Goal: Task Accomplishment & Management: Use online tool/utility

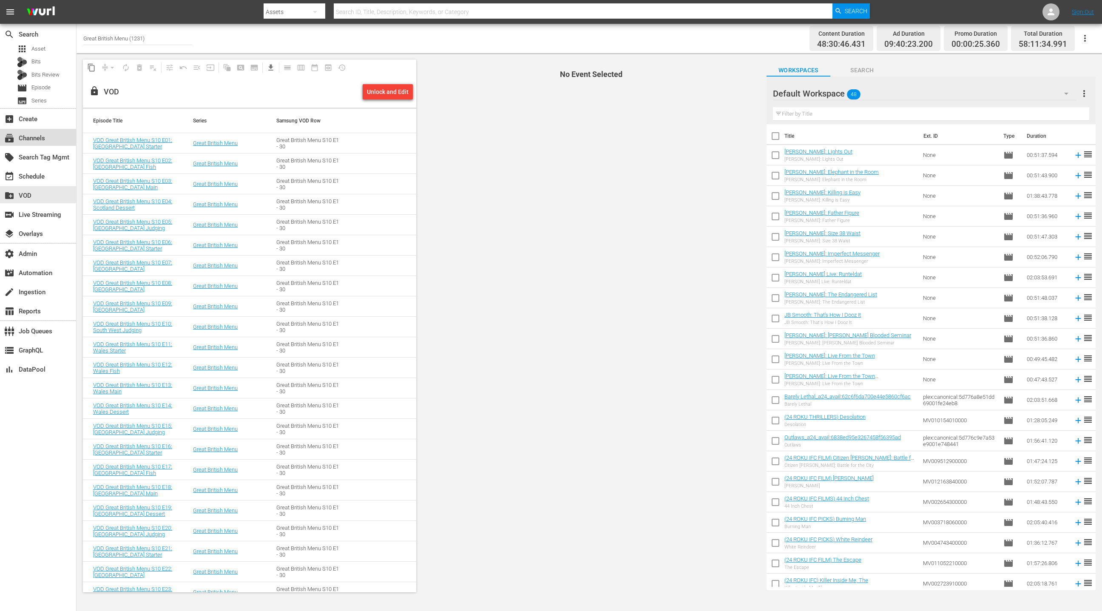
click at [45, 138] on div "subscriptions Channels" at bounding box center [24, 137] width 48 height 8
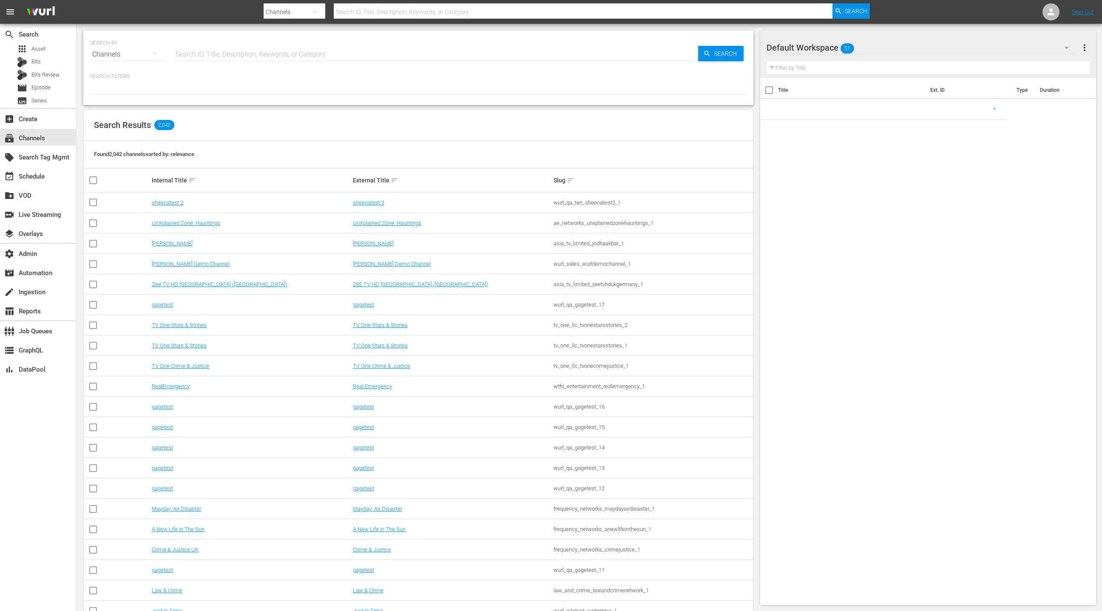
click at [213, 52] on input "text" at bounding box center [435, 54] width 525 height 20
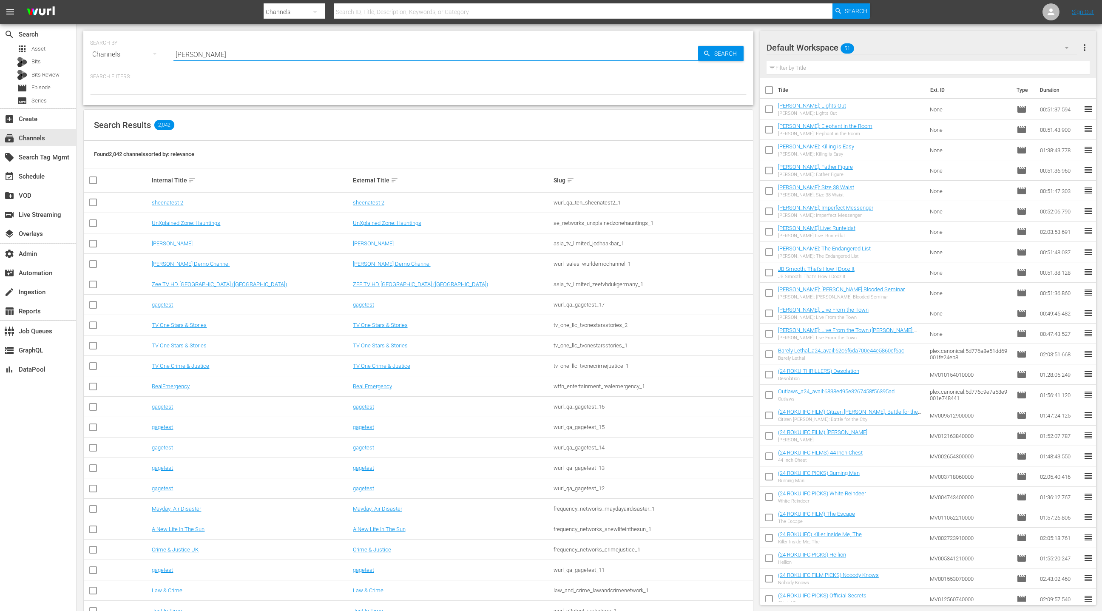
type input "[PERSON_NAME]"
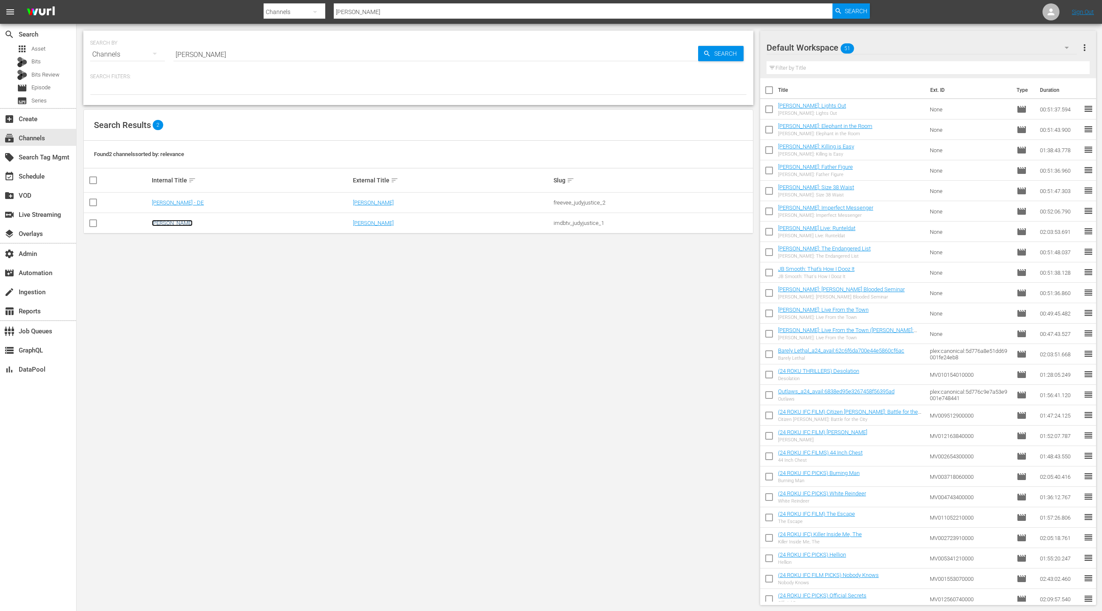
click at [176, 225] on link "[PERSON_NAME]" at bounding box center [172, 223] width 41 height 6
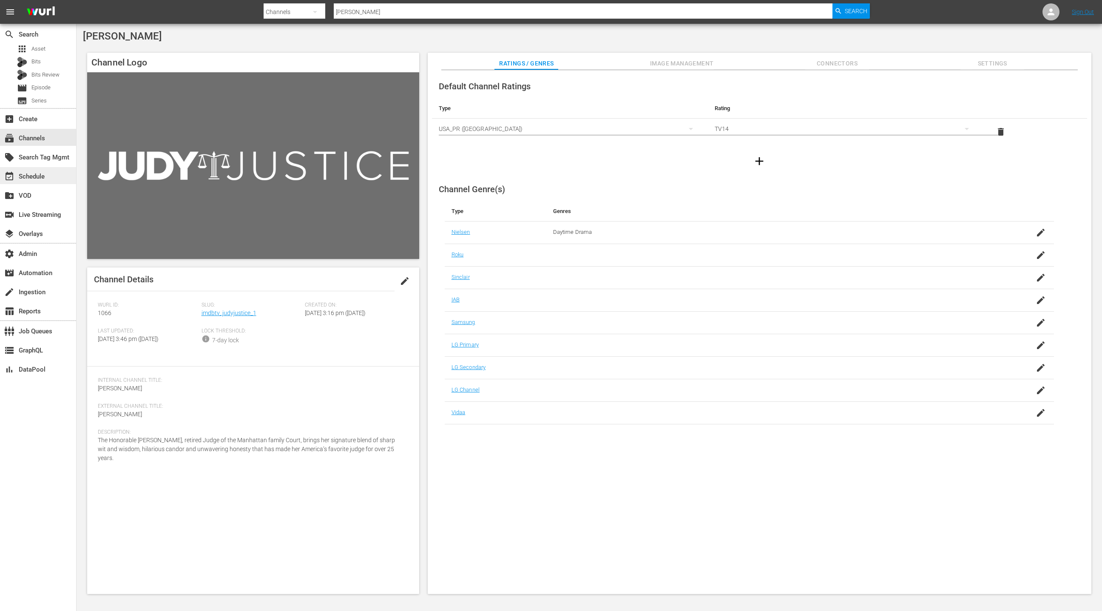
click at [55, 177] on div "event_available Schedule" at bounding box center [38, 175] width 76 height 17
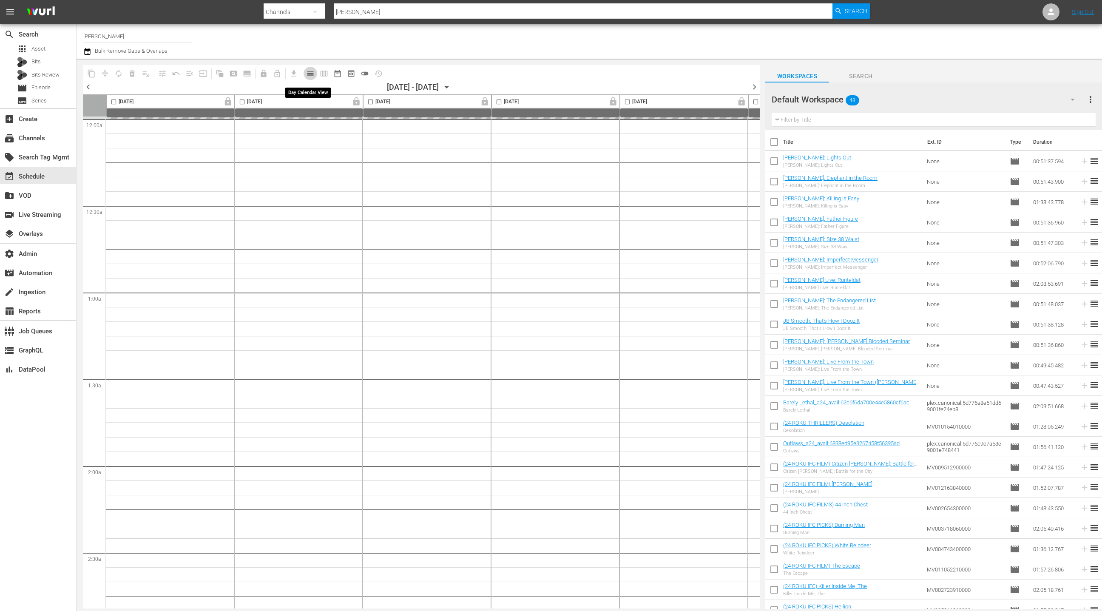
click at [310, 76] on span "calendar_view_day_outlined" at bounding box center [310, 73] width 9 height 9
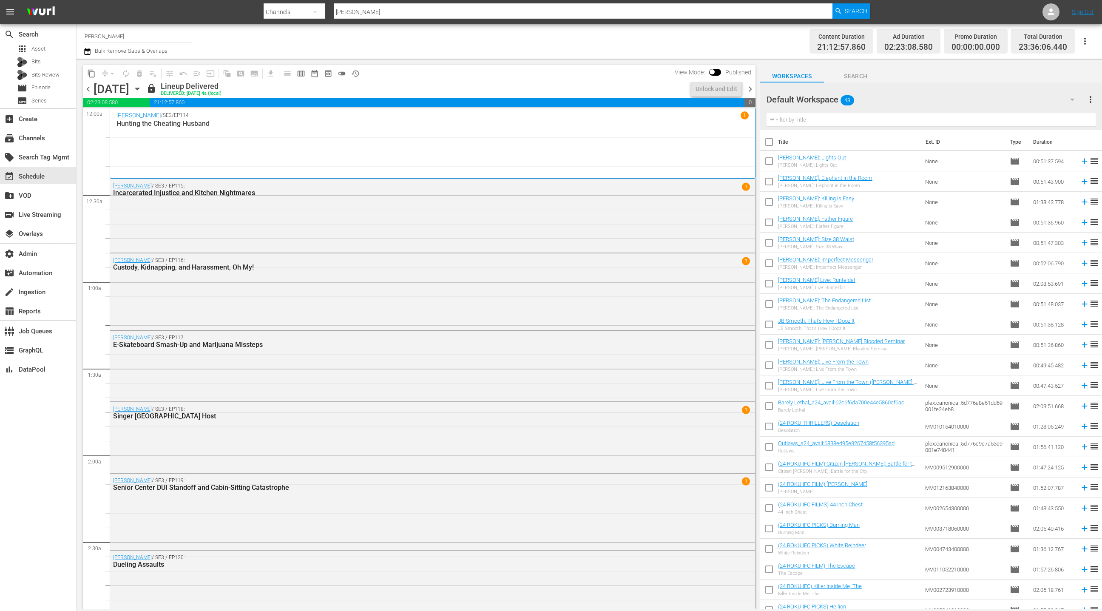
click at [142, 88] on icon "button" at bounding box center [137, 88] width 9 height 9
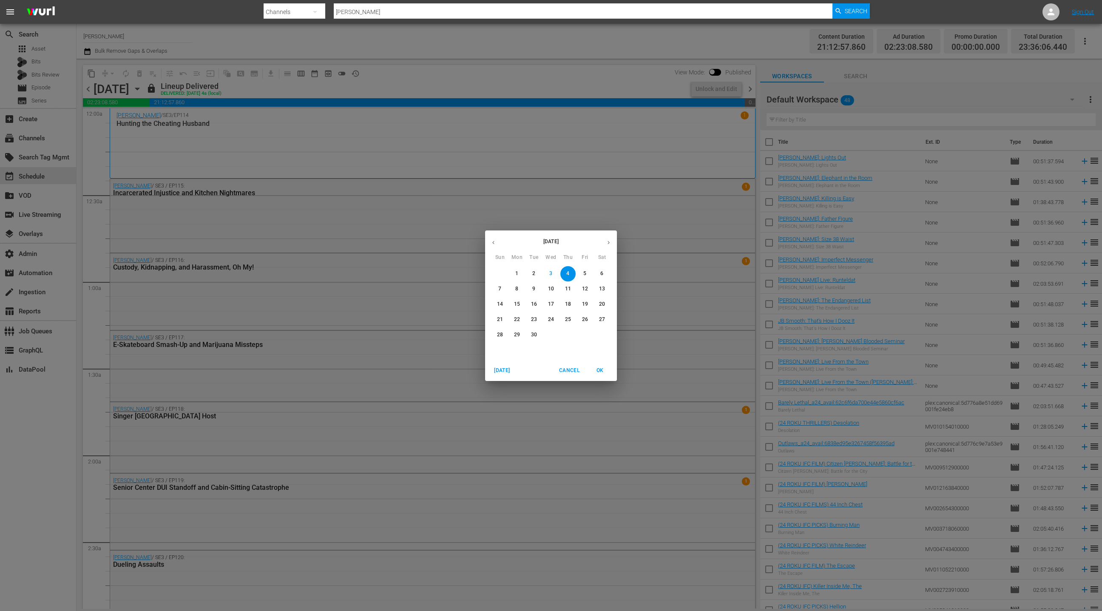
click at [611, 242] on icon "button" at bounding box center [608, 242] width 6 height 6
click at [551, 274] on p "1" at bounding box center [550, 273] width 3 height 7
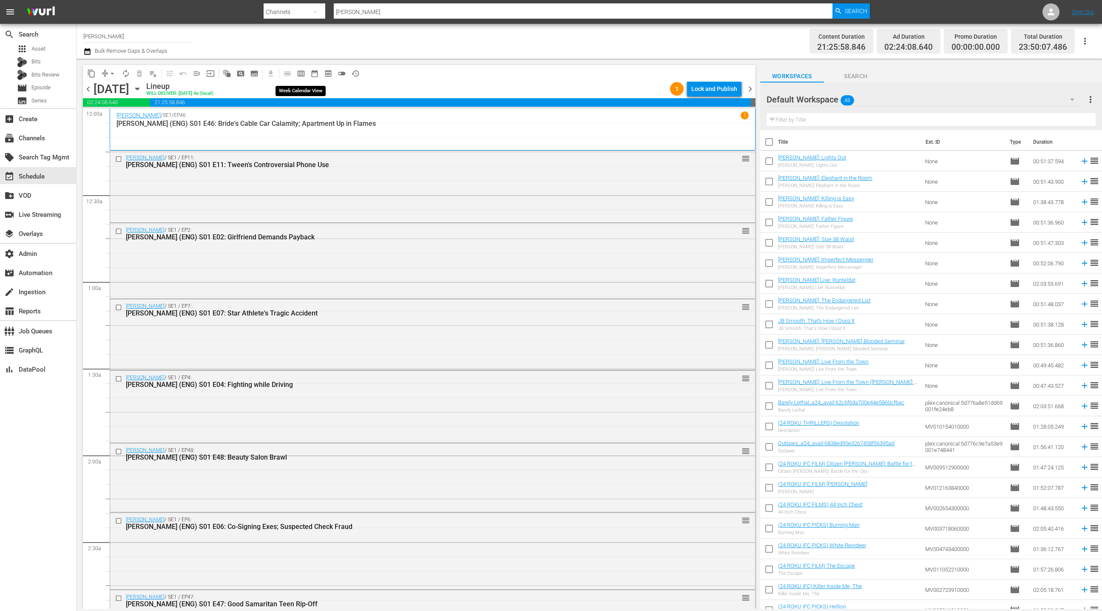
click at [304, 75] on span "calendar_view_week_outlined" at bounding box center [301, 73] width 9 height 9
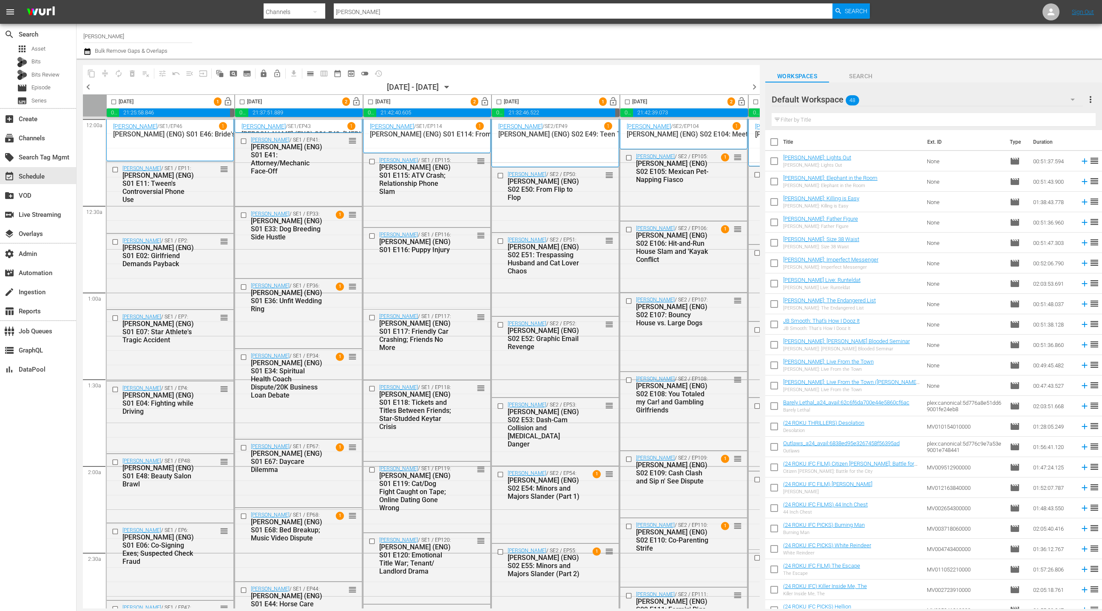
scroll to position [0, 247]
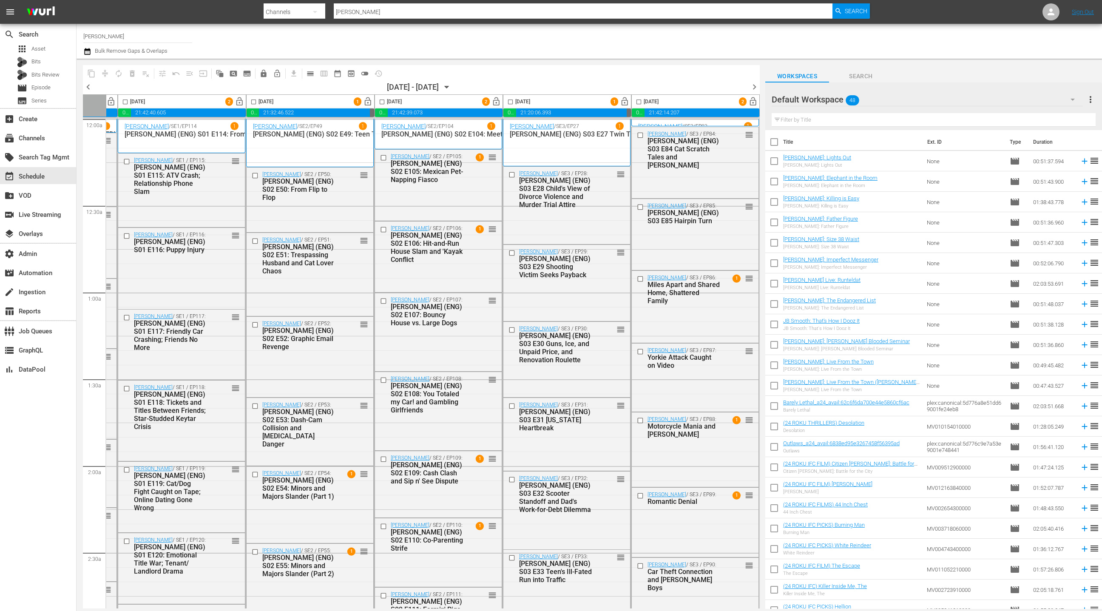
click at [756, 91] on span "chevron_right" at bounding box center [754, 87] width 11 height 11
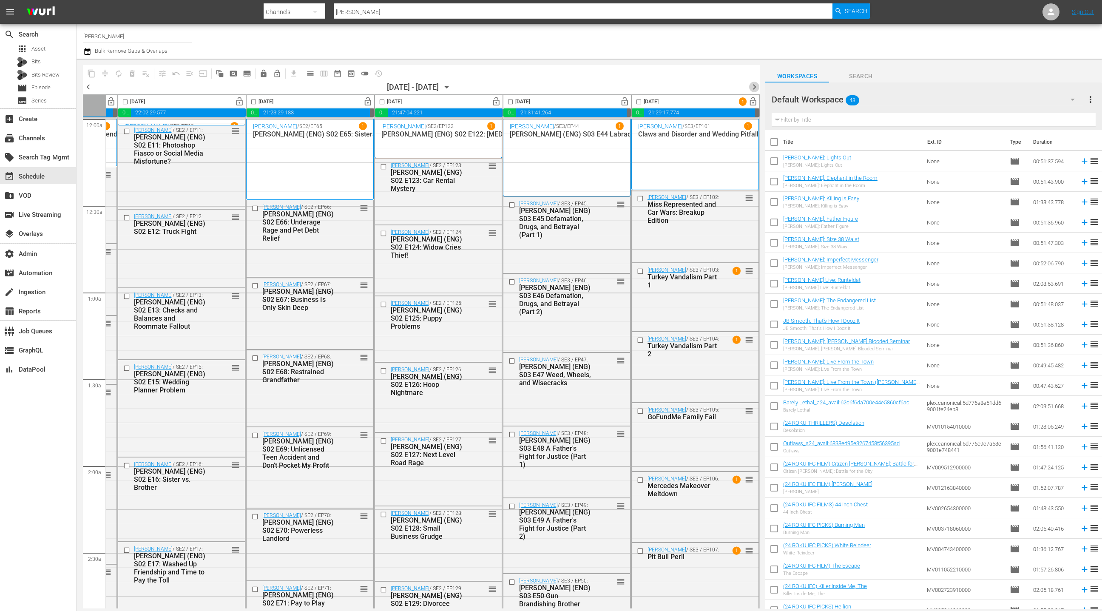
click at [756, 91] on span "chevron_right" at bounding box center [754, 87] width 11 height 11
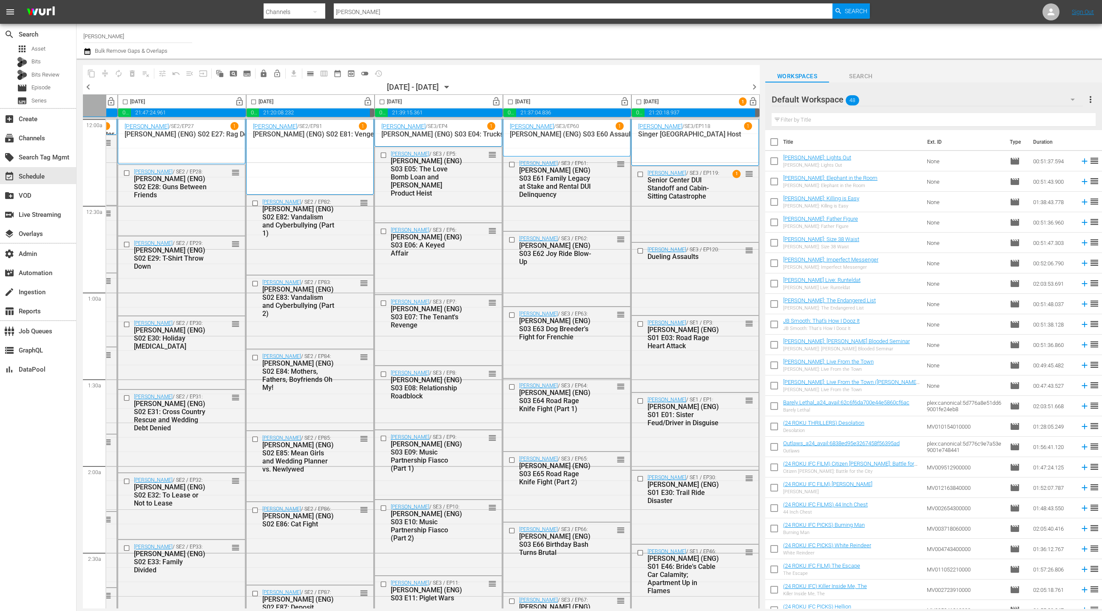
click at [756, 91] on span "chevron_right" at bounding box center [754, 87] width 11 height 11
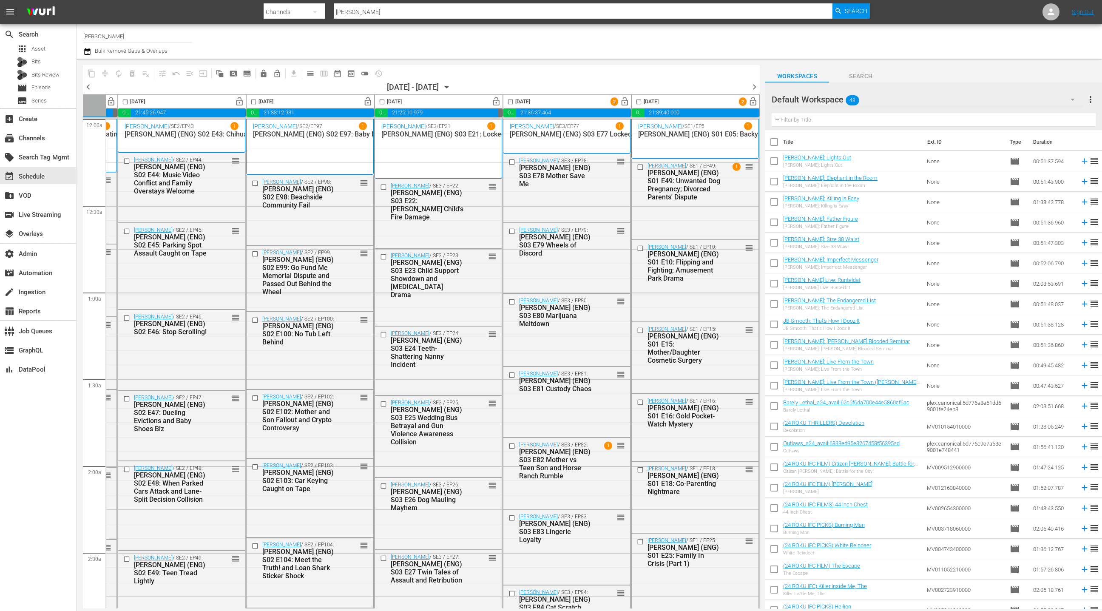
click at [756, 91] on span "chevron_right" at bounding box center [754, 87] width 11 height 11
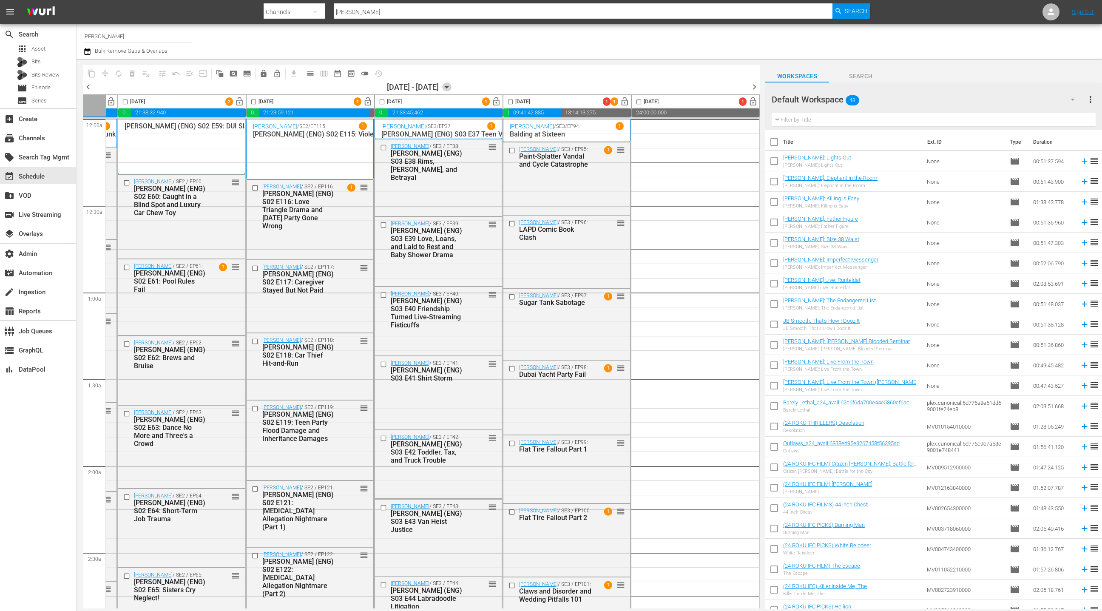
click at [452, 88] on icon "button" at bounding box center [446, 86] width 9 height 9
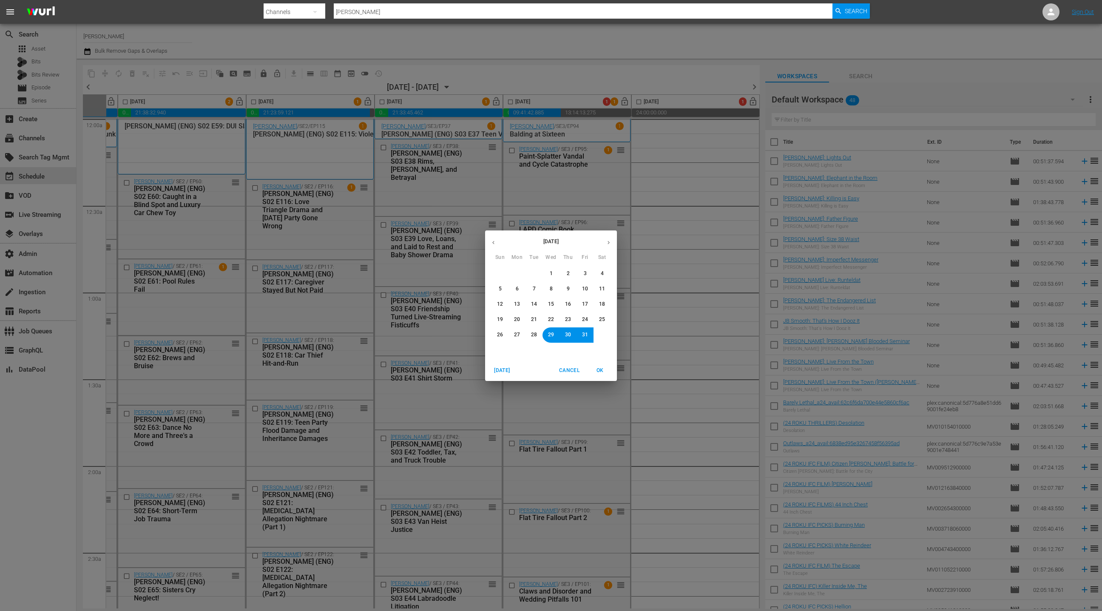
click at [554, 277] on button "1" at bounding box center [550, 273] width 15 height 15
click at [605, 369] on span "OK" at bounding box center [600, 370] width 20 height 9
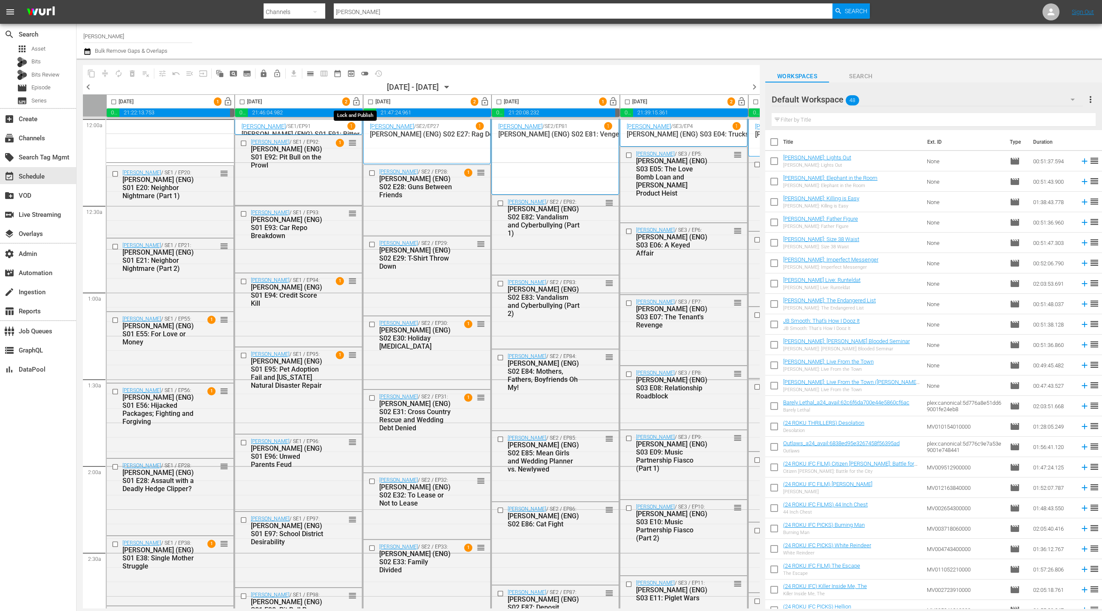
drag, startPoint x: 0, startPoint y: 0, endPoint x: 355, endPoint y: 102, distance: 369.1
click at [355, 102] on span "lock_open" at bounding box center [357, 102] width 10 height 10
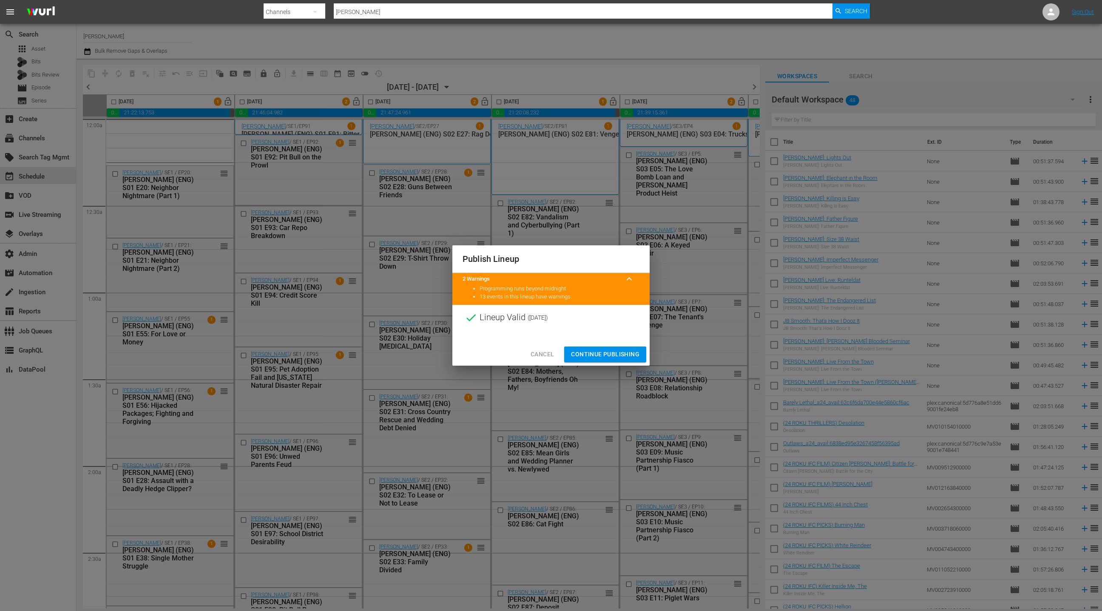
click at [620, 353] on span "Continue Publishing" at bounding box center [605, 354] width 68 height 11
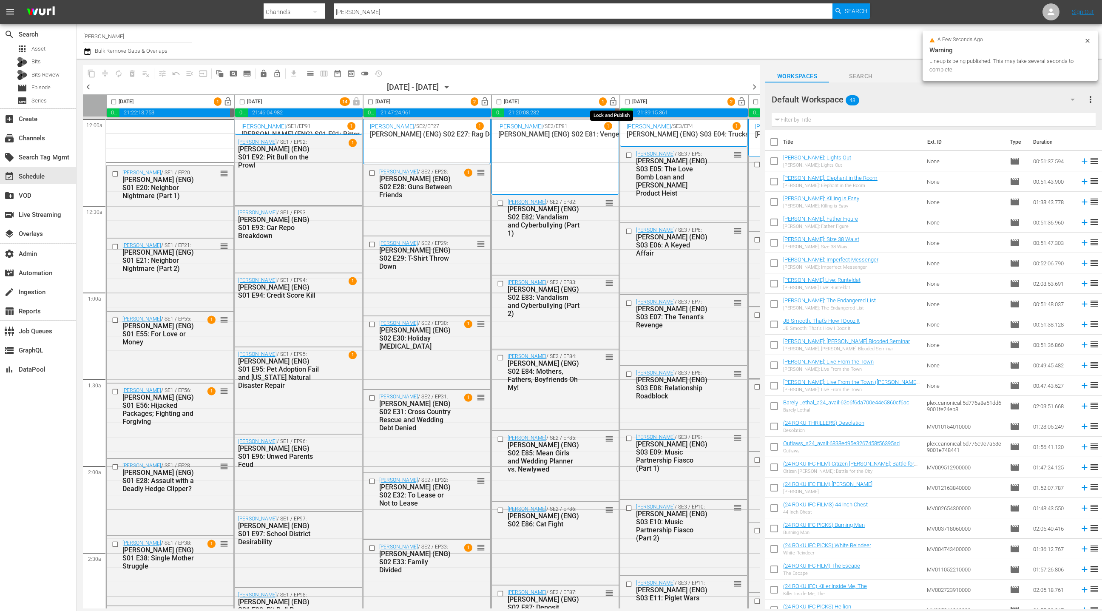
click at [614, 104] on span "lock_open" at bounding box center [613, 102] width 10 height 10
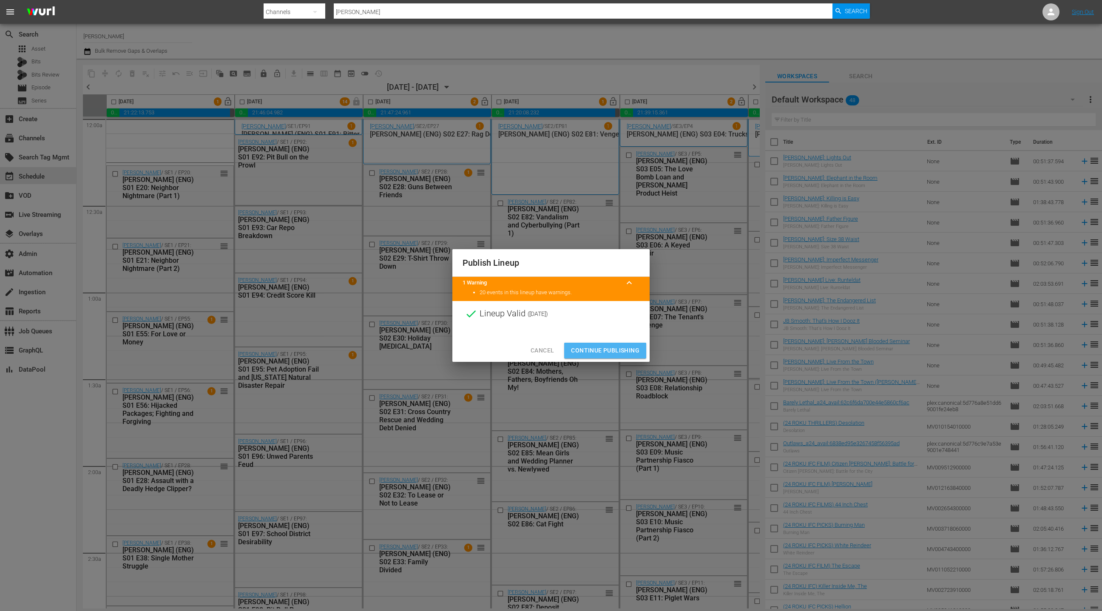
click at [611, 354] on span "Continue Publishing" at bounding box center [605, 350] width 68 height 11
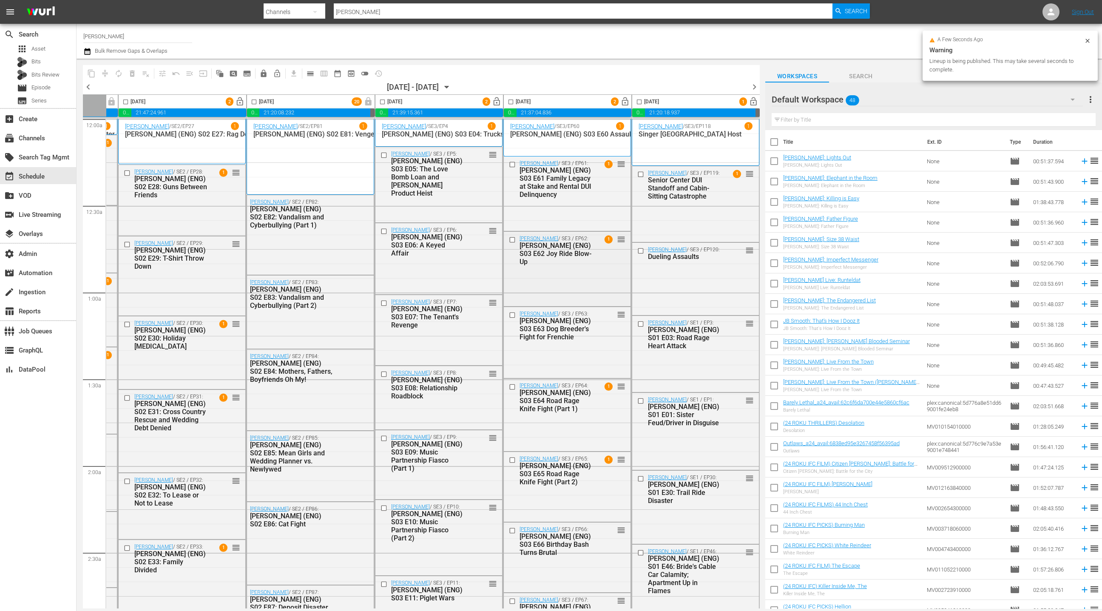
scroll to position [0, 247]
click at [624, 103] on span "lock_open" at bounding box center [625, 102] width 10 height 10
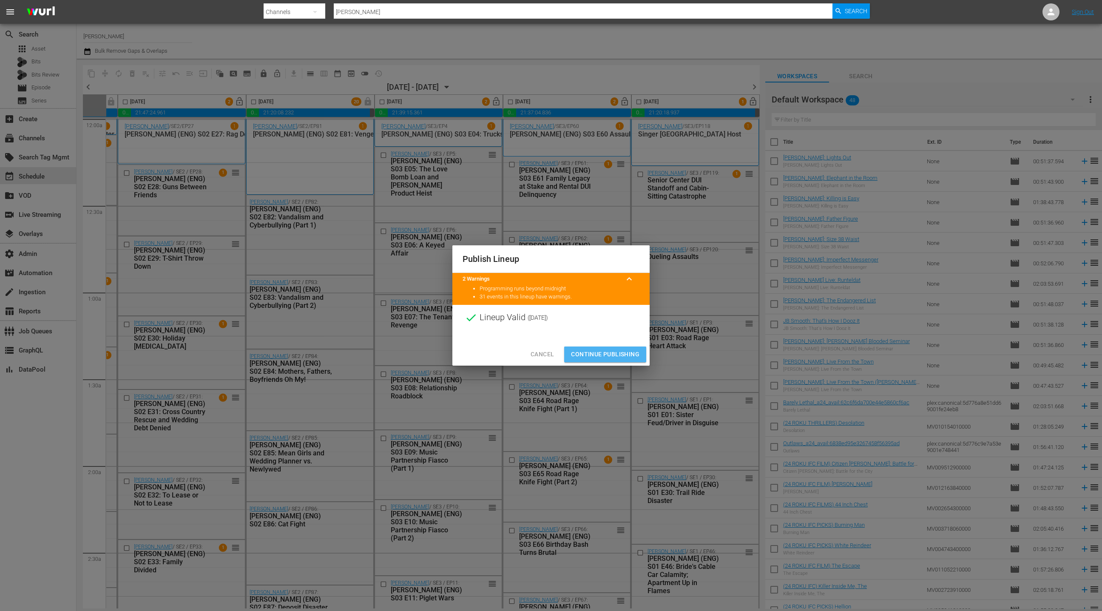
click at [617, 356] on span "Continue Publishing" at bounding box center [605, 354] width 68 height 11
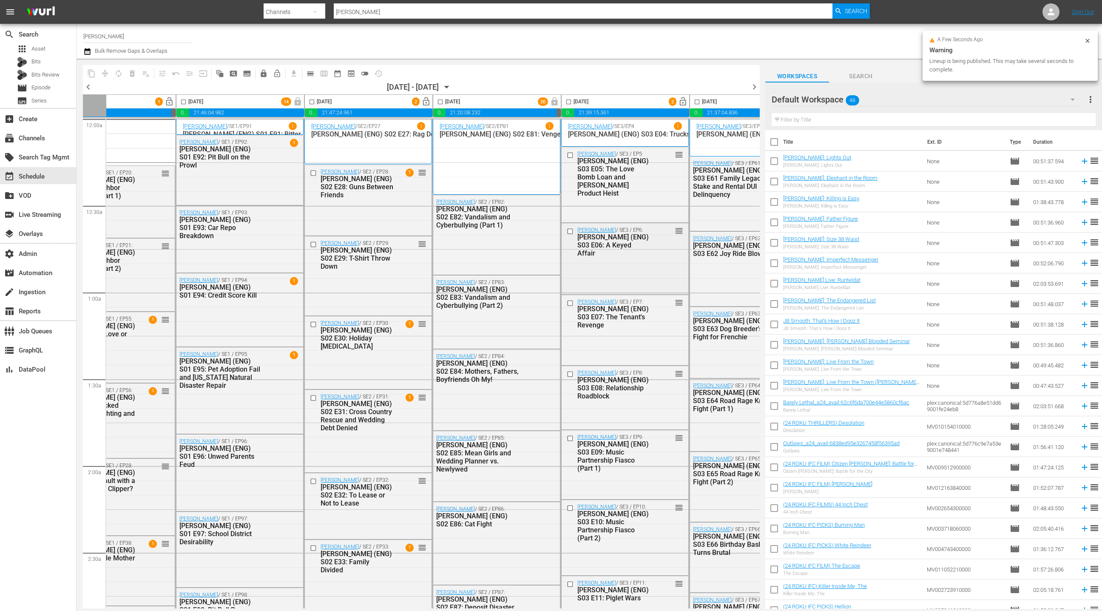
scroll to position [0, 0]
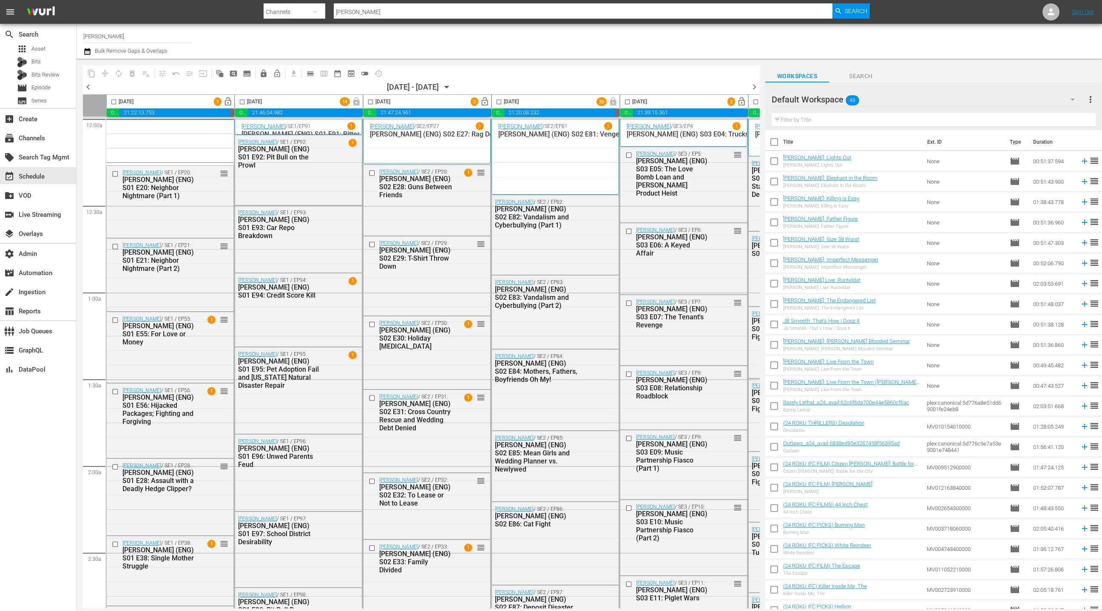
click at [229, 102] on span "lock_open" at bounding box center [228, 102] width 10 height 10
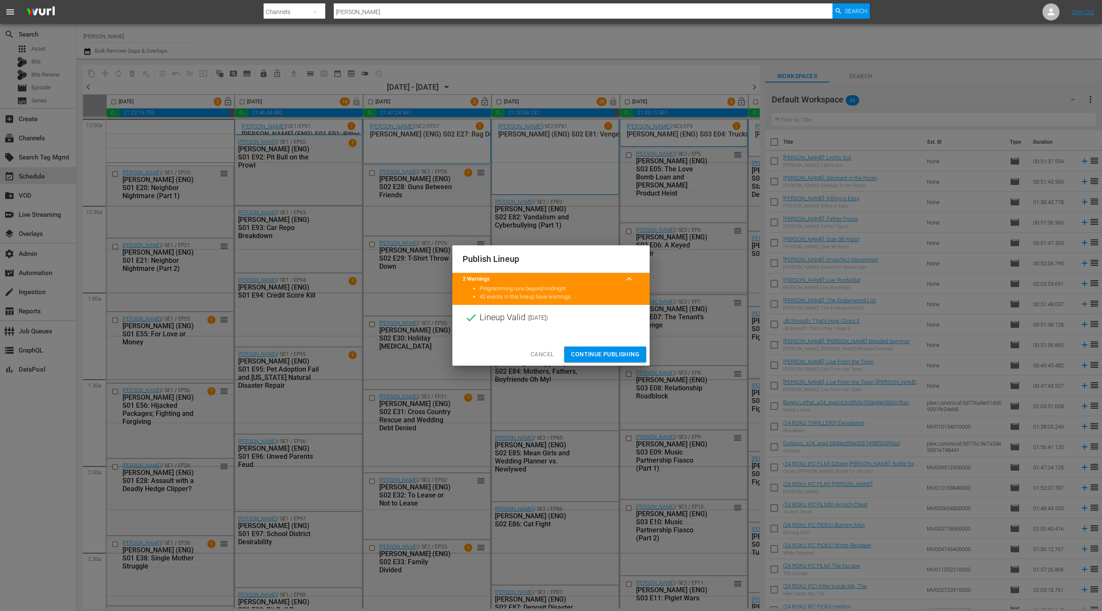
click at [605, 354] on span "Continue Publishing" at bounding box center [605, 354] width 68 height 11
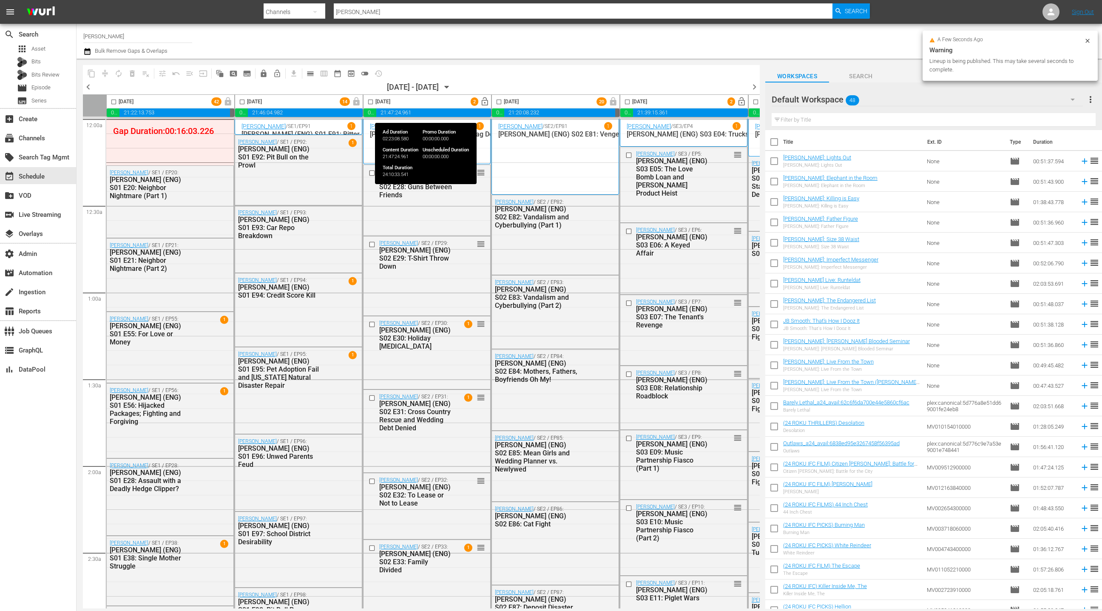
click at [484, 102] on span "lock_open" at bounding box center [485, 102] width 10 height 10
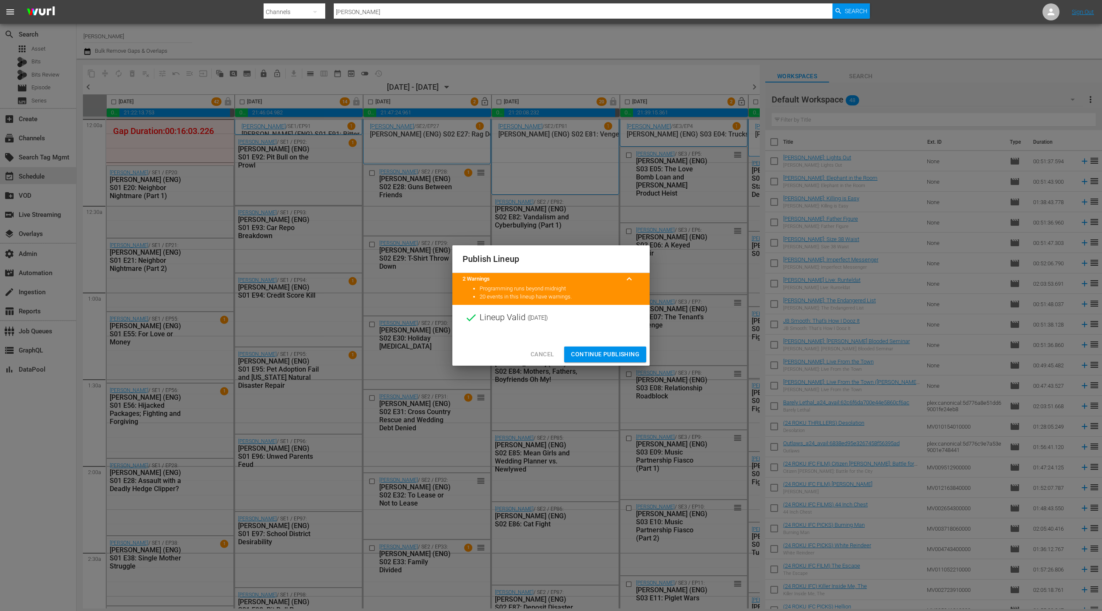
click at [602, 357] on span "Continue Publishing" at bounding box center [605, 354] width 68 height 11
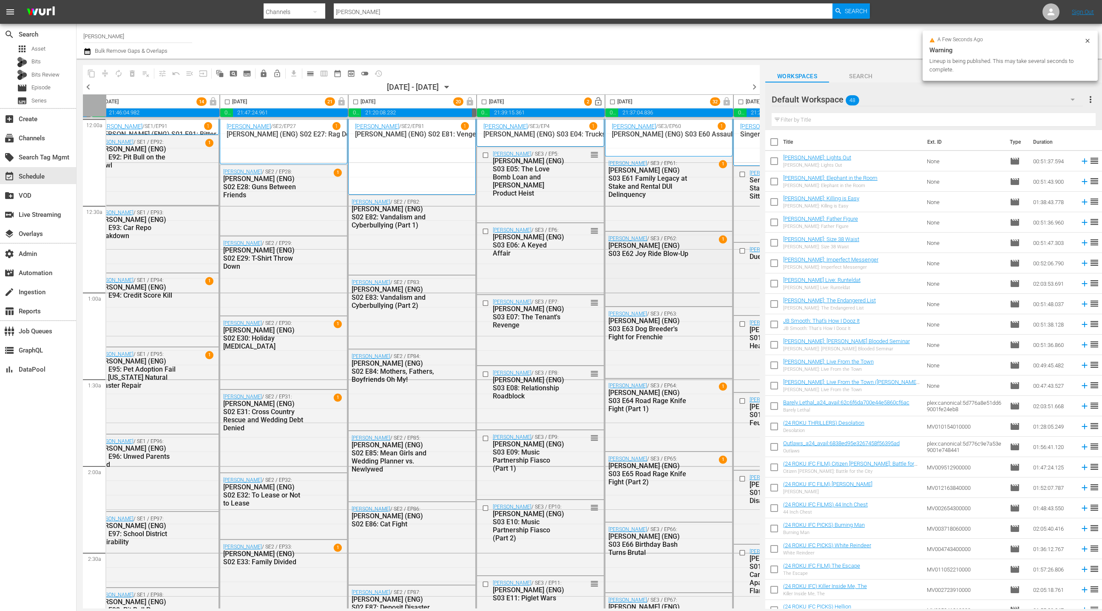
scroll to position [0, 194]
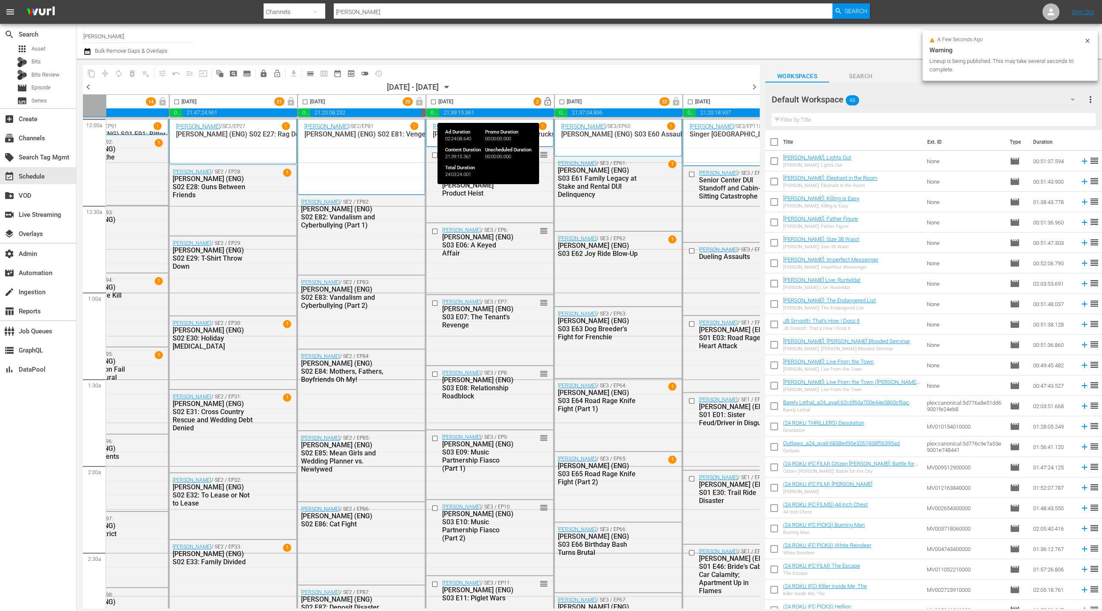
click at [546, 102] on span "lock_open" at bounding box center [548, 102] width 10 height 10
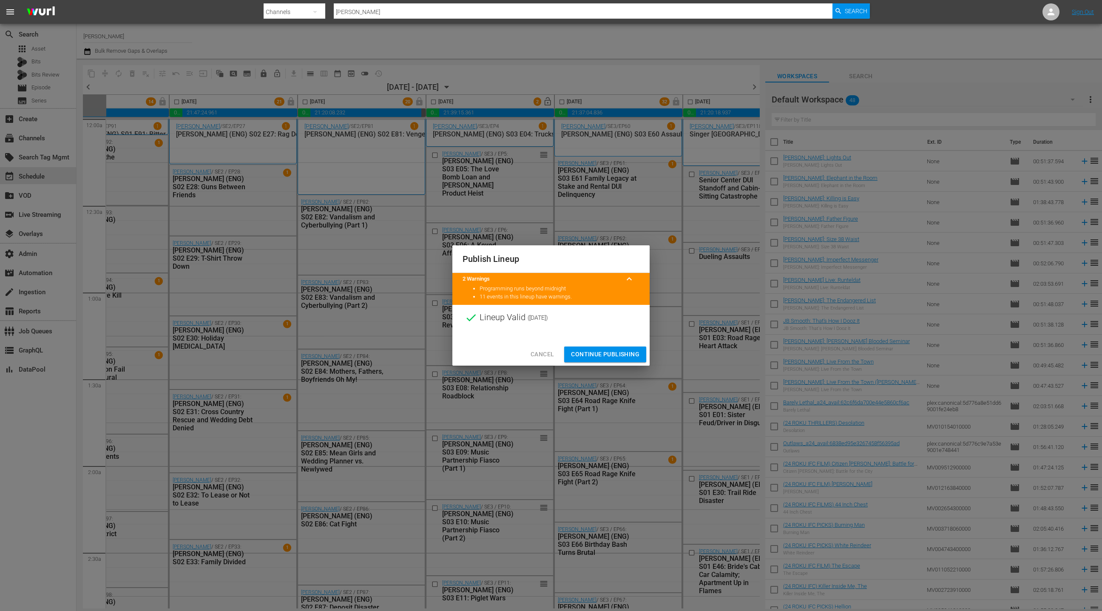
click at [615, 356] on span "Continue Publishing" at bounding box center [605, 354] width 68 height 11
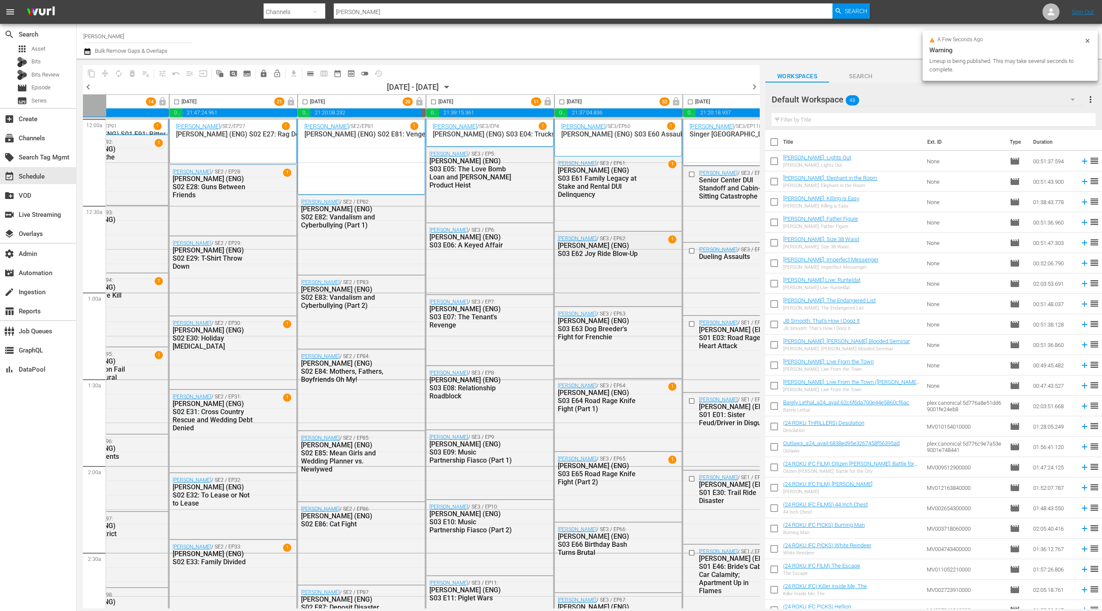
scroll to position [0, 247]
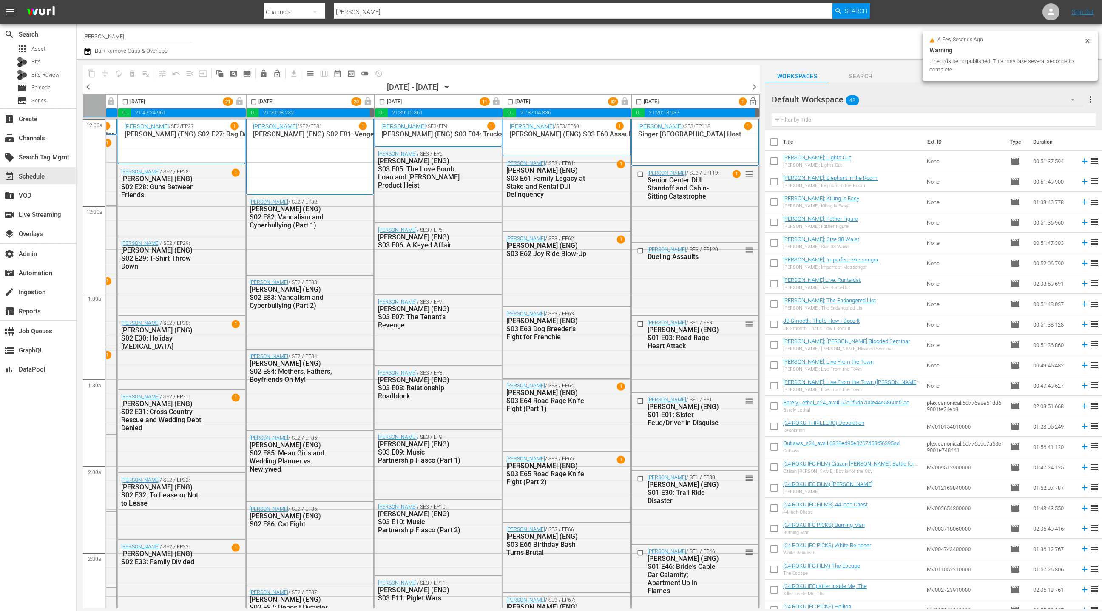
click at [752, 105] on span "lock_open" at bounding box center [753, 102] width 10 height 10
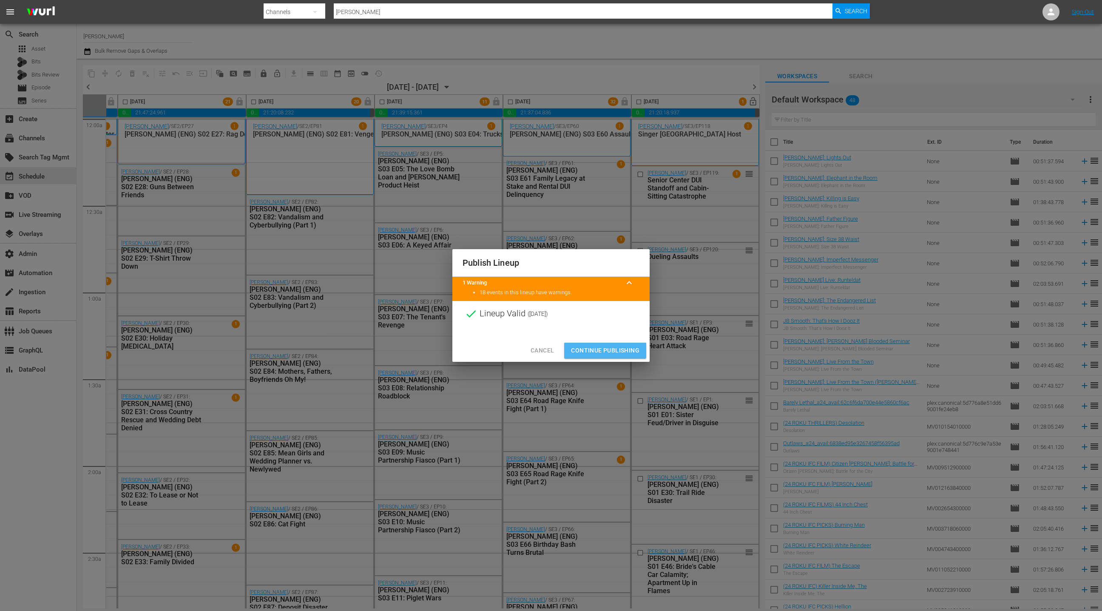
click at [605, 354] on span "Continue Publishing" at bounding box center [605, 350] width 68 height 11
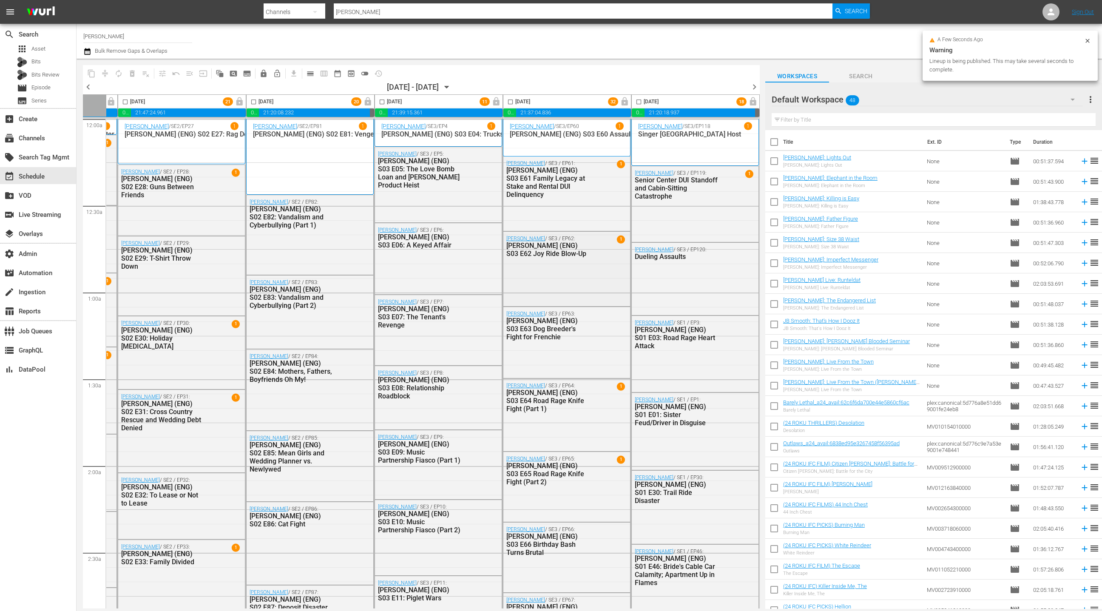
scroll to position [0, 245]
click at [755, 86] on span "chevron_right" at bounding box center [754, 87] width 11 height 11
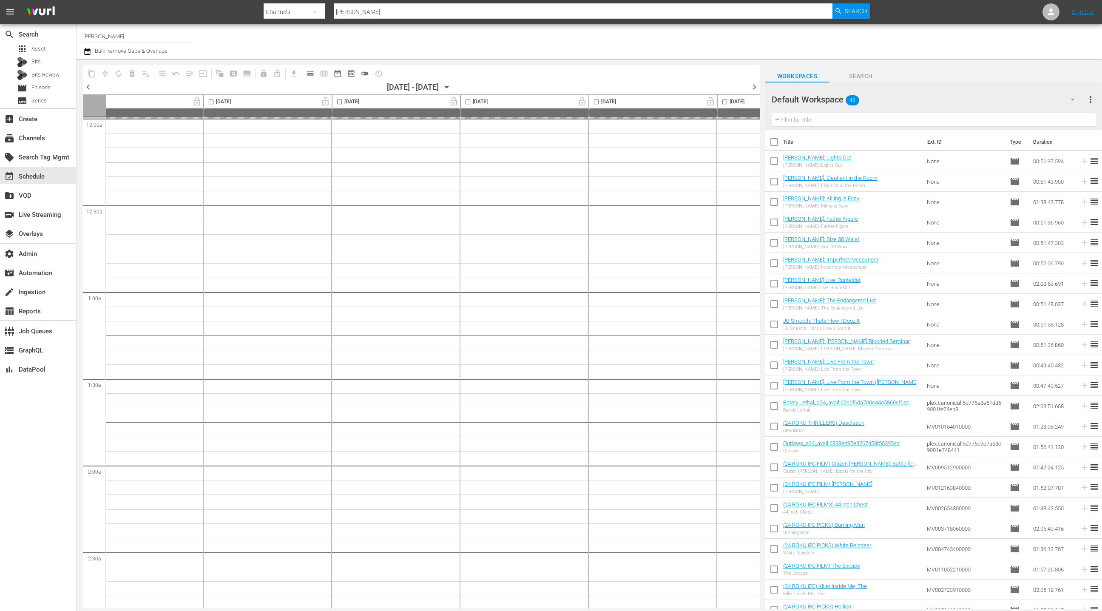
scroll to position [0, 0]
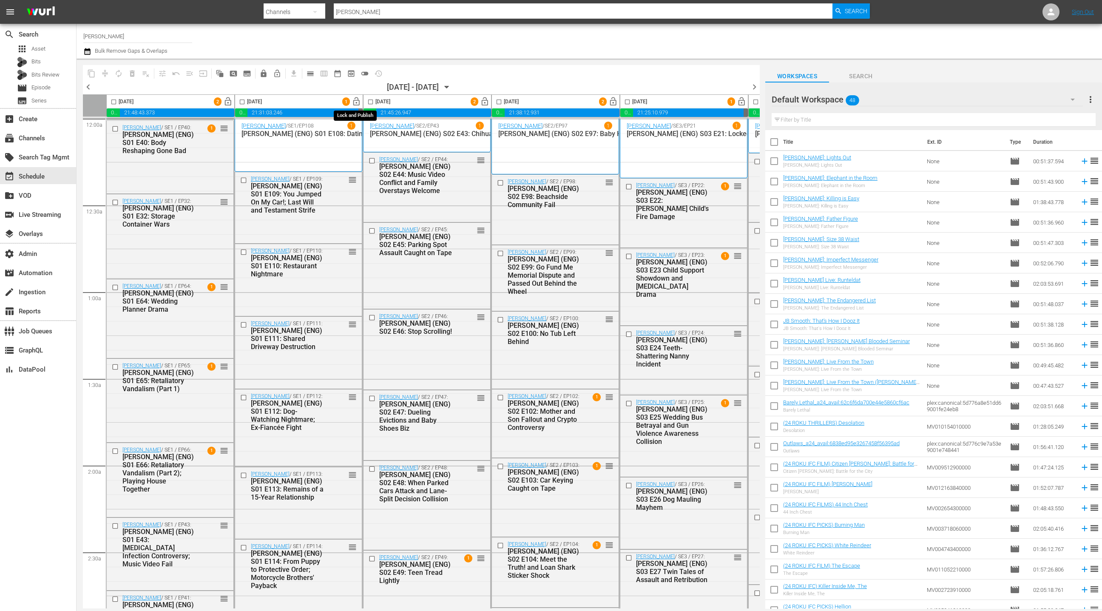
click at [357, 103] on span "lock_open" at bounding box center [357, 102] width 10 height 10
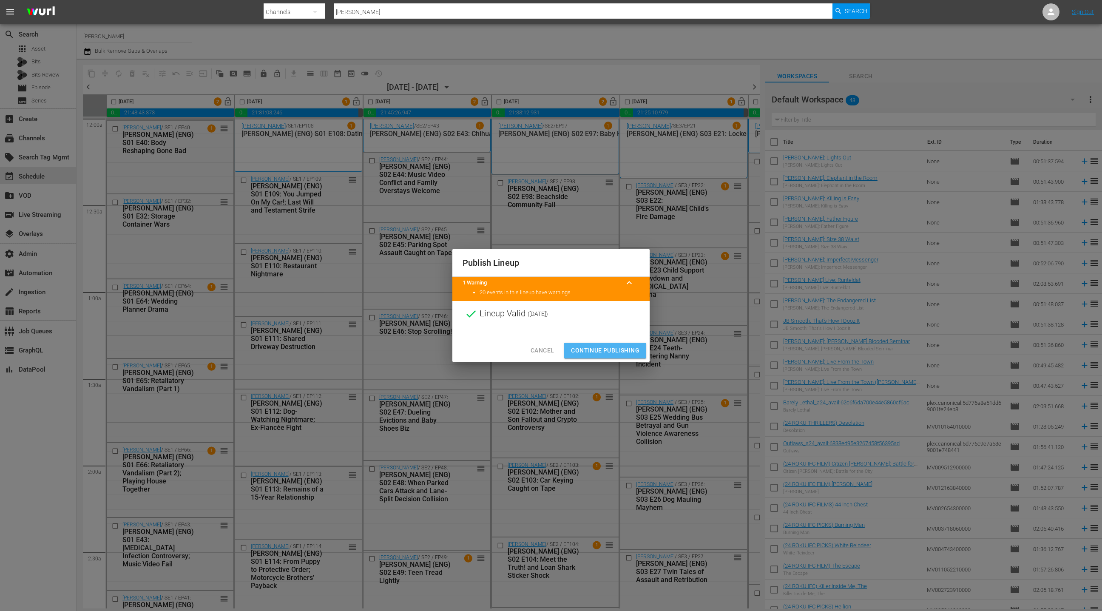
click at [620, 353] on span "Continue Publishing" at bounding box center [605, 350] width 68 height 11
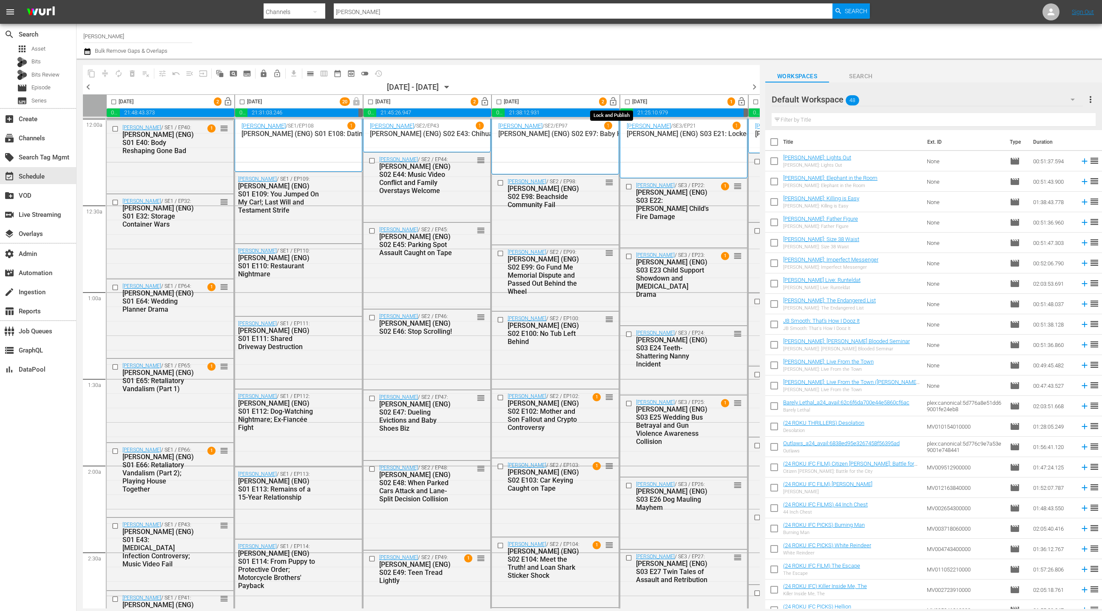
click at [615, 105] on span "lock_open" at bounding box center [613, 102] width 10 height 10
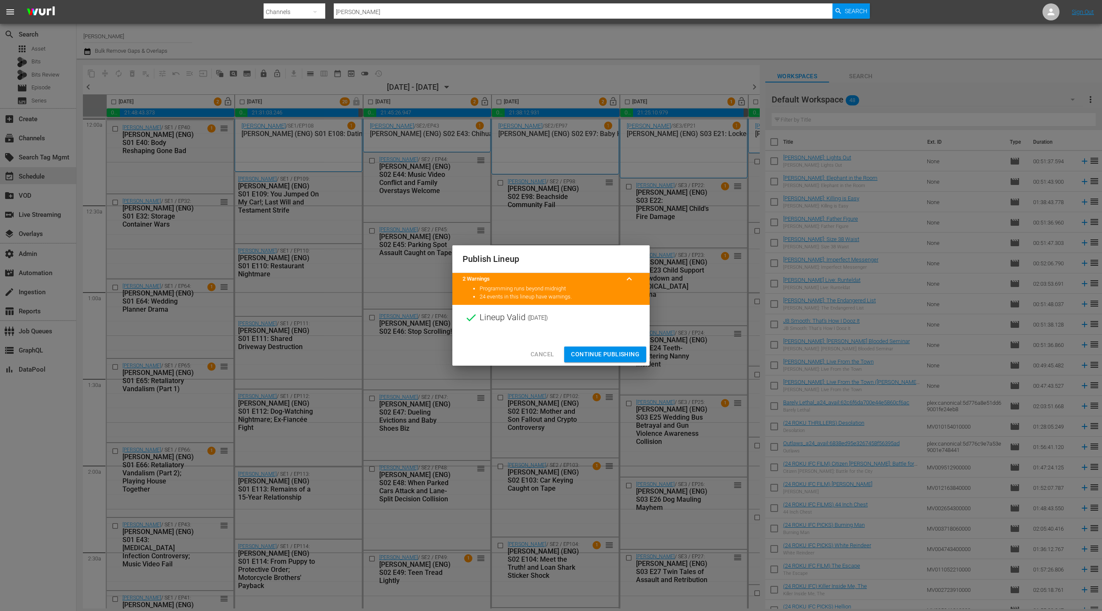
click at [630, 358] on span "Continue Publishing" at bounding box center [605, 354] width 68 height 11
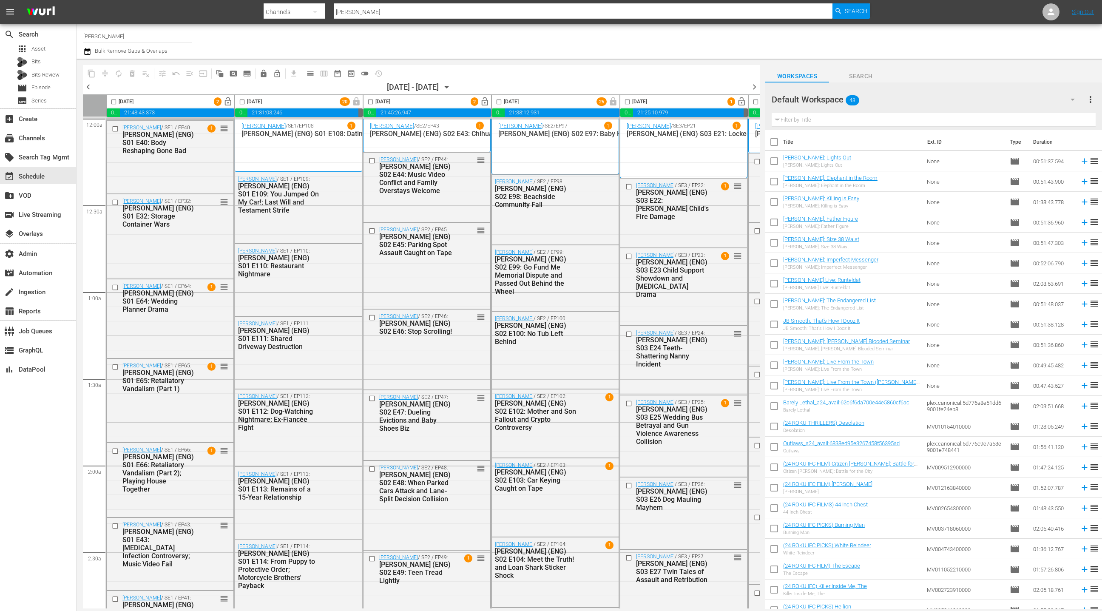
scroll to position [0, 208]
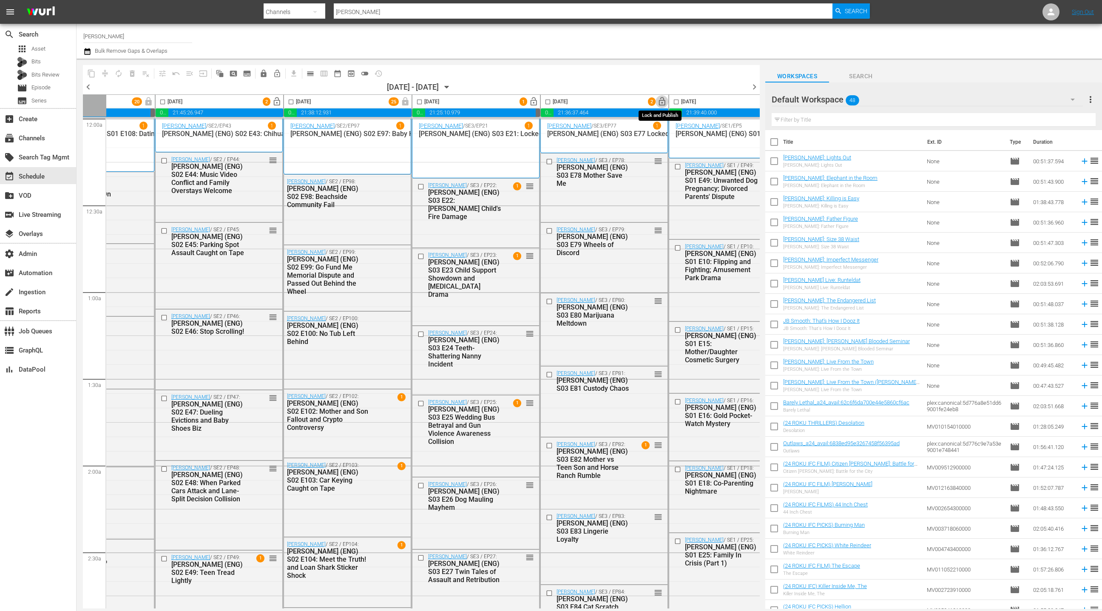
click at [662, 102] on span "lock_open" at bounding box center [662, 102] width 10 height 10
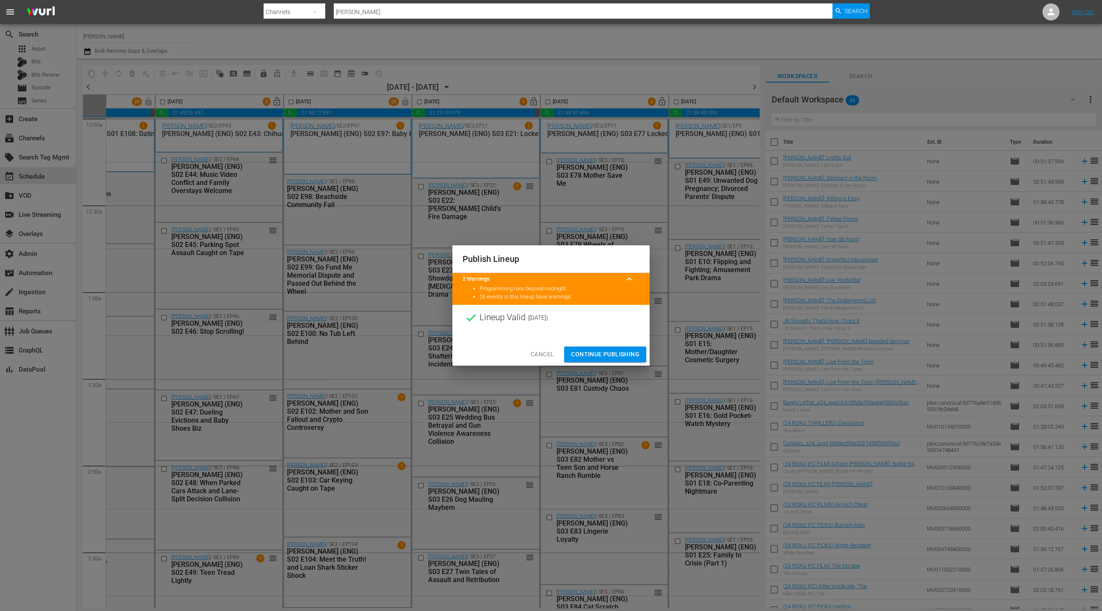
click at [627, 356] on span "Continue Publishing" at bounding box center [605, 354] width 68 height 11
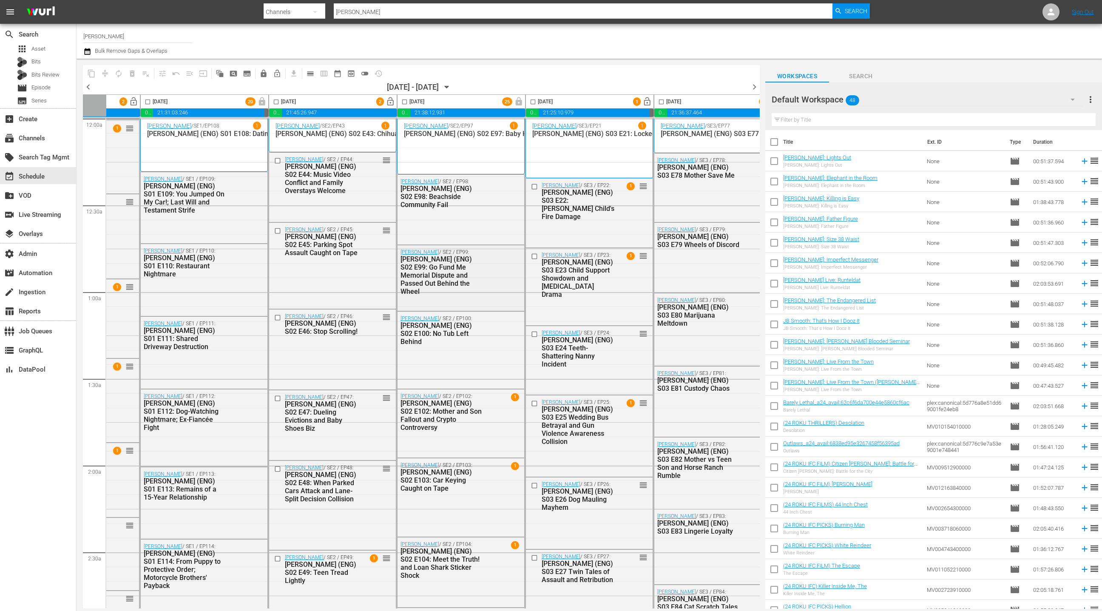
scroll to position [0, 0]
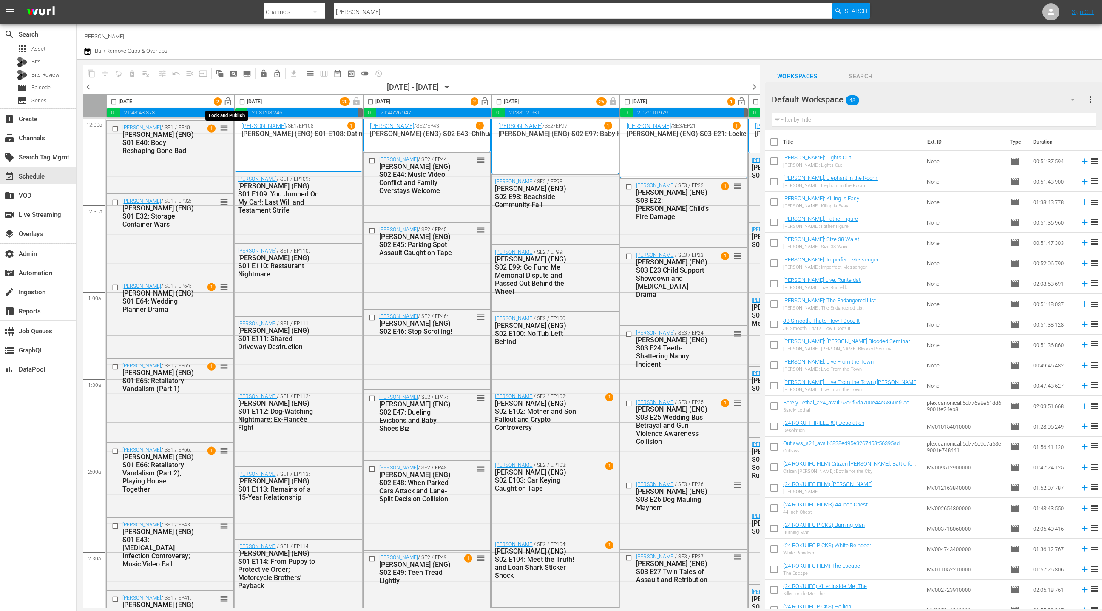
click at [227, 103] on span "lock_open" at bounding box center [228, 102] width 10 height 10
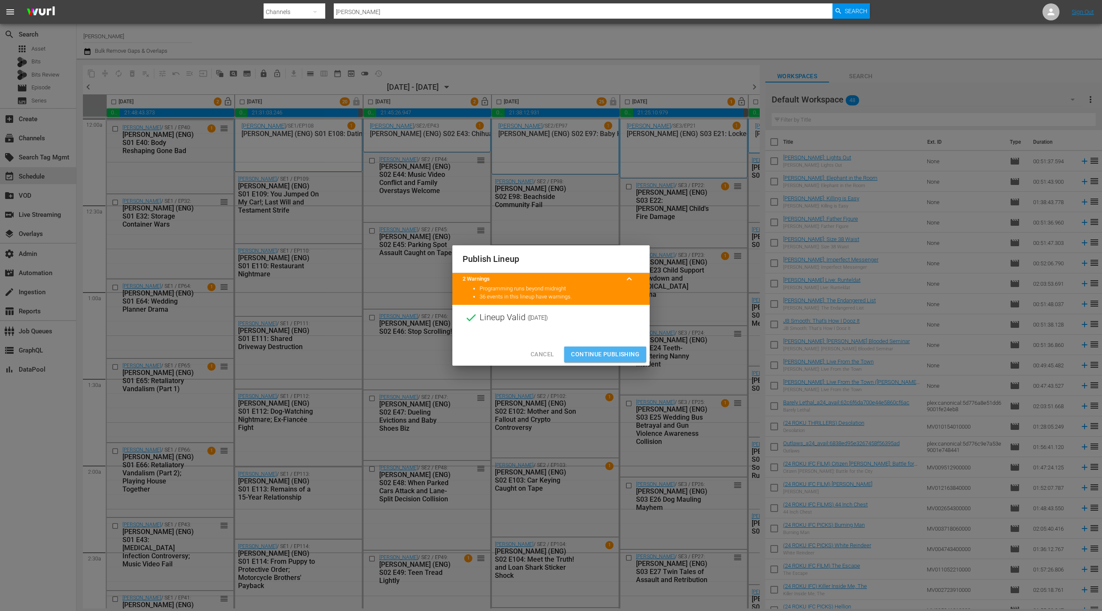
click at [598, 352] on span "Continue Publishing" at bounding box center [605, 354] width 68 height 11
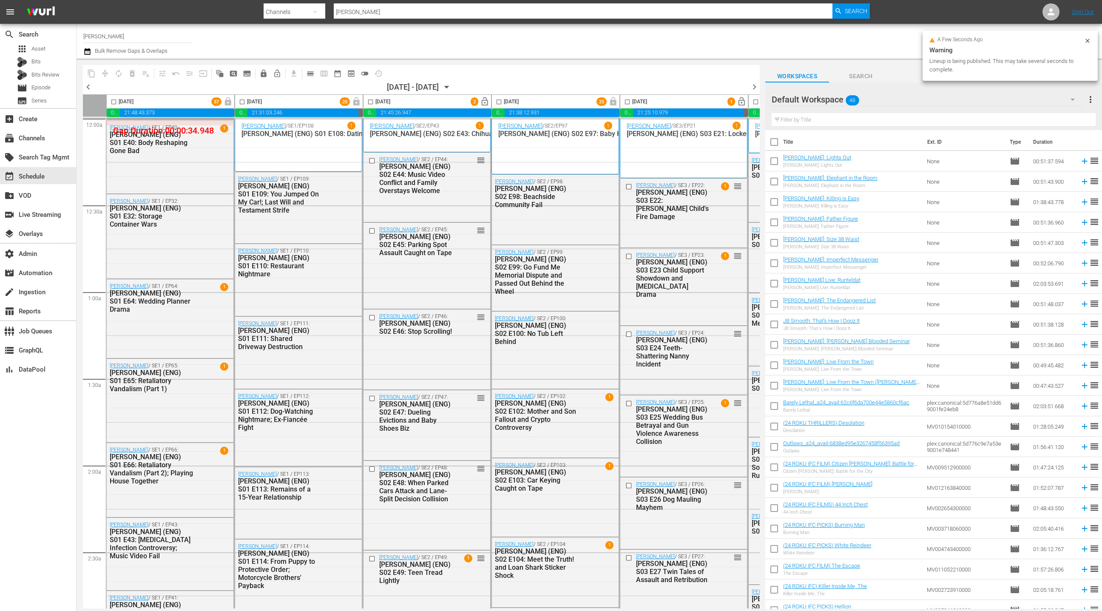
click at [485, 104] on span "lock_open" at bounding box center [485, 102] width 10 height 10
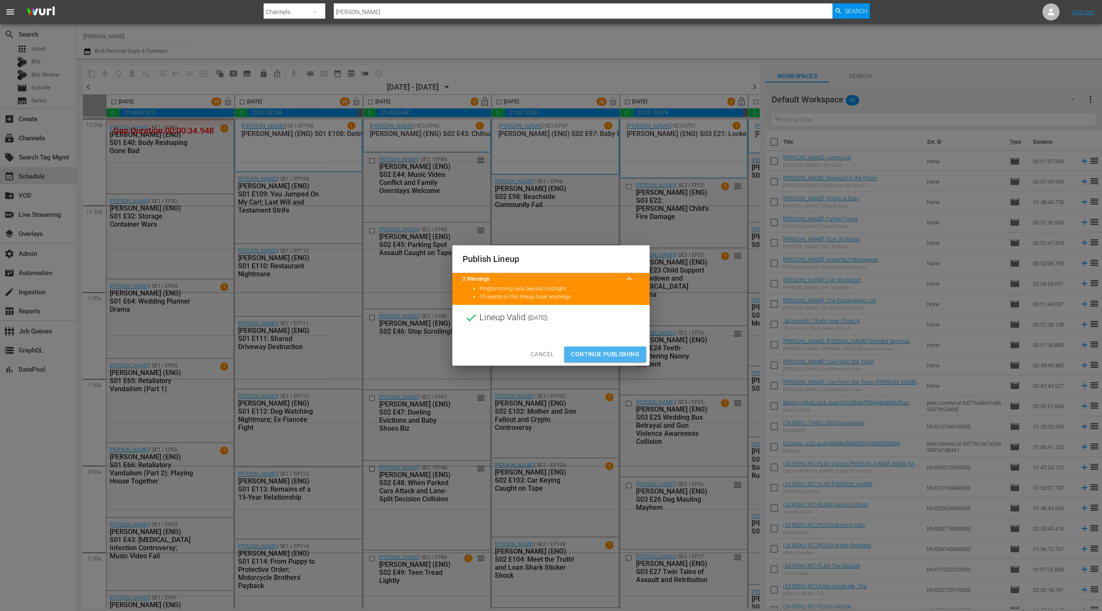
click at [600, 358] on span "Continue Publishing" at bounding box center [605, 354] width 68 height 11
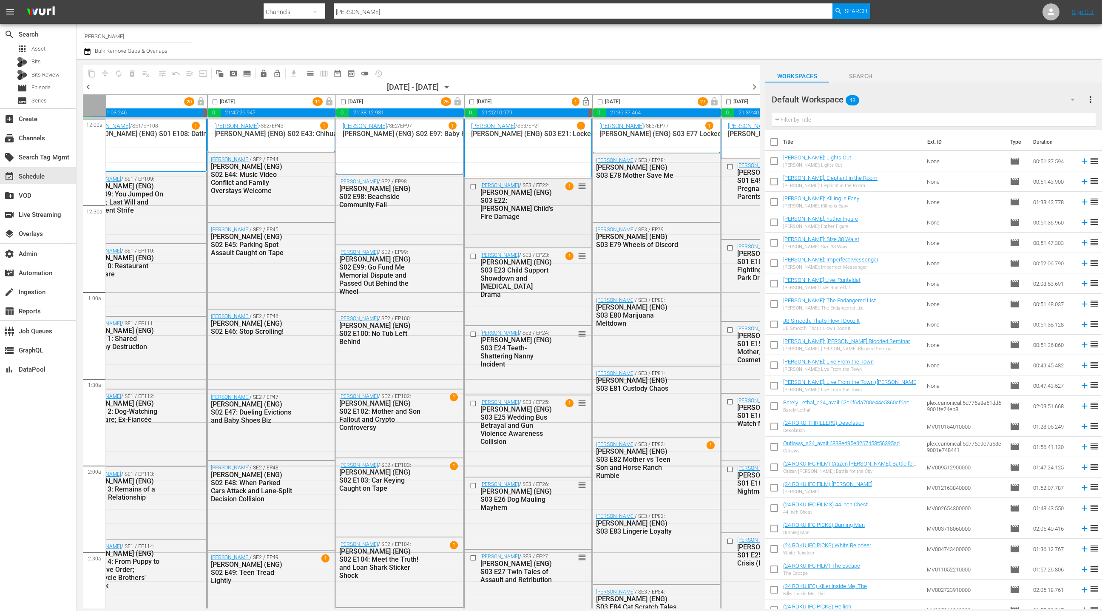
scroll to position [0, 232]
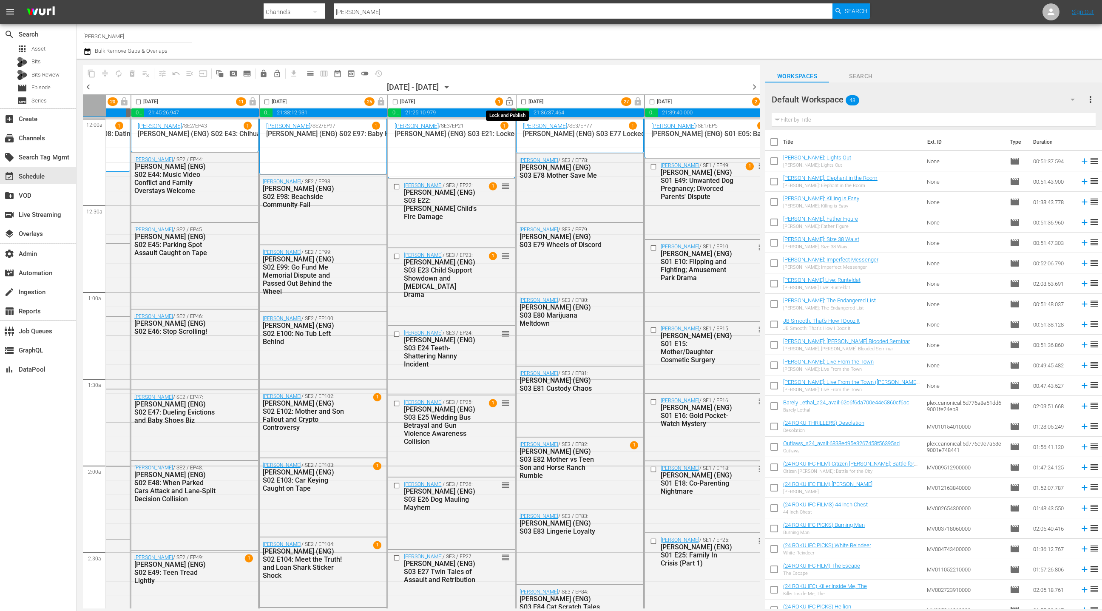
click at [509, 102] on span "lock_open" at bounding box center [510, 102] width 10 height 10
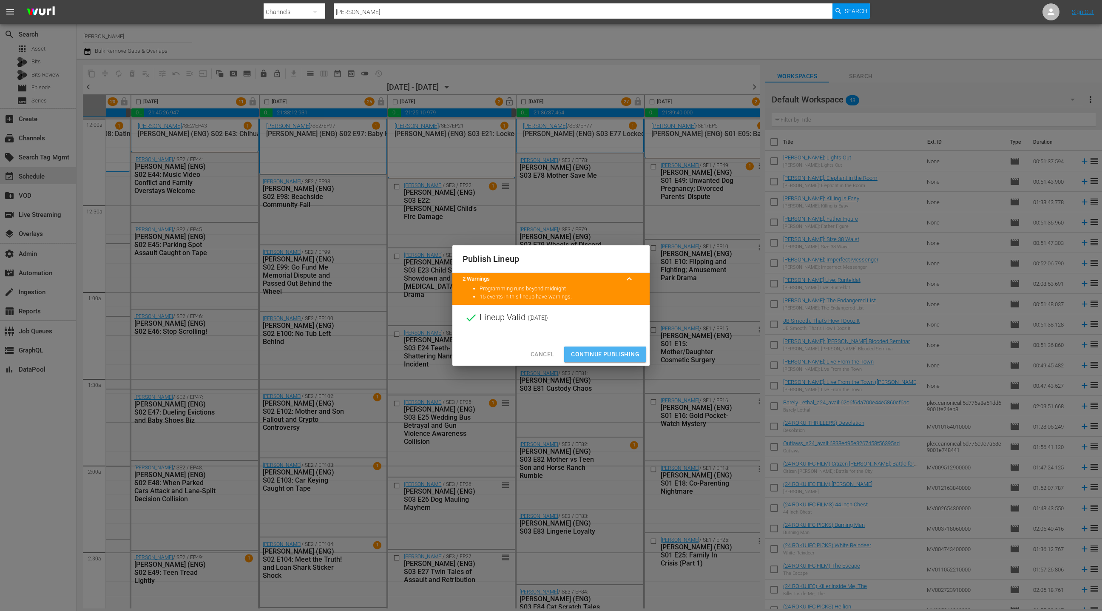
click at [608, 354] on span "Continue Publishing" at bounding box center [605, 354] width 68 height 11
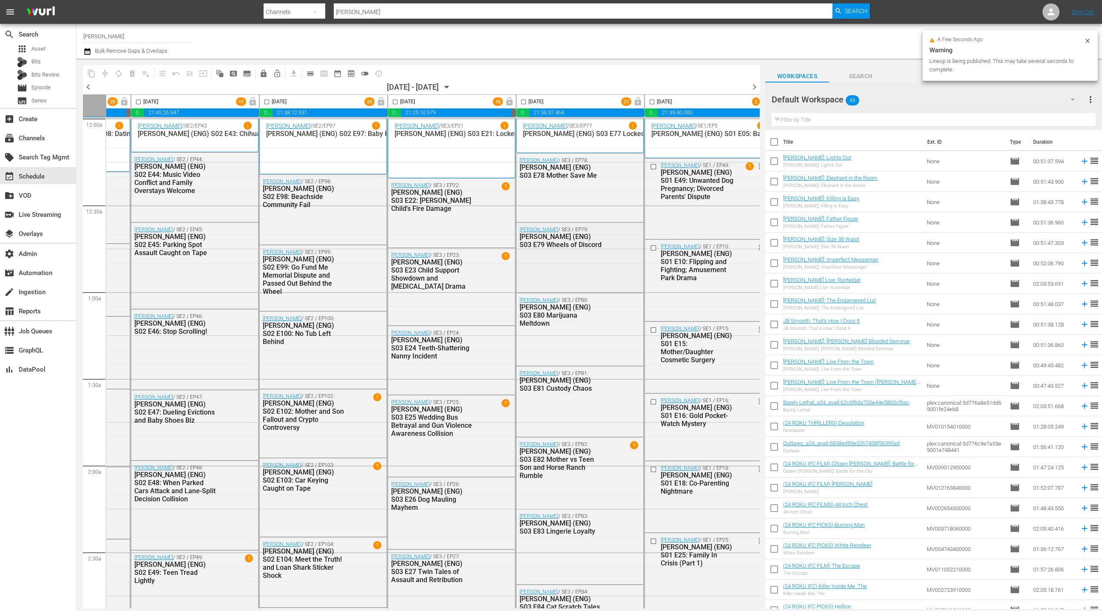
scroll to position [0, 247]
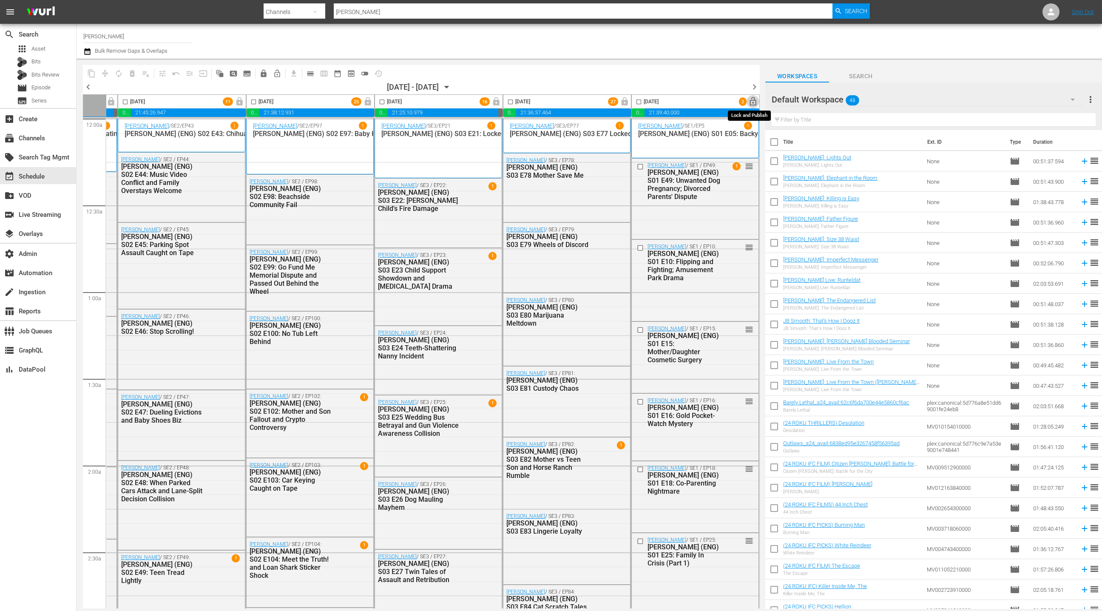
click at [751, 103] on span "lock_open" at bounding box center [753, 102] width 10 height 10
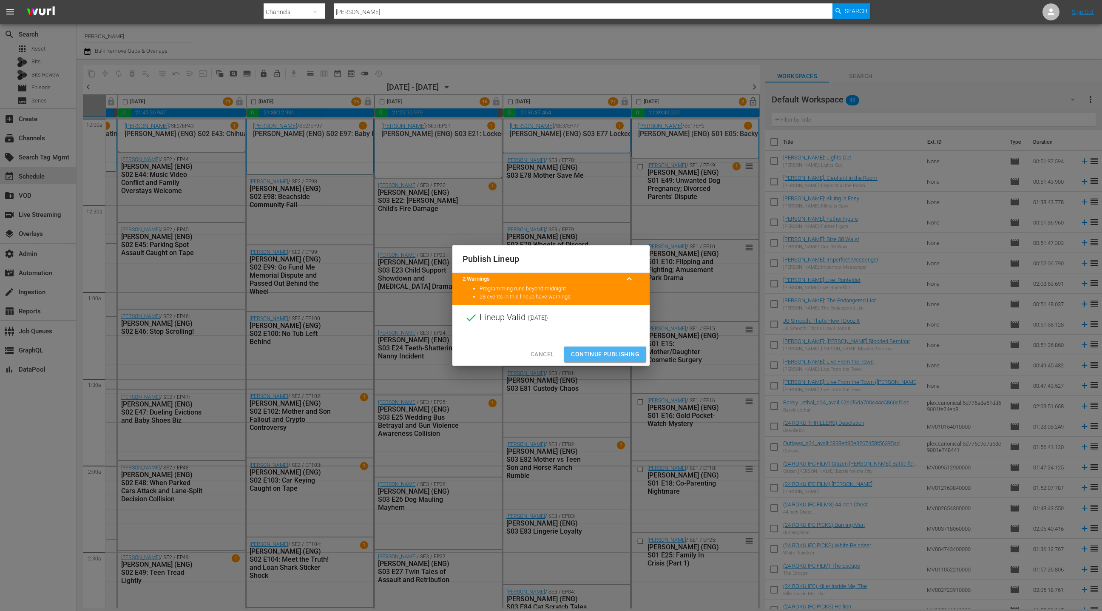
click at [606, 354] on span "Continue Publishing" at bounding box center [605, 354] width 68 height 11
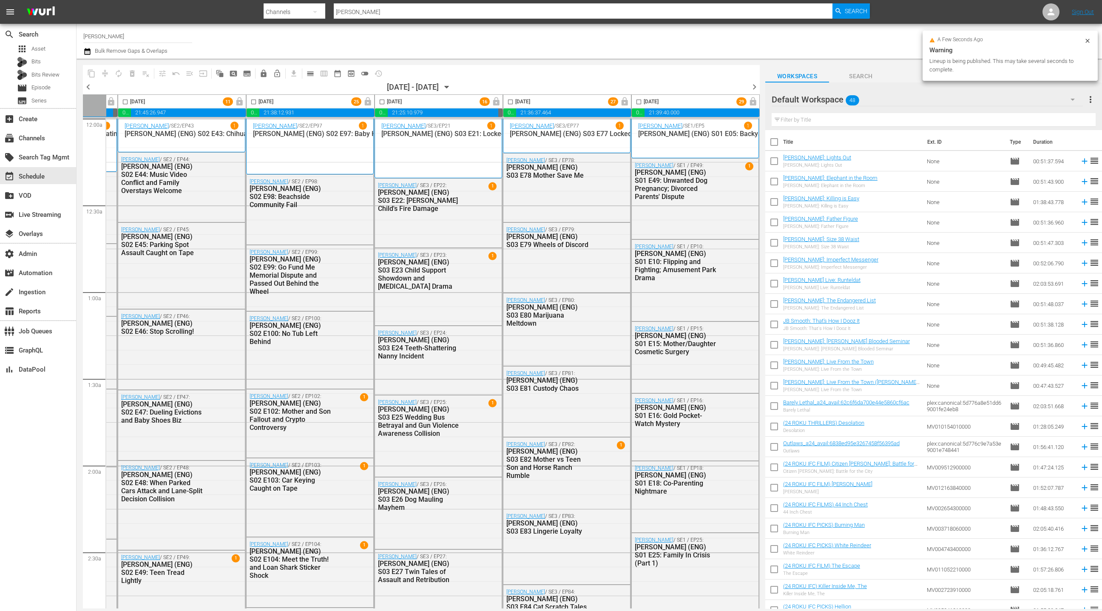
click at [756, 89] on span "chevron_right" at bounding box center [754, 87] width 11 height 11
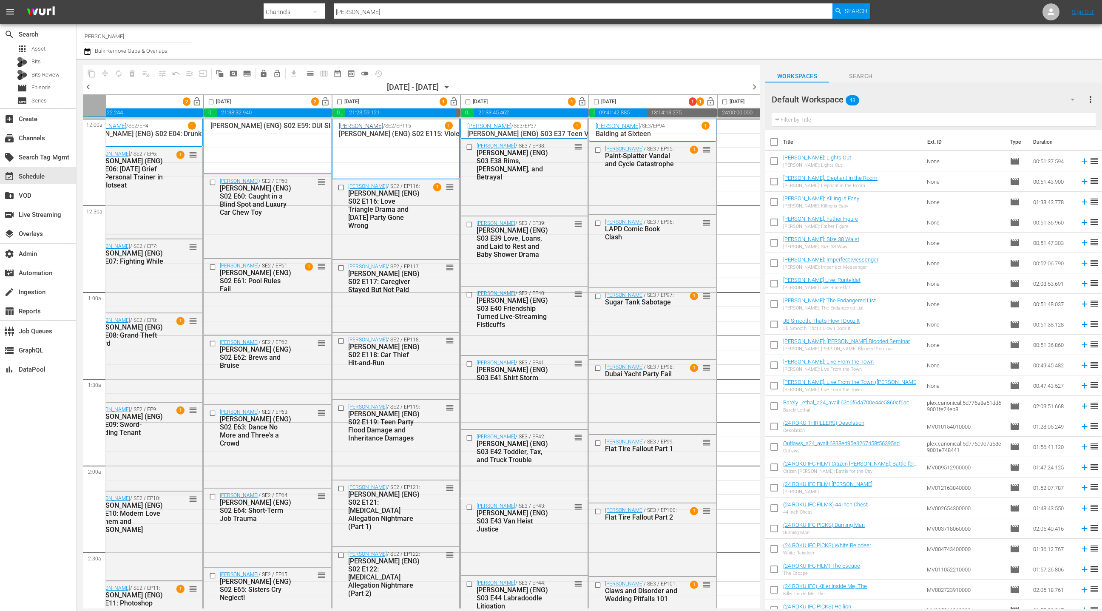
scroll to position [0, 0]
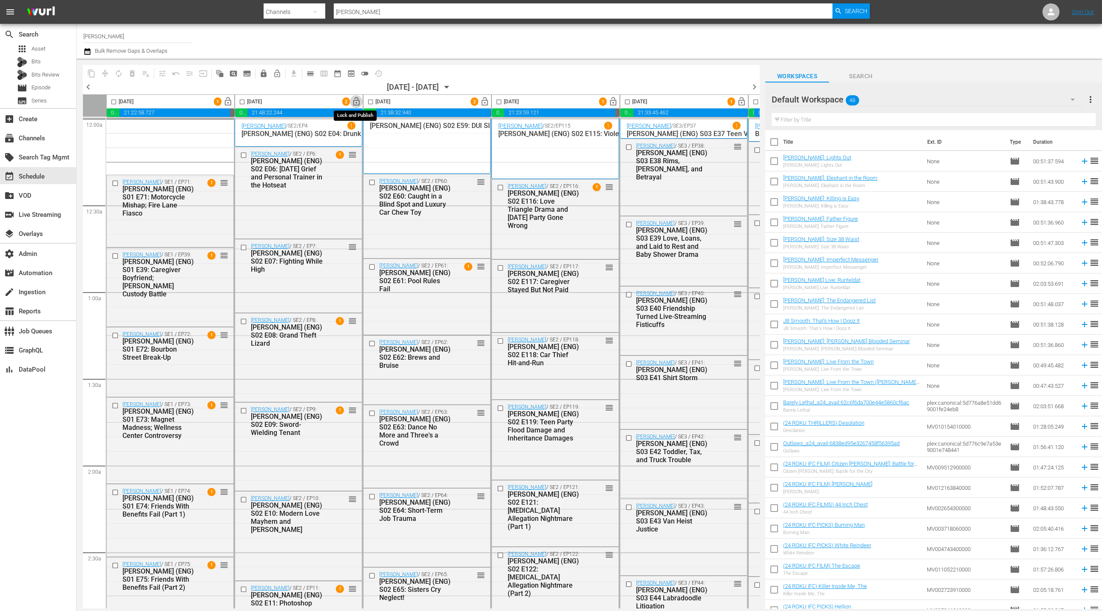
click at [357, 103] on span "lock_open" at bounding box center [357, 102] width 10 height 10
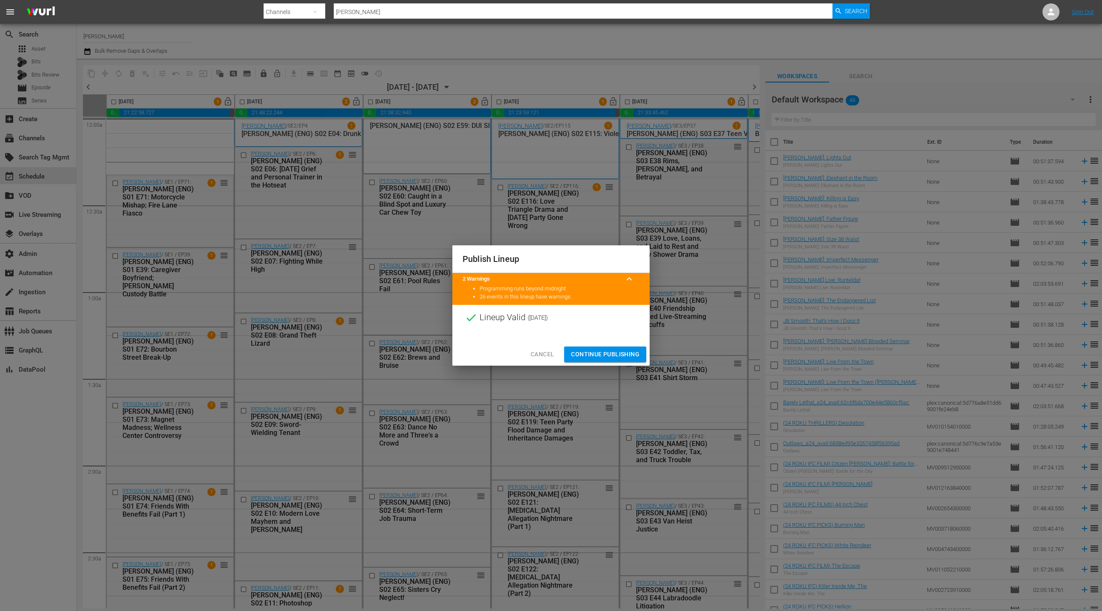
click at [610, 353] on span "Continue Publishing" at bounding box center [605, 354] width 68 height 11
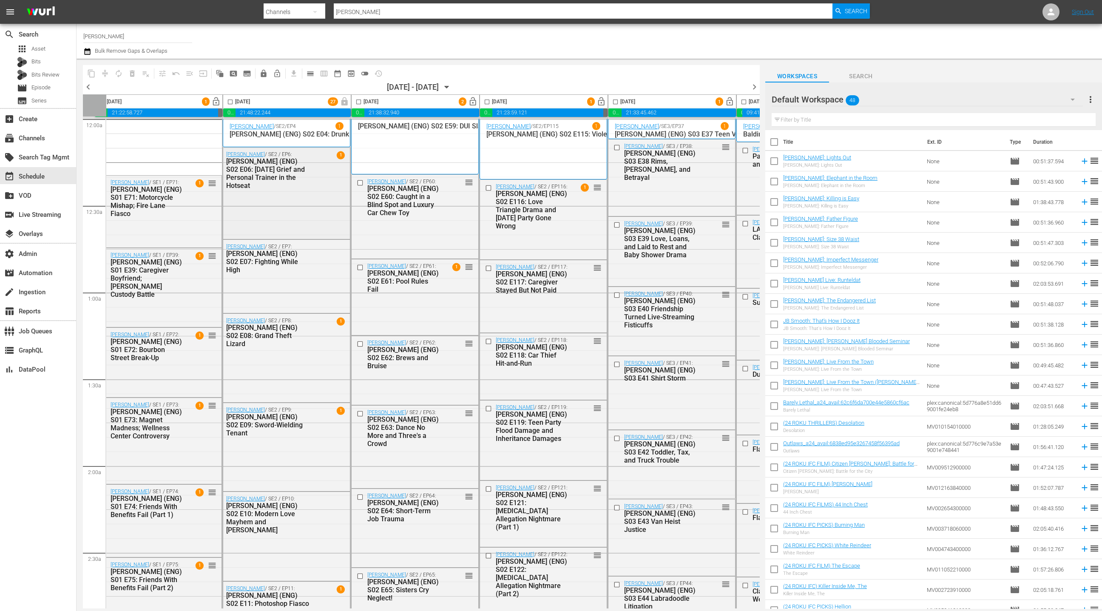
scroll to position [0, 0]
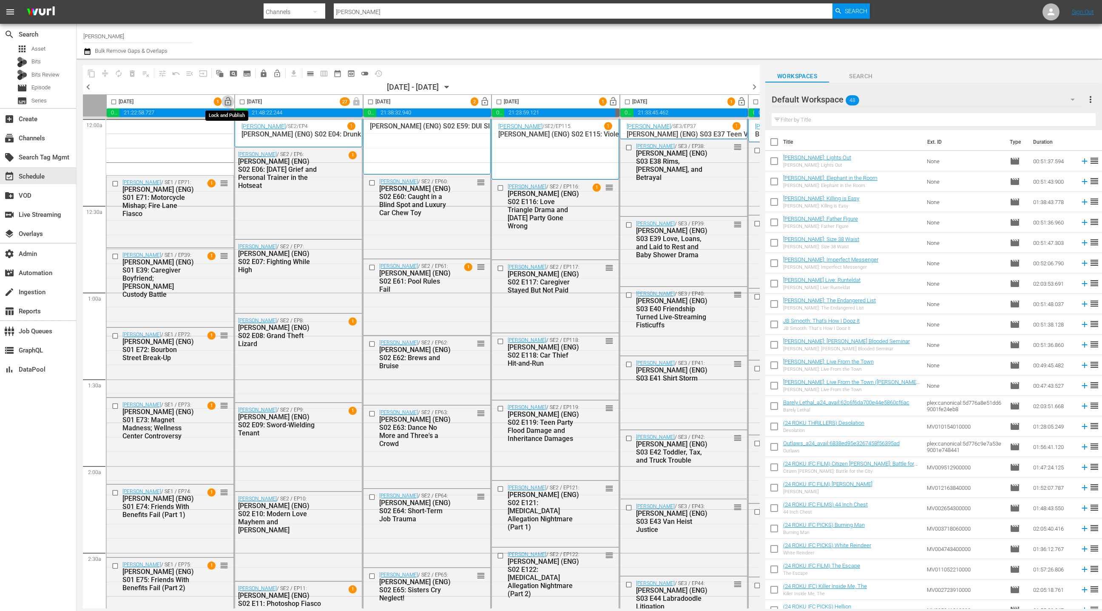
click at [228, 103] on span "lock_open" at bounding box center [228, 102] width 10 height 10
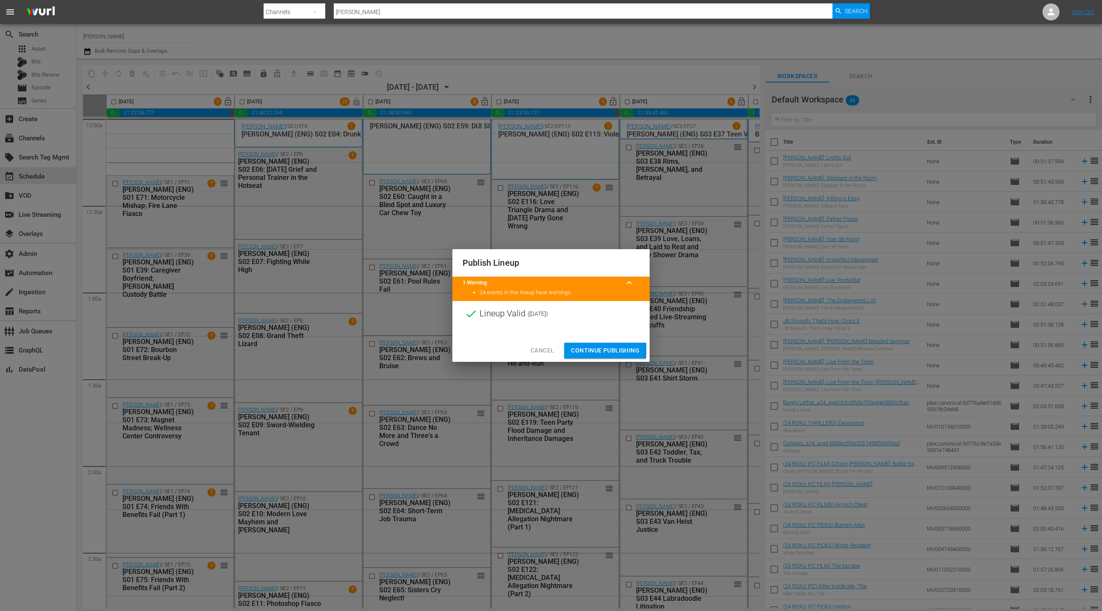
click at [603, 355] on span "Continue Publishing" at bounding box center [605, 350] width 68 height 11
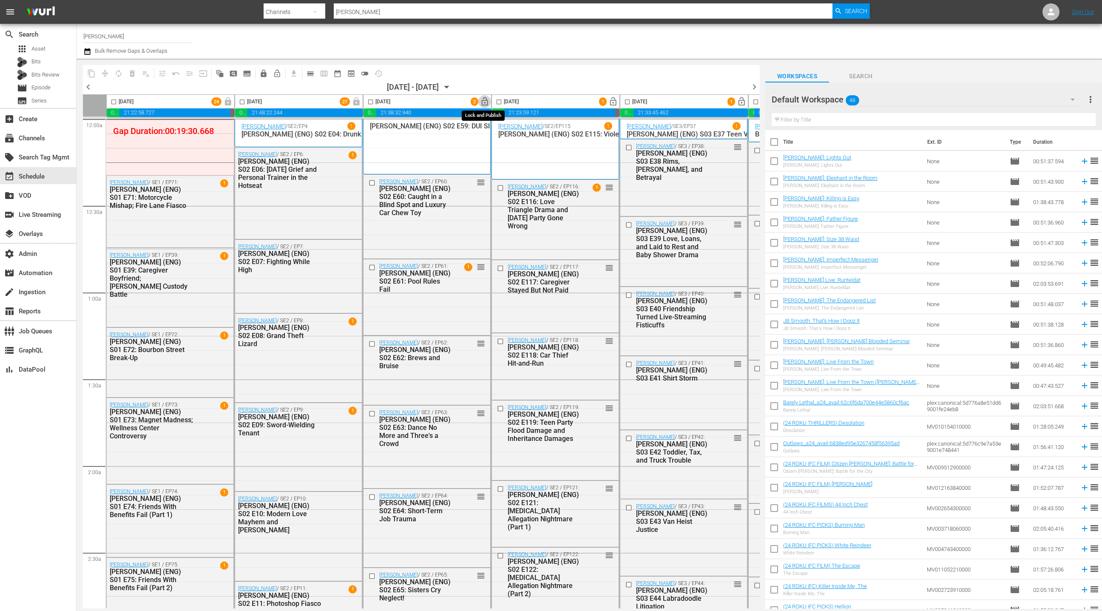
click at [485, 103] on span "lock_open" at bounding box center [485, 102] width 10 height 10
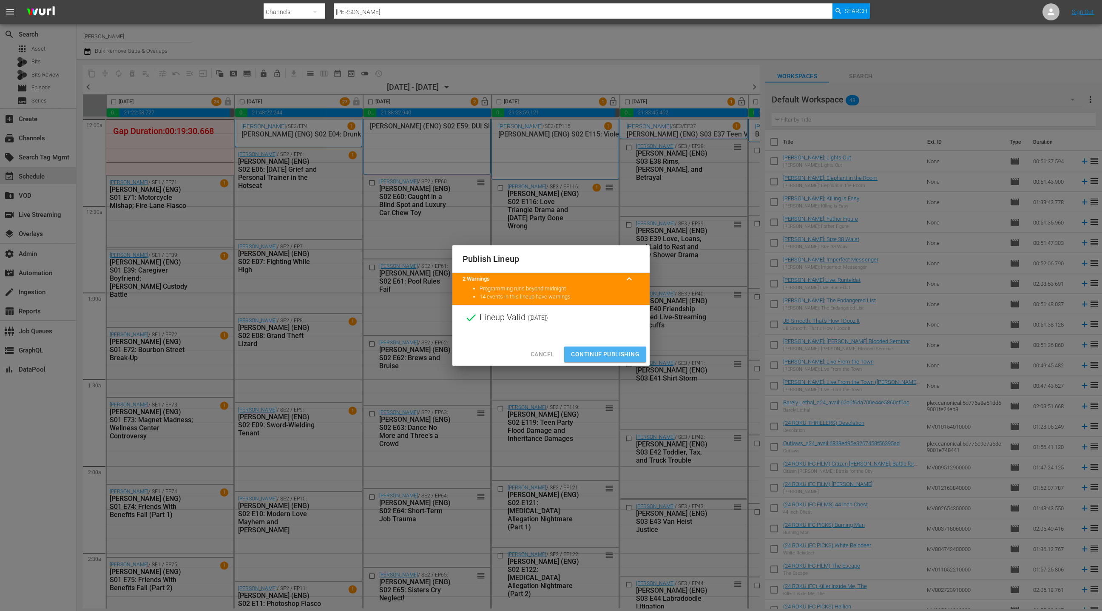
click at [631, 356] on span "Continue Publishing" at bounding box center [605, 354] width 68 height 11
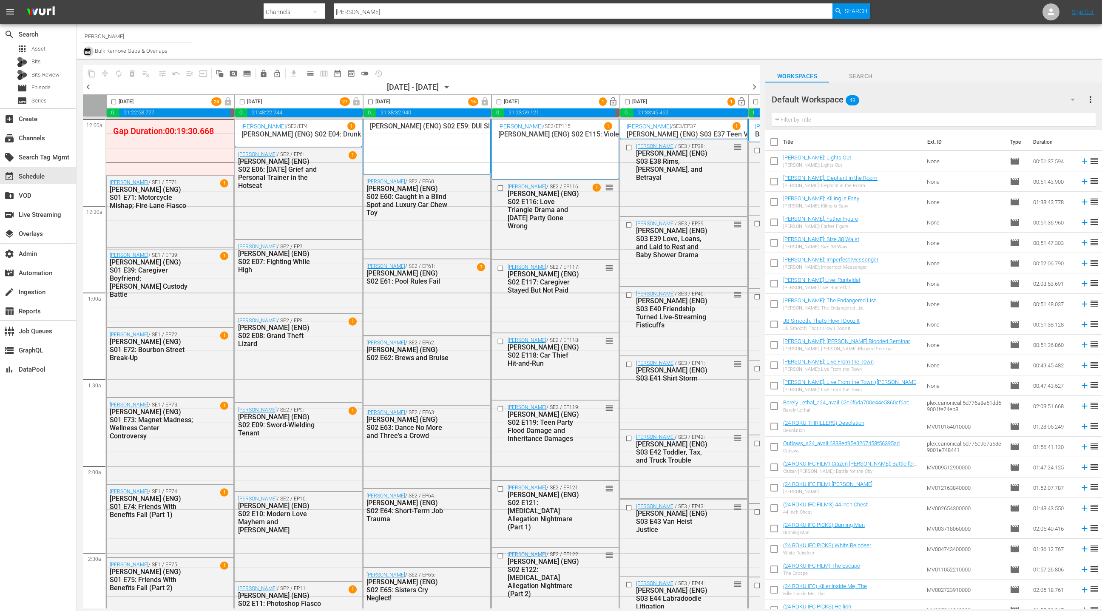
click at [88, 54] on icon "button" at bounding box center [87, 51] width 6 height 7
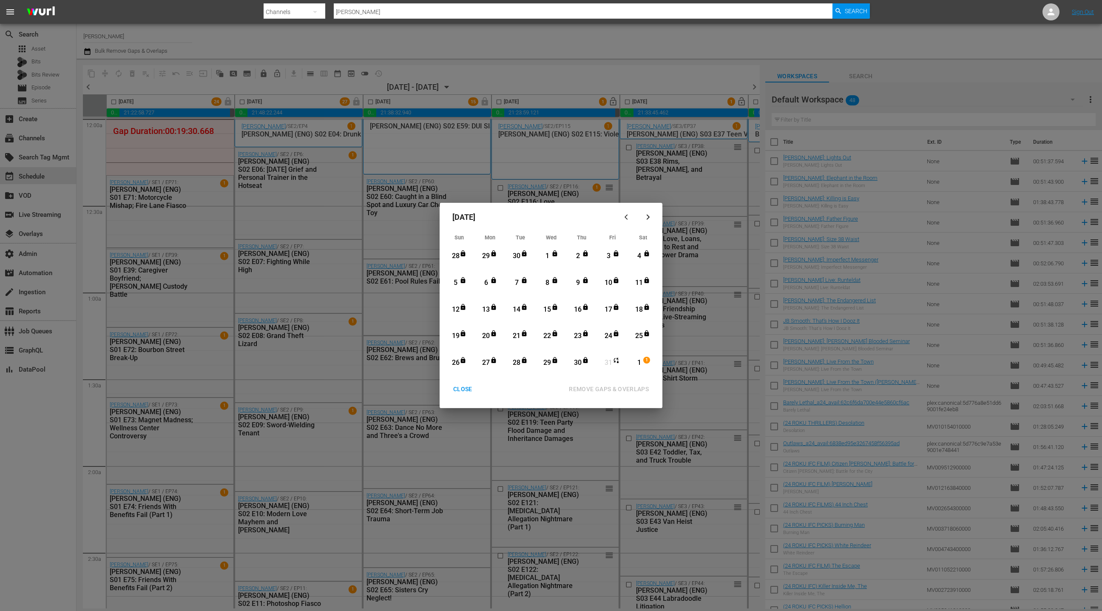
drag, startPoint x: 466, startPoint y: 389, endPoint x: 460, endPoint y: 330, distance: 59.5
click at [466, 389] on div "CLOSE" at bounding box center [462, 389] width 33 height 11
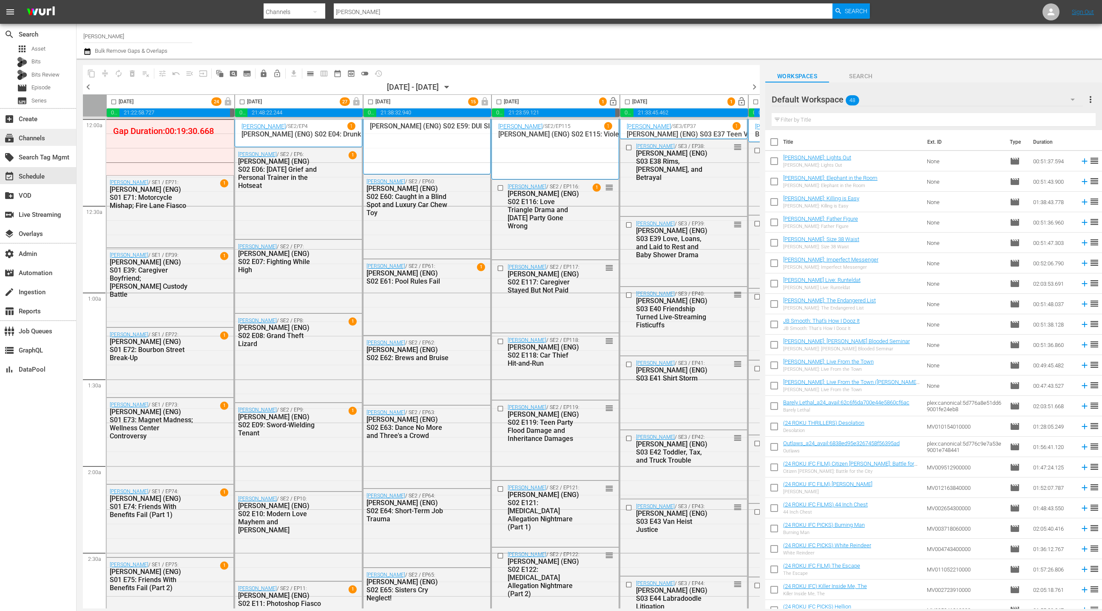
click at [52, 139] on div "subscriptions Channels" at bounding box center [38, 137] width 76 height 17
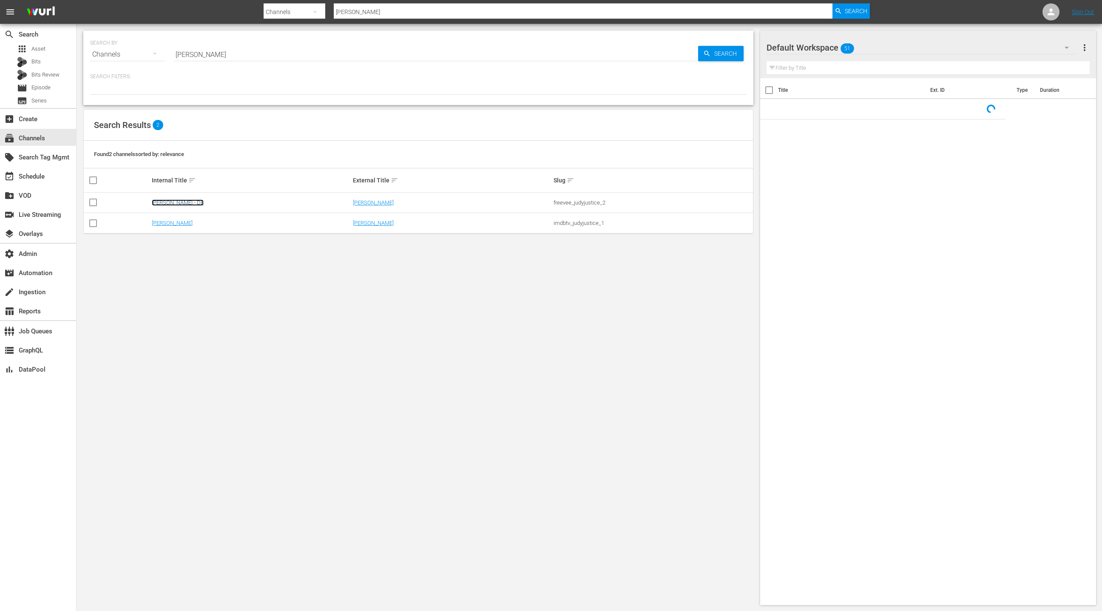
click at [182, 203] on link "[PERSON_NAME] - DE" at bounding box center [178, 202] width 52 height 6
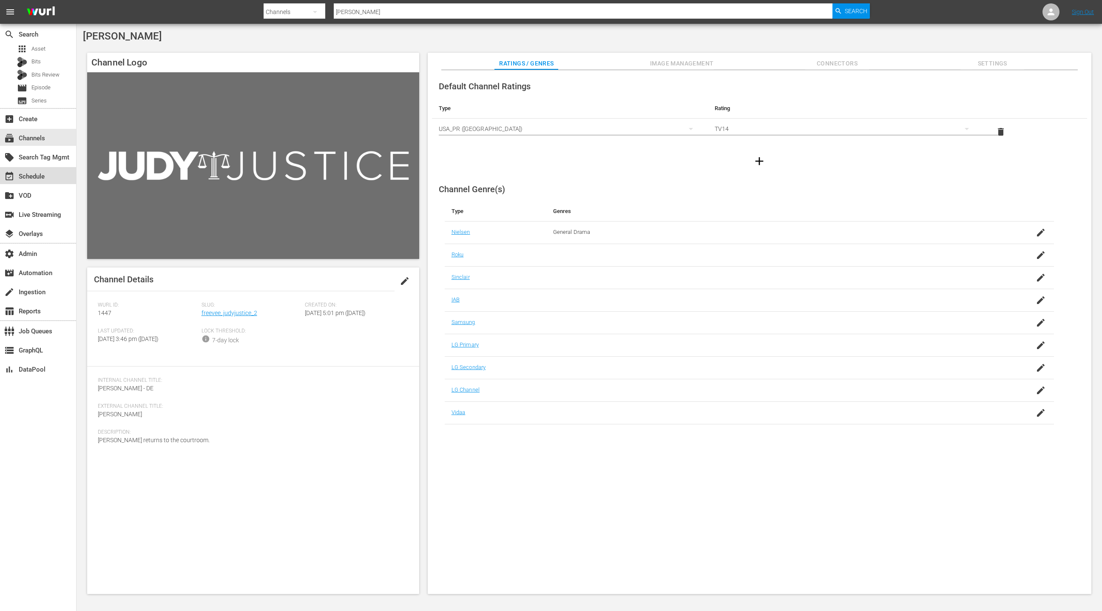
click at [45, 180] on div "event_available Schedule" at bounding box center [38, 175] width 76 height 17
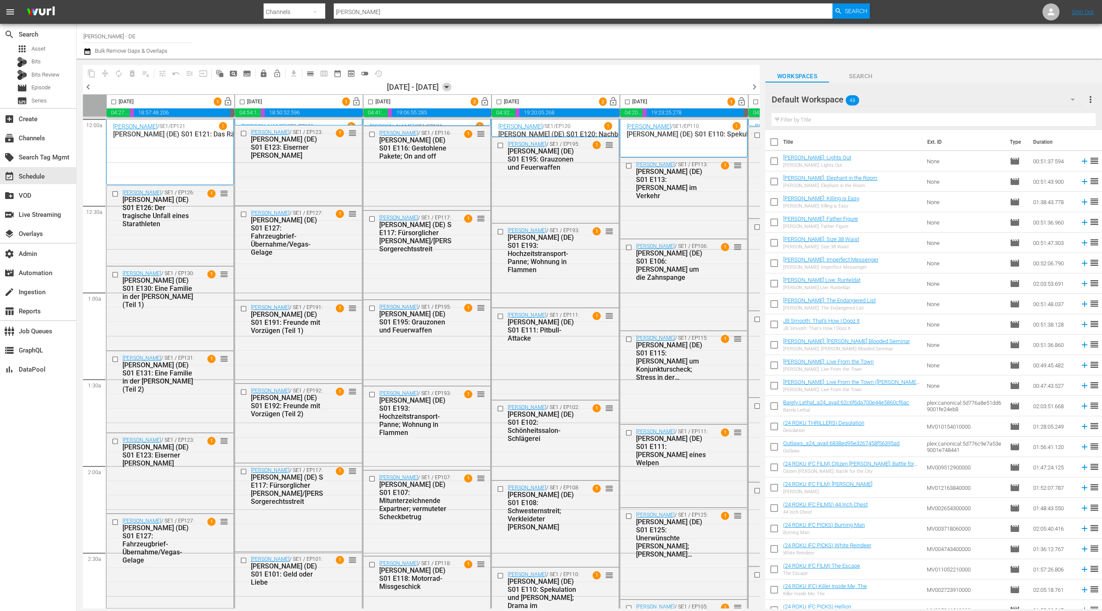
click at [449, 87] on icon "button" at bounding box center [447, 87] width 4 height 2
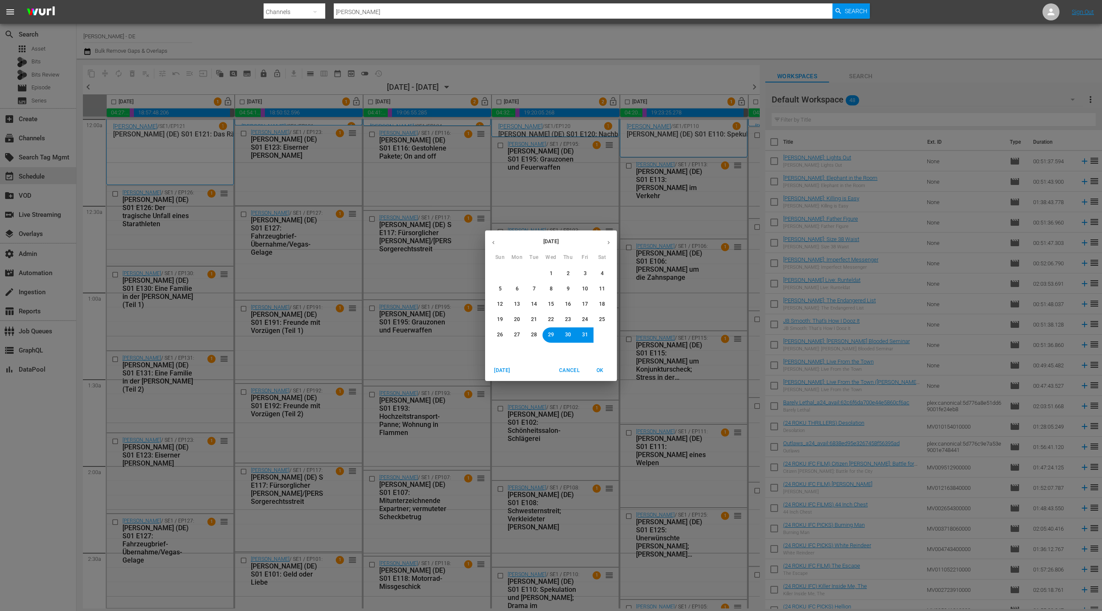
click at [550, 269] on button "1" at bounding box center [550, 273] width 15 height 15
click at [601, 368] on span "OK" at bounding box center [600, 370] width 20 height 9
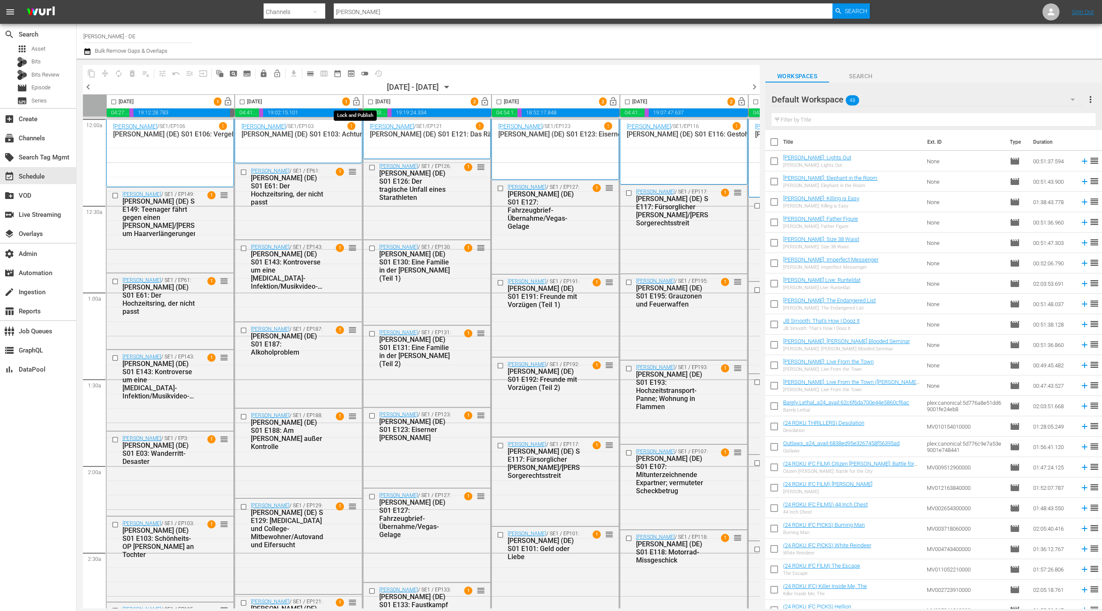
click at [359, 103] on span "lock_open" at bounding box center [357, 102] width 10 height 10
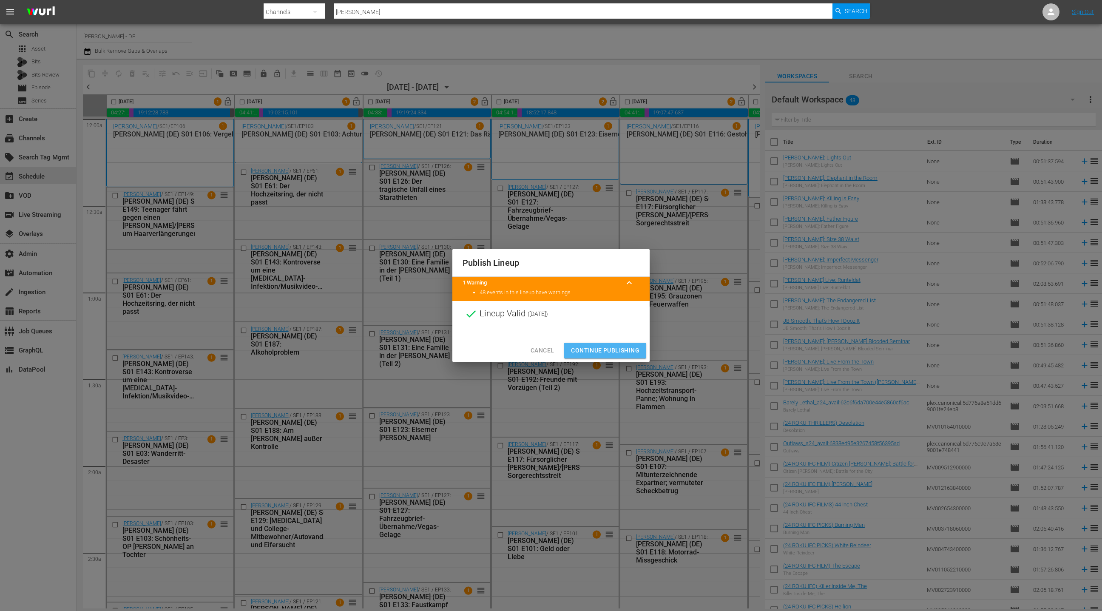
click at [617, 351] on span "Continue Publishing" at bounding box center [605, 350] width 68 height 11
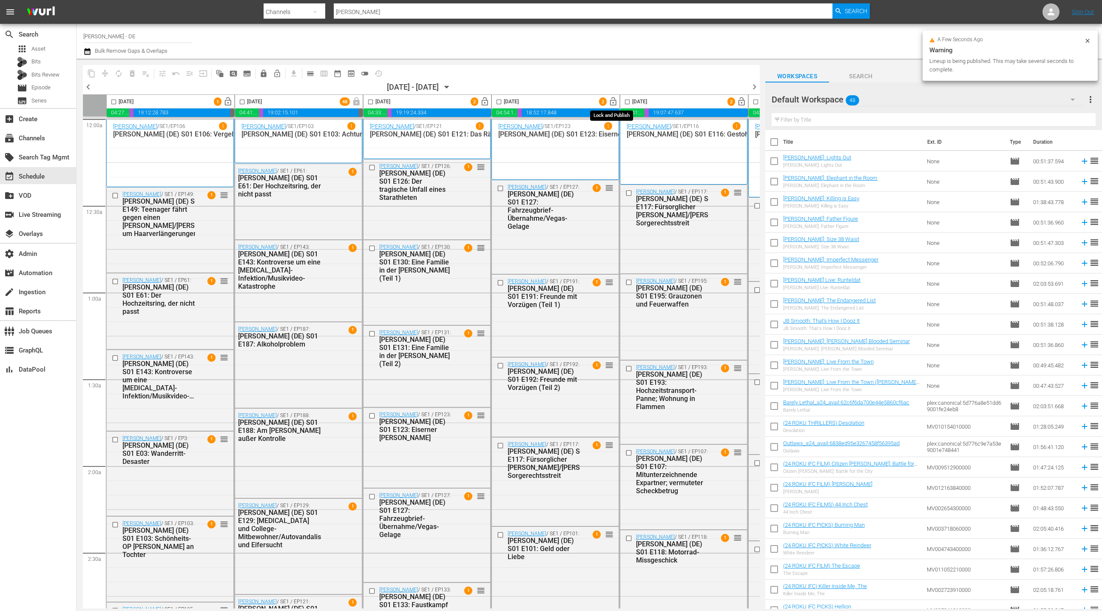
click at [614, 103] on span "lock_open" at bounding box center [613, 102] width 10 height 10
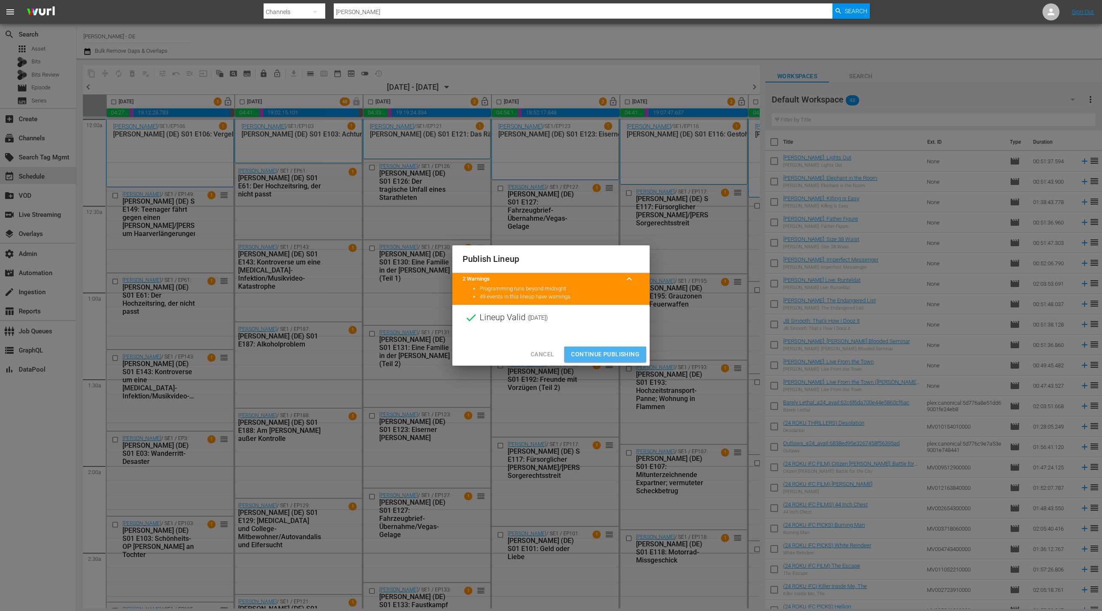
click at [620, 356] on span "Continue Publishing" at bounding box center [605, 354] width 68 height 11
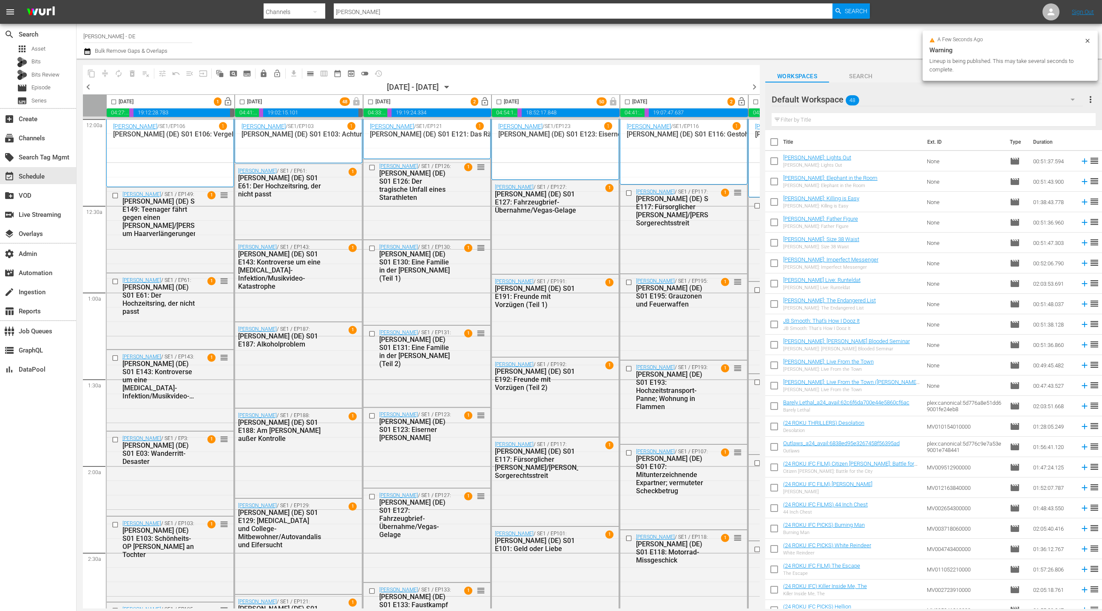
scroll to position [0, 247]
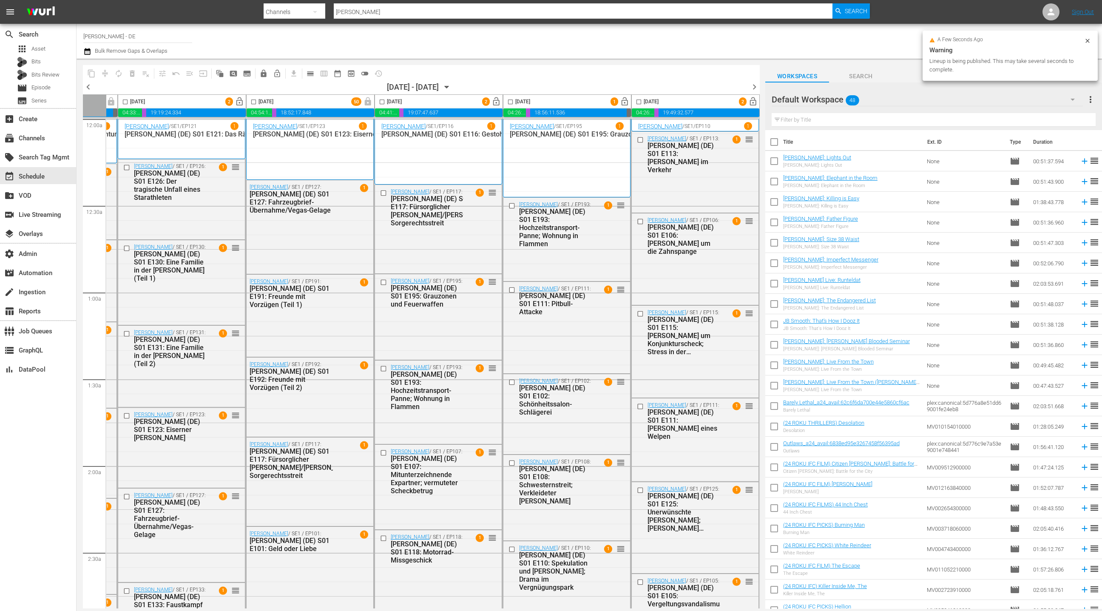
click at [624, 102] on span "lock_open" at bounding box center [625, 102] width 10 height 10
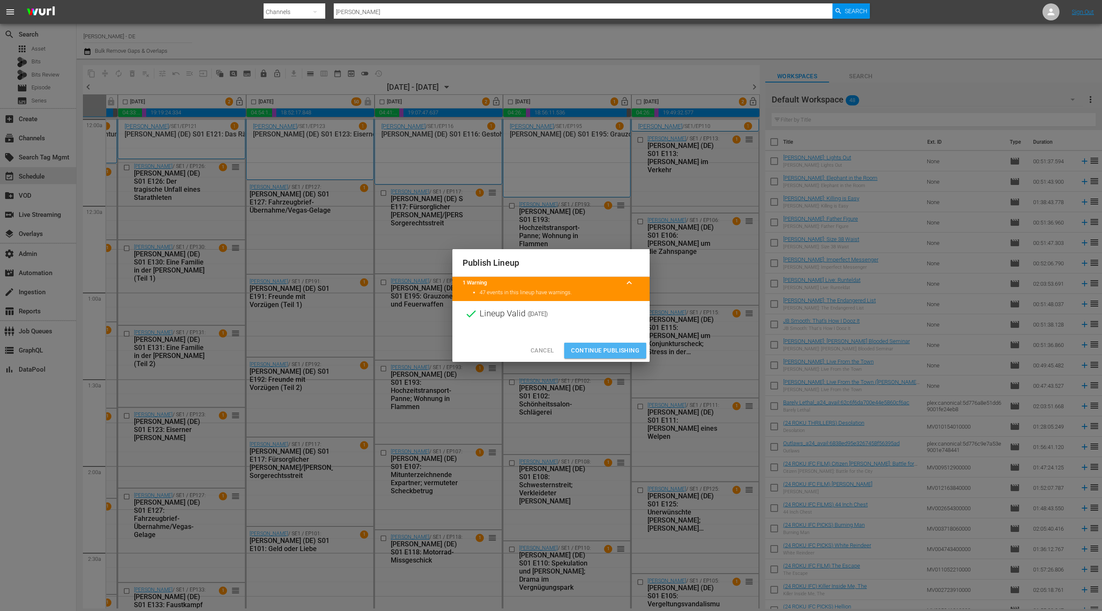
click at [621, 353] on span "Continue Publishing" at bounding box center [605, 350] width 68 height 11
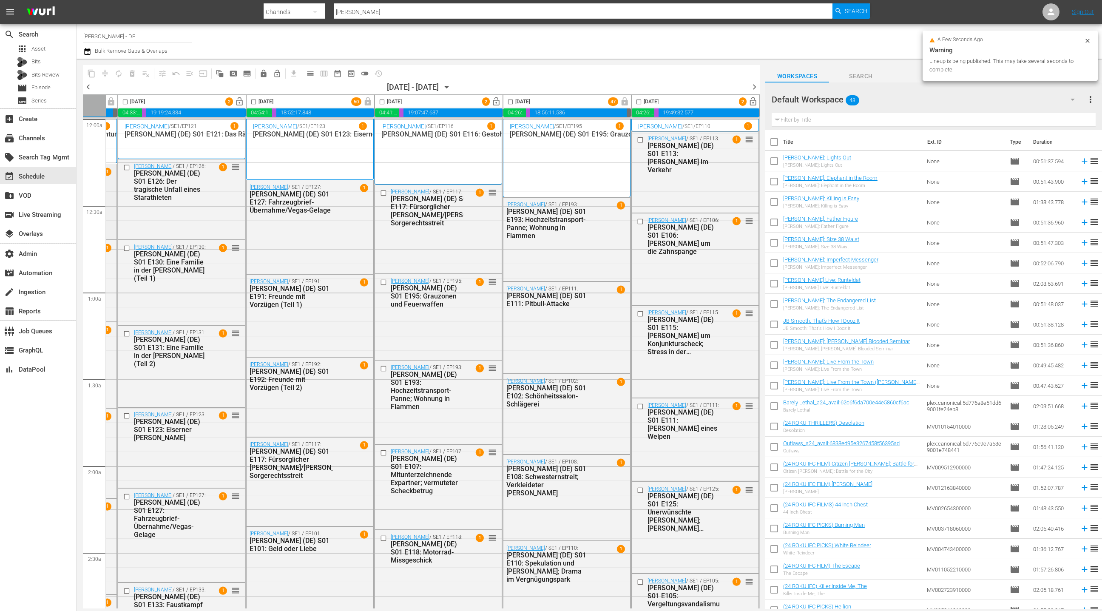
scroll to position [0, 0]
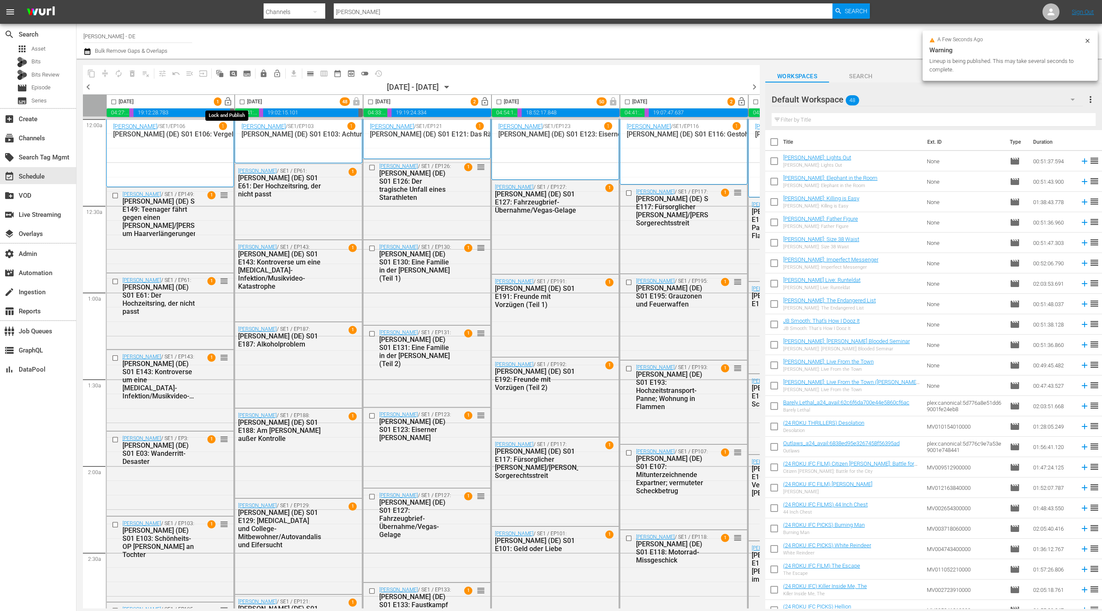
click at [226, 101] on span "lock_open" at bounding box center [228, 102] width 10 height 10
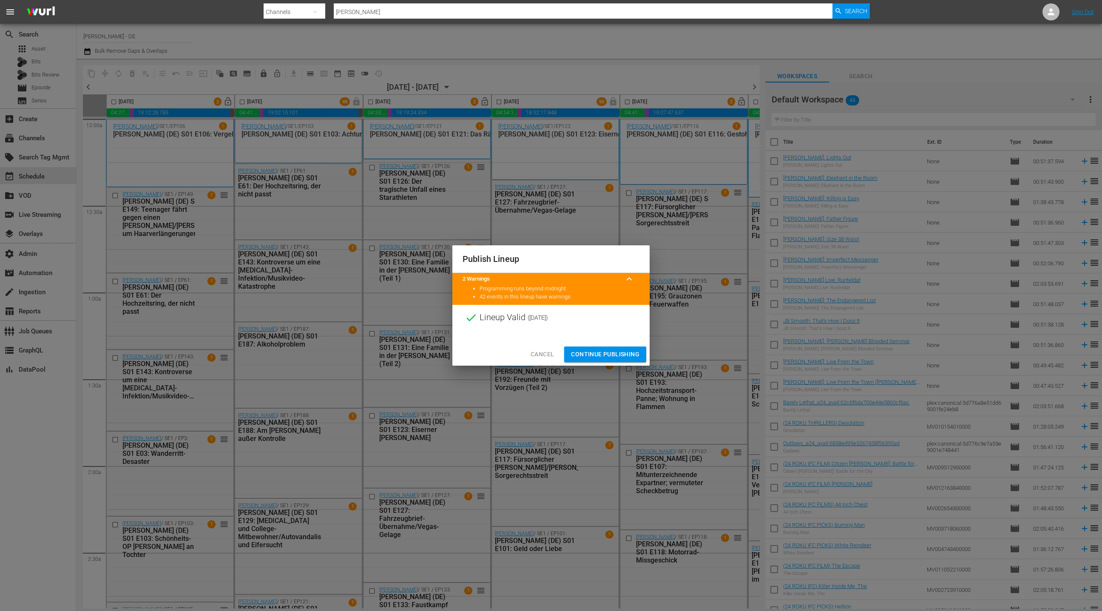
drag, startPoint x: 599, startPoint y: 359, endPoint x: 589, endPoint y: 335, distance: 26.4
click at [599, 359] on span "Continue Publishing" at bounding box center [605, 354] width 68 height 11
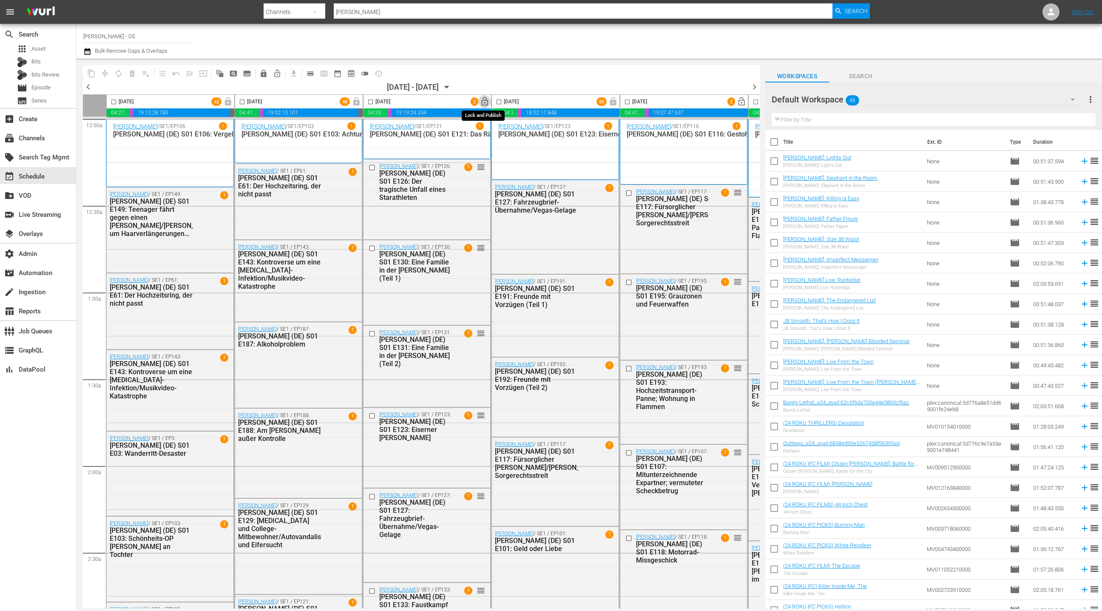
click at [483, 102] on span "lock_open" at bounding box center [485, 102] width 10 height 10
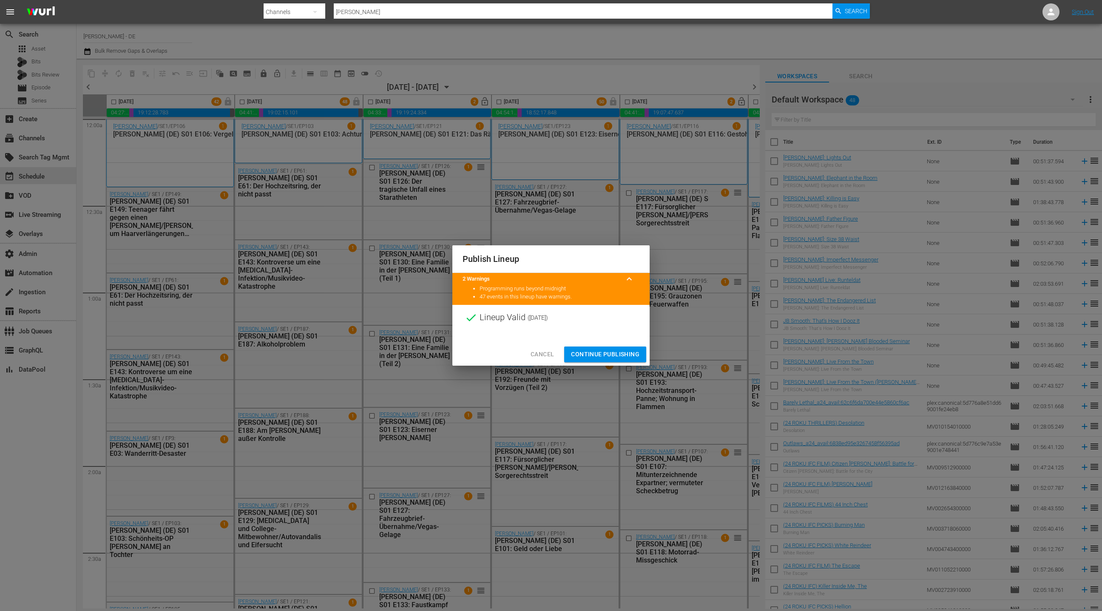
click at [603, 352] on span "Continue Publishing" at bounding box center [605, 354] width 68 height 11
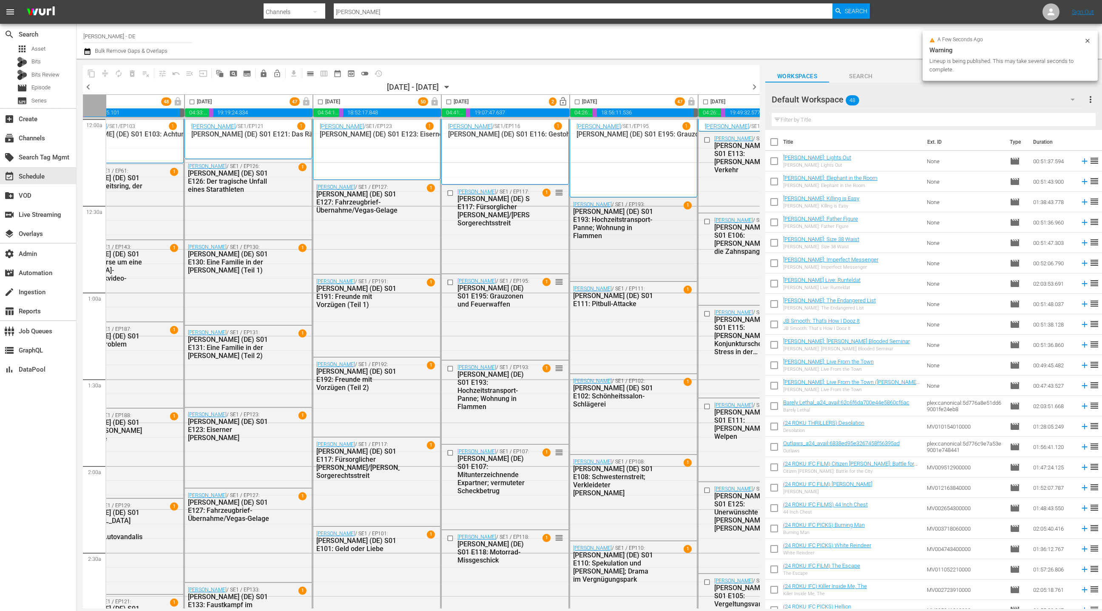
scroll to position [0, 247]
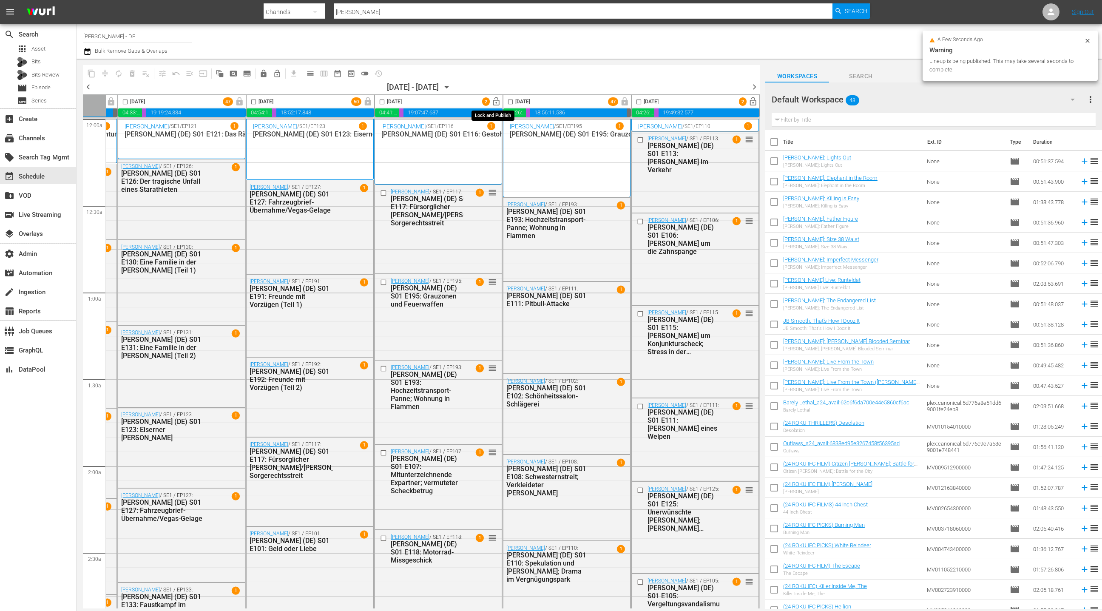
click at [494, 104] on span "lock_open" at bounding box center [497, 102] width 10 height 10
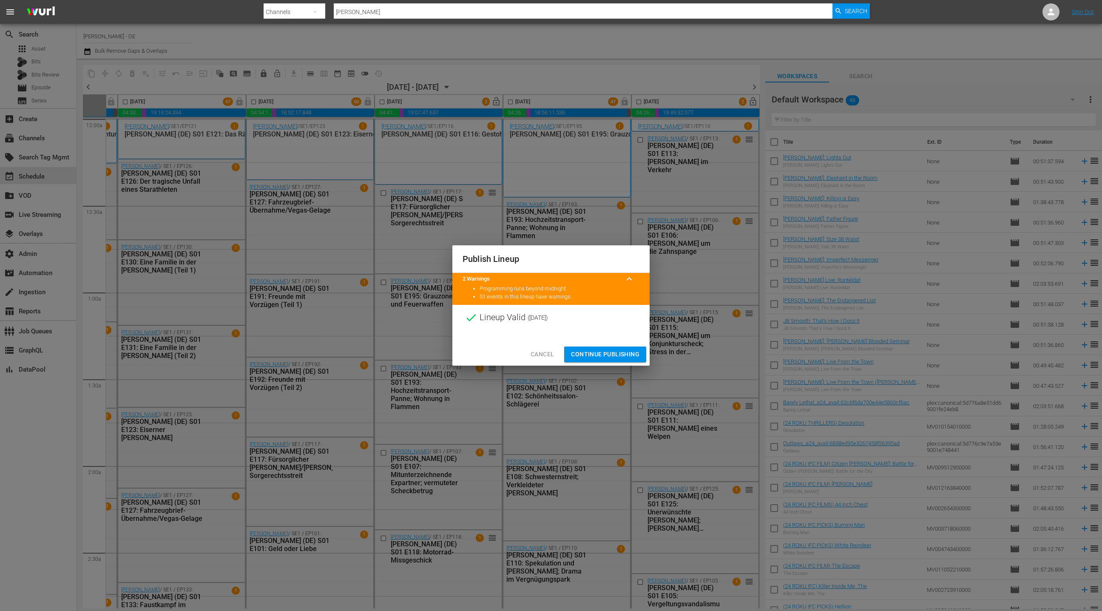
click at [628, 356] on span "Continue Publishing" at bounding box center [605, 354] width 68 height 11
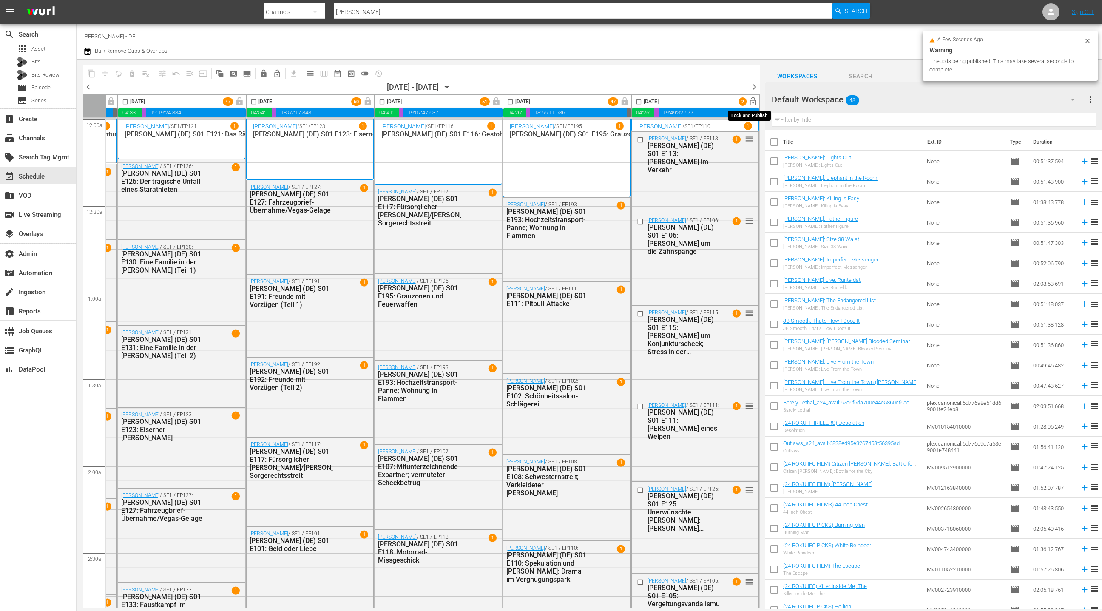
click at [752, 103] on span "lock_open" at bounding box center [753, 102] width 10 height 10
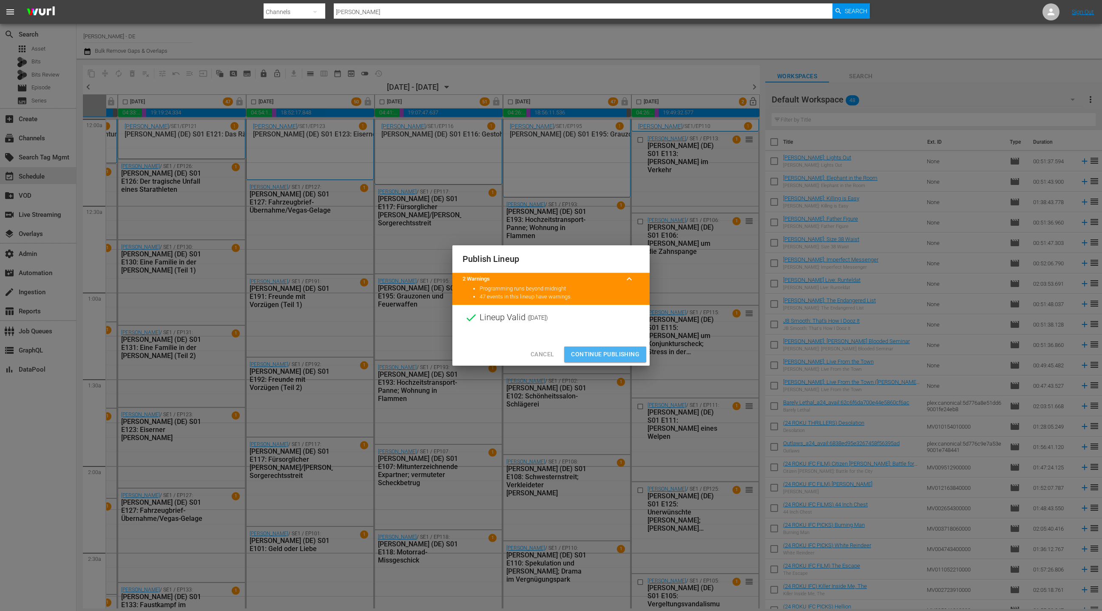
click at [601, 354] on span "Continue Publishing" at bounding box center [605, 354] width 68 height 11
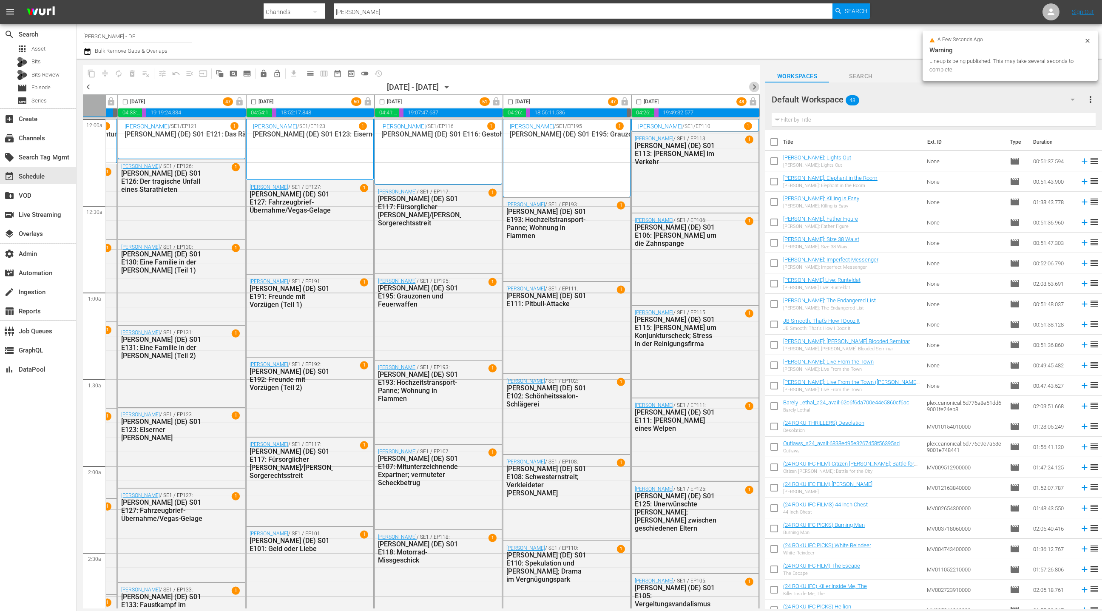
click at [755, 88] on span "chevron_right" at bounding box center [754, 87] width 11 height 11
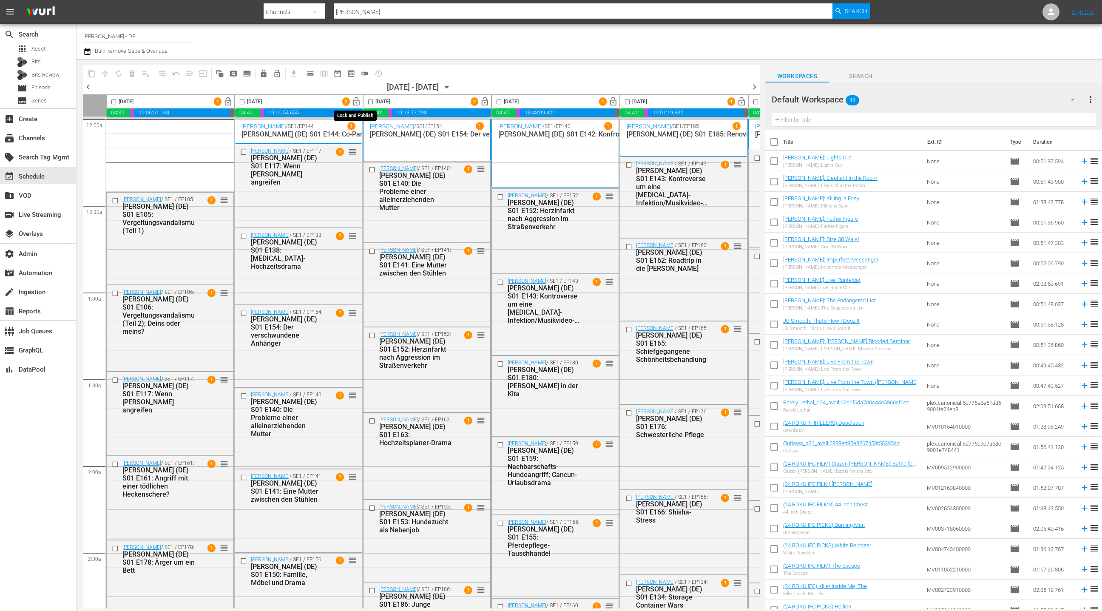
click at [355, 102] on span "lock_open" at bounding box center [357, 102] width 10 height 10
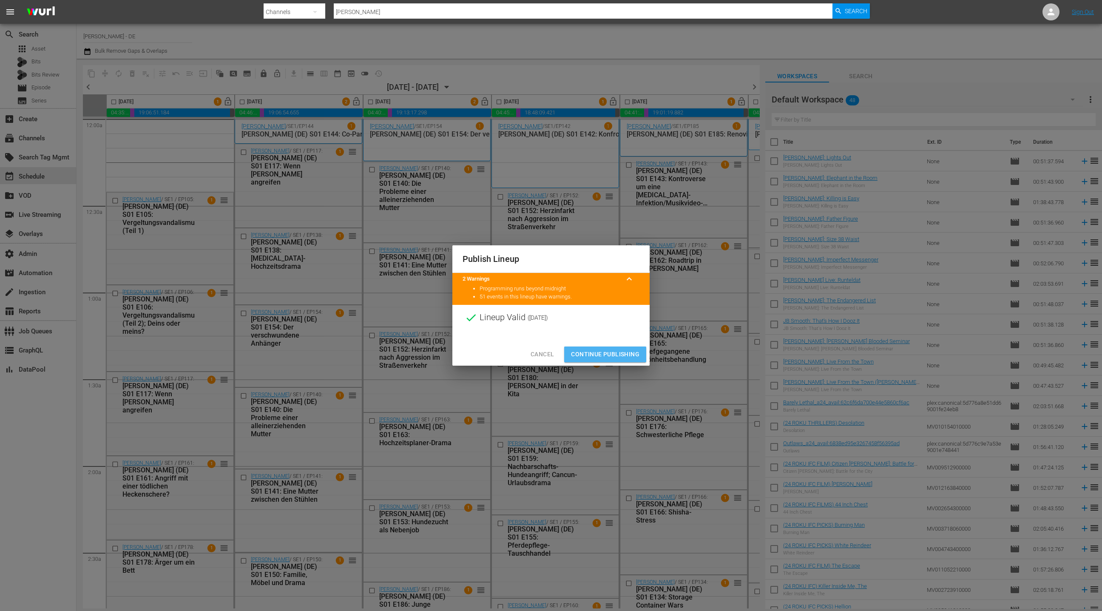
drag, startPoint x: 610, startPoint y: 354, endPoint x: 607, endPoint y: 298, distance: 55.8
click at [610, 354] on span "Continue Publishing" at bounding box center [605, 354] width 68 height 11
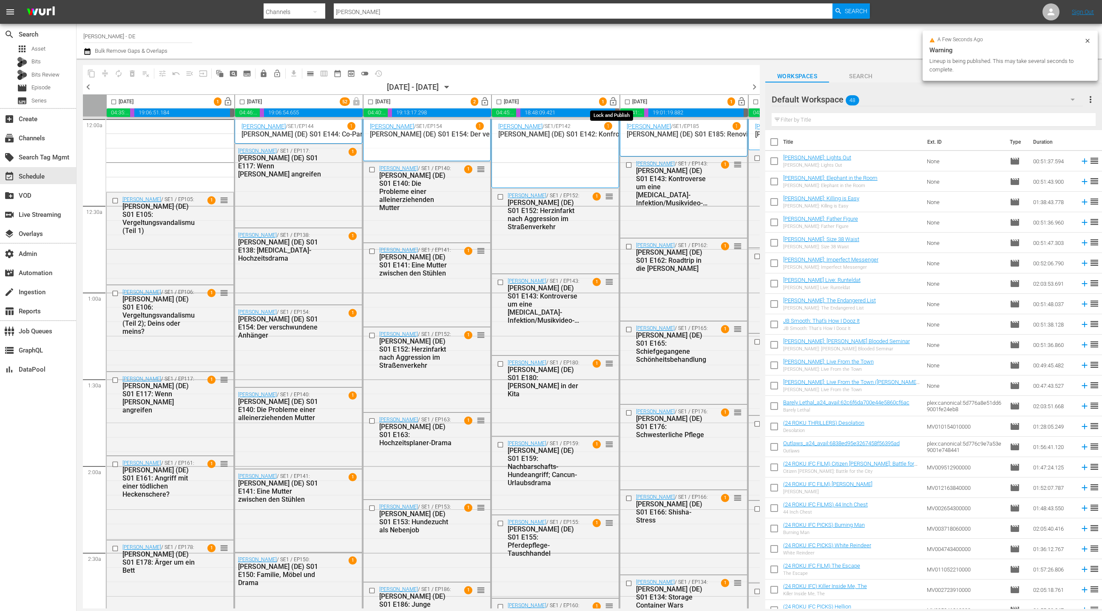
click at [615, 103] on span "lock_open" at bounding box center [613, 102] width 10 height 10
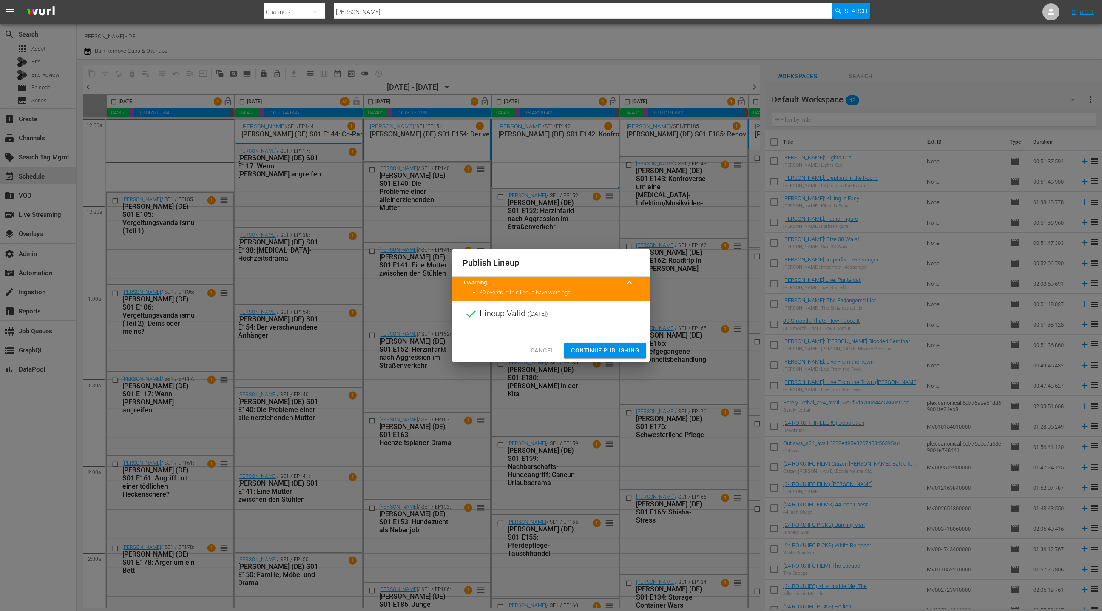
click at [608, 350] on span "Continue Publishing" at bounding box center [605, 350] width 68 height 11
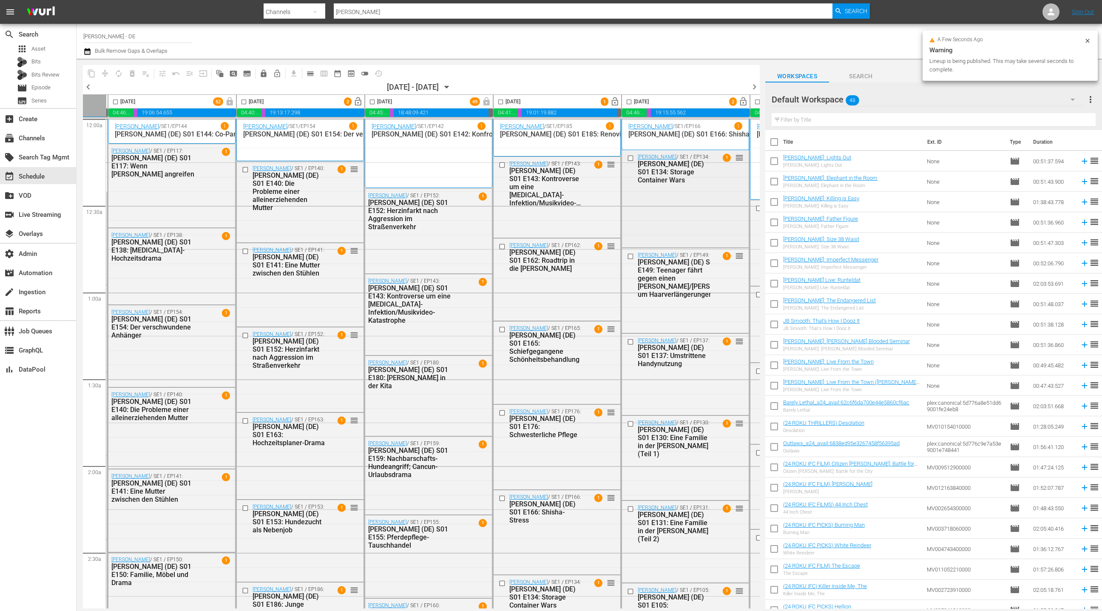
scroll to position [0, 166]
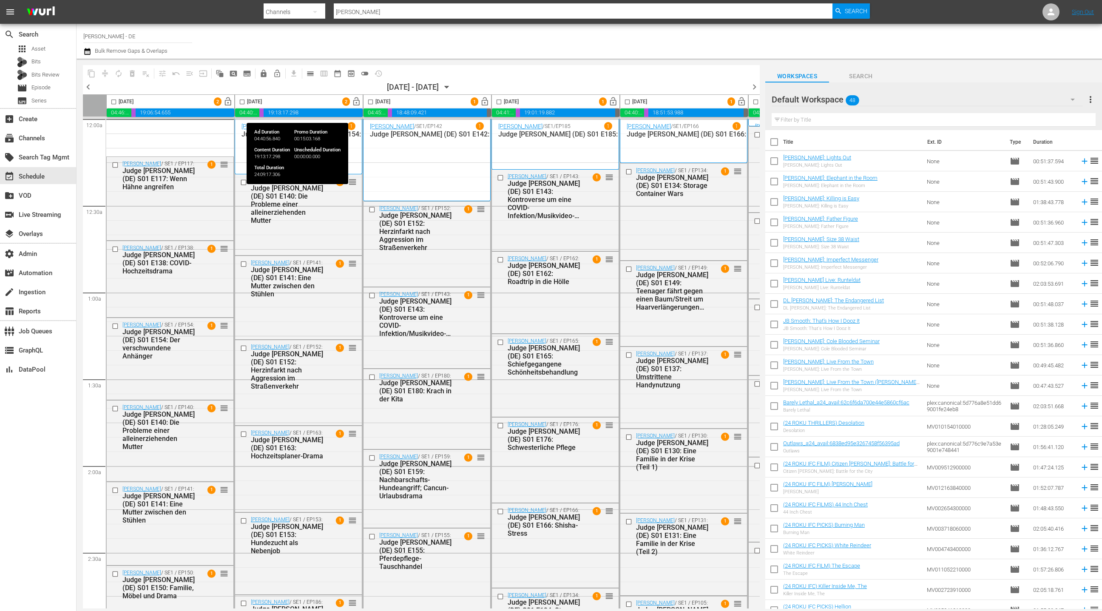
scroll to position [3, 0]
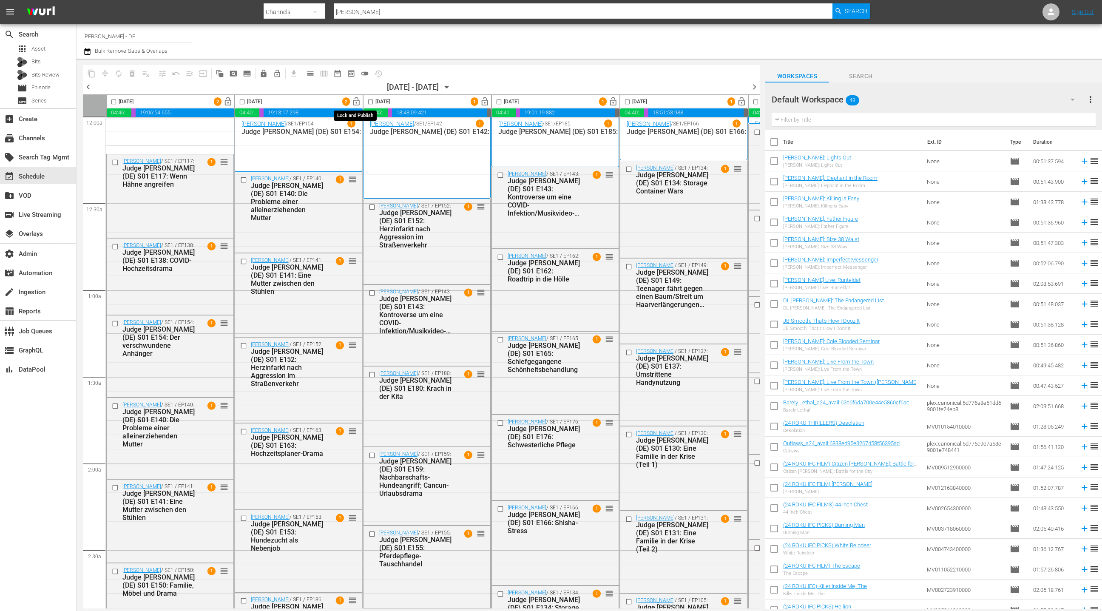
click at [357, 102] on span "lock_open" at bounding box center [357, 102] width 10 height 10
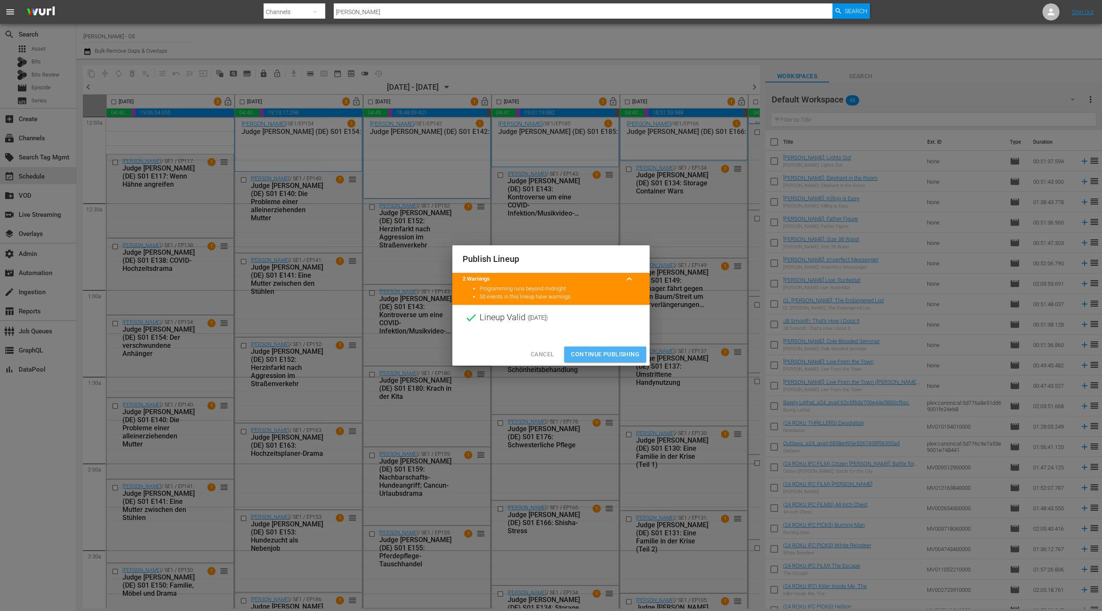
drag, startPoint x: 612, startPoint y: 353, endPoint x: 620, endPoint y: 335, distance: 19.7
click at [612, 353] on span "Continue Publishing" at bounding box center [605, 354] width 68 height 11
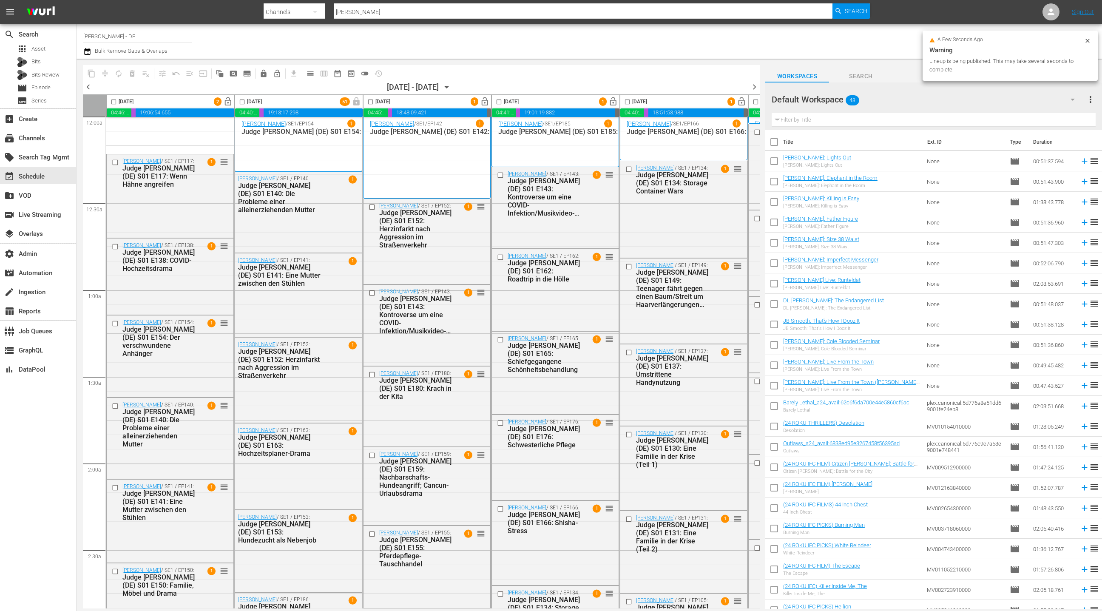
click at [613, 105] on span "lock_open" at bounding box center [613, 102] width 10 height 10
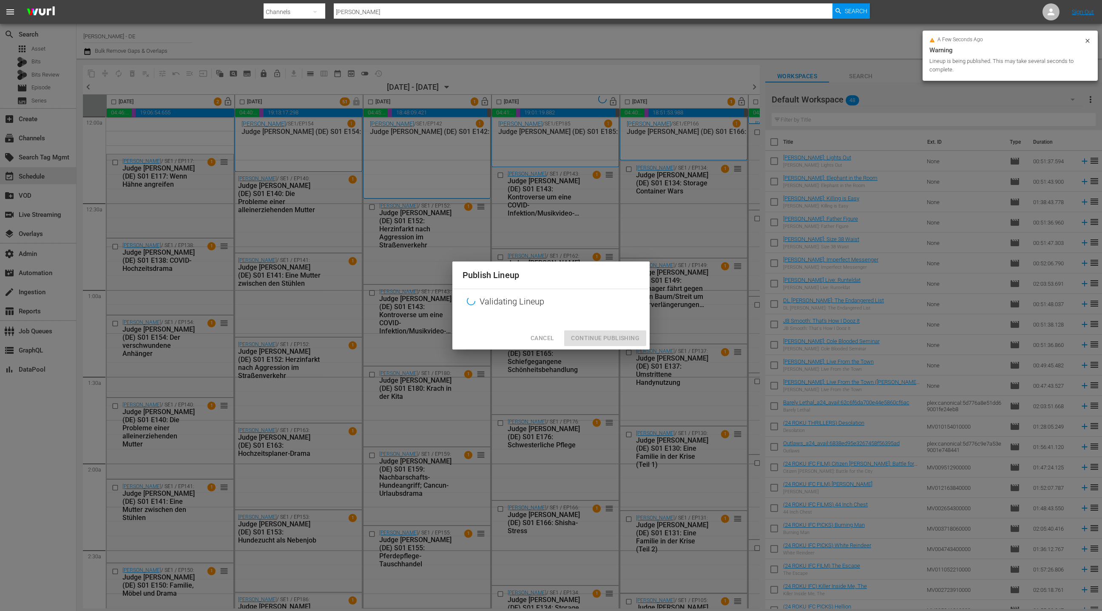
click at [613, 103] on div "Publish Lineup Validating Lineup Cancel Continue Publishing" at bounding box center [551, 305] width 1102 height 611
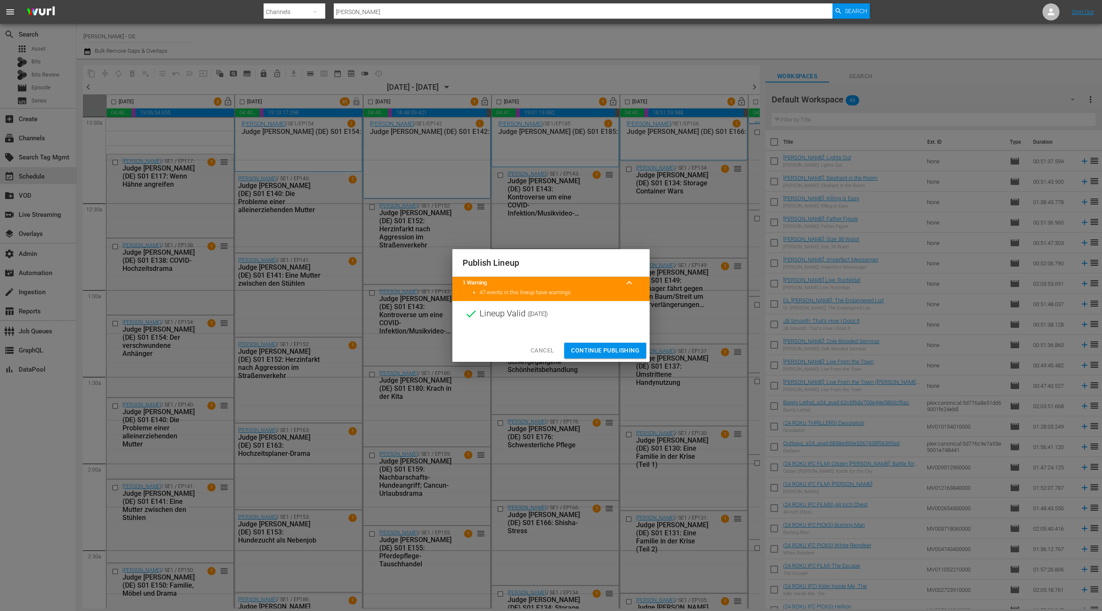
click at [606, 350] on span "Continue Publishing" at bounding box center [605, 350] width 68 height 11
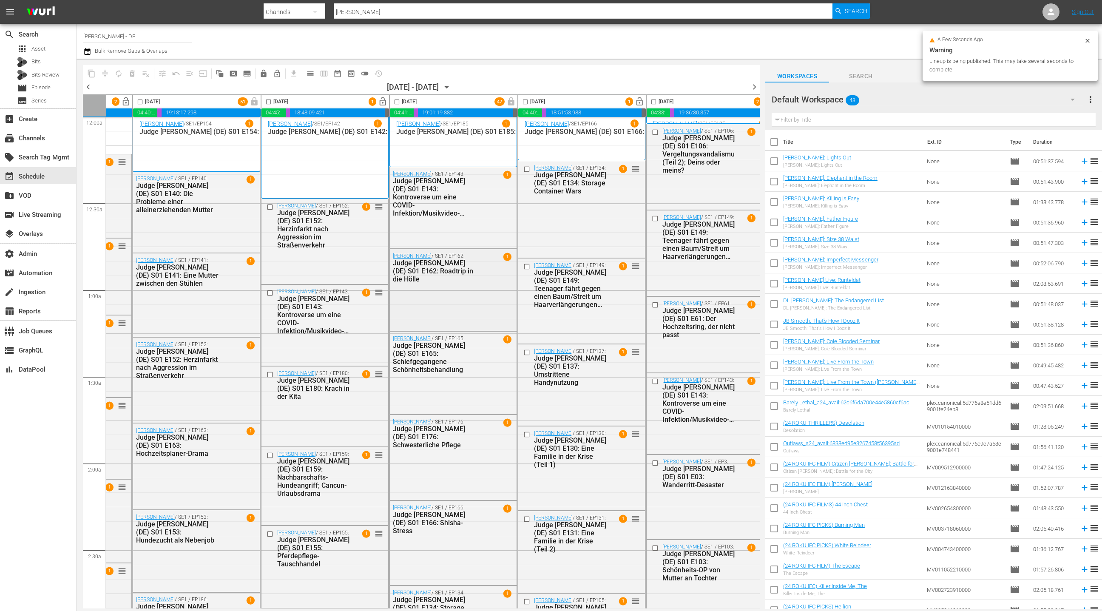
scroll to position [3, 247]
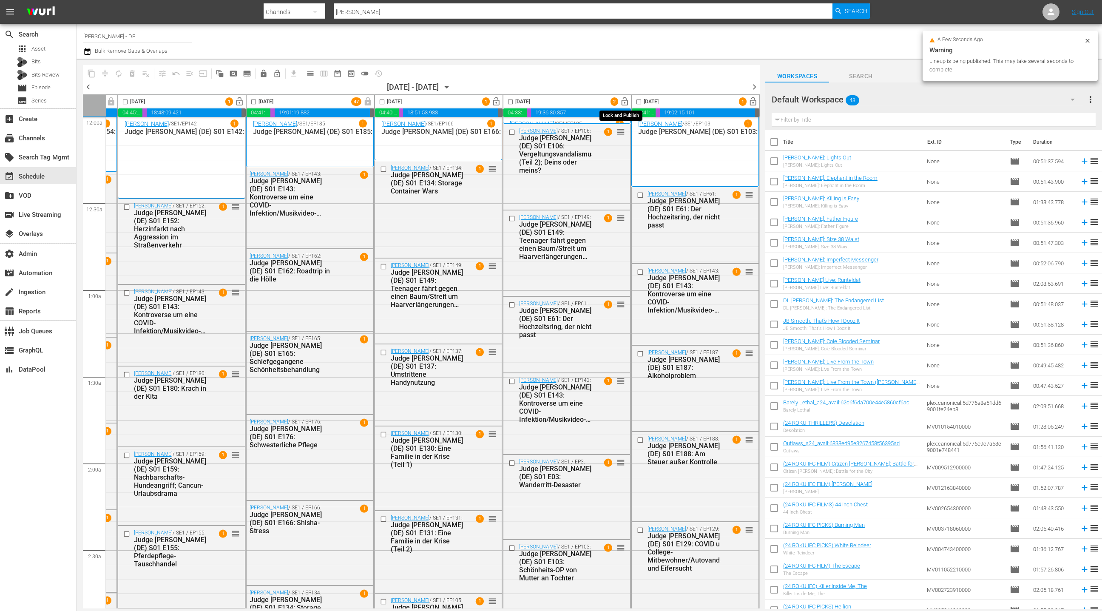
click at [620, 103] on span "lock_open" at bounding box center [625, 102] width 10 height 10
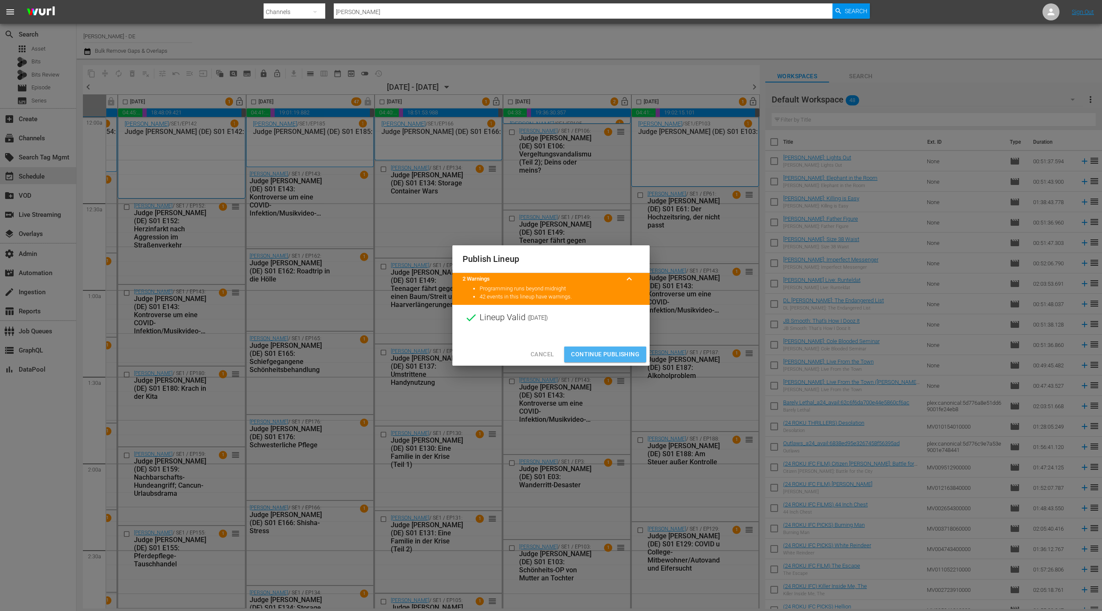
click at [591, 355] on span "Continue Publishing" at bounding box center [605, 354] width 68 height 11
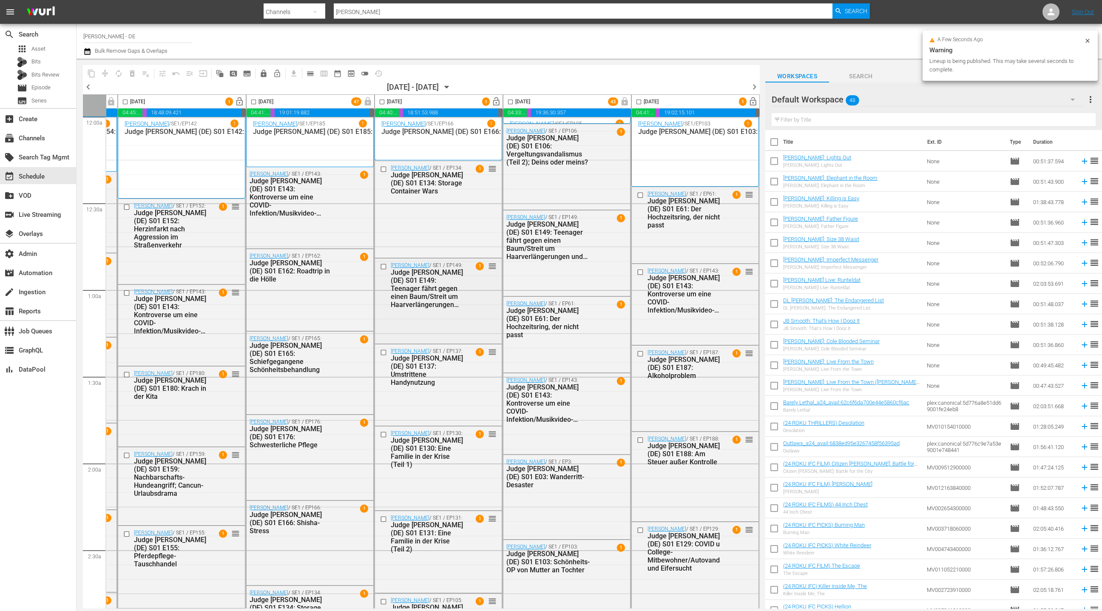
scroll to position [3, 0]
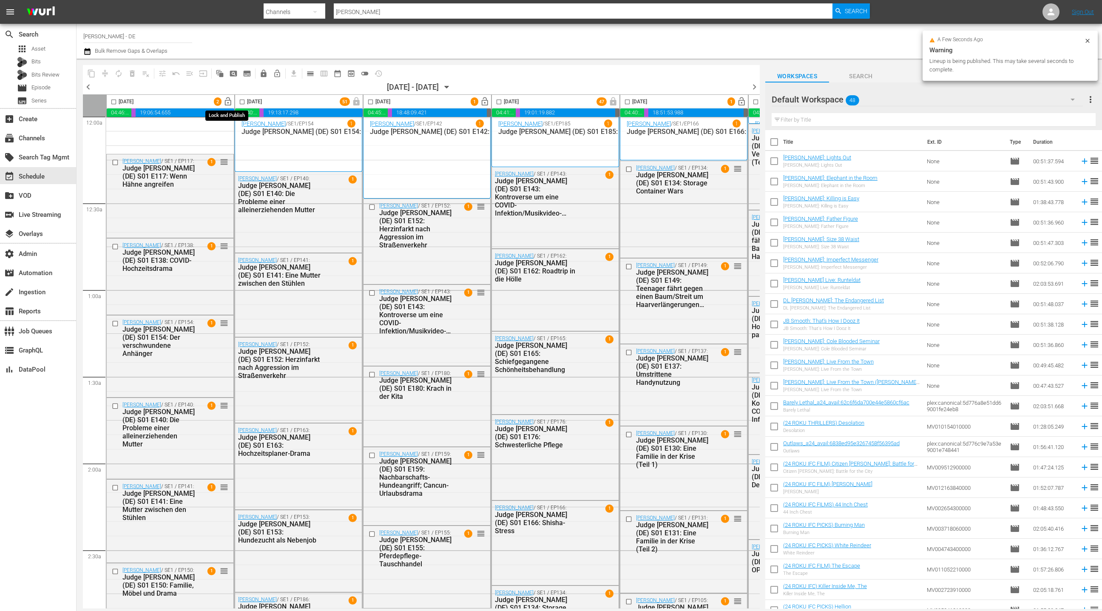
click at [230, 104] on span "lock_open" at bounding box center [228, 102] width 10 height 10
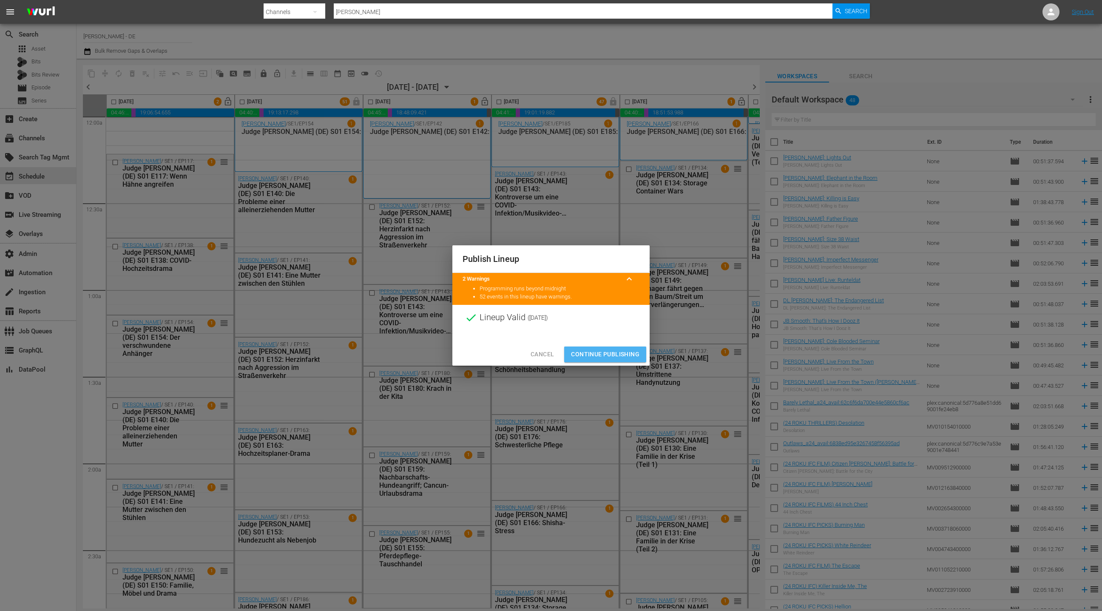
drag, startPoint x: 608, startPoint y: 355, endPoint x: 602, endPoint y: 350, distance: 7.2
click at [607, 355] on span "Continue Publishing" at bounding box center [605, 354] width 68 height 11
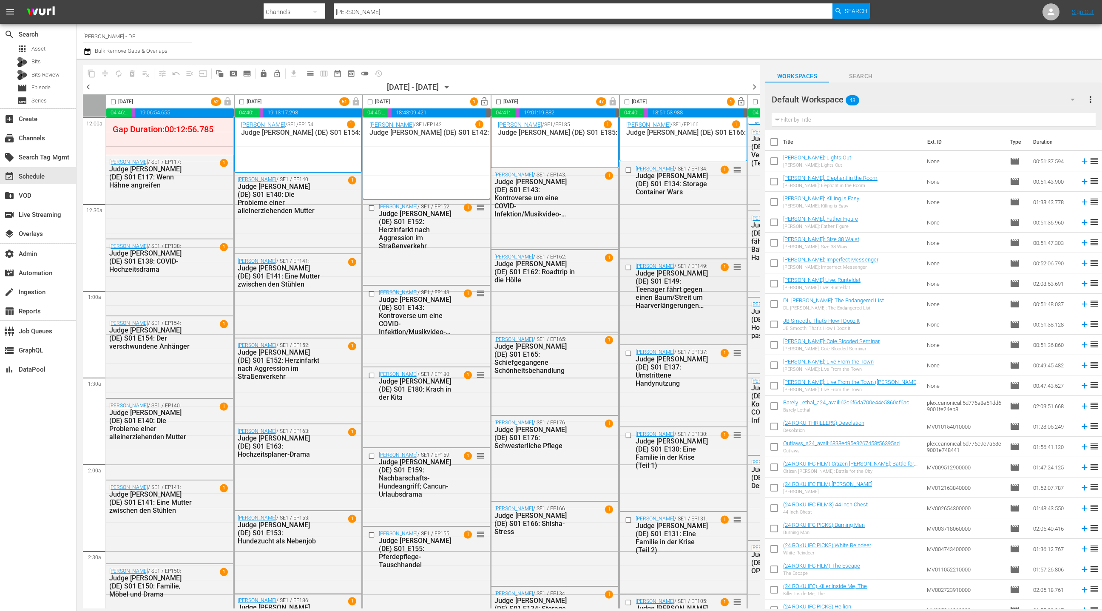
scroll to position [2, 5]
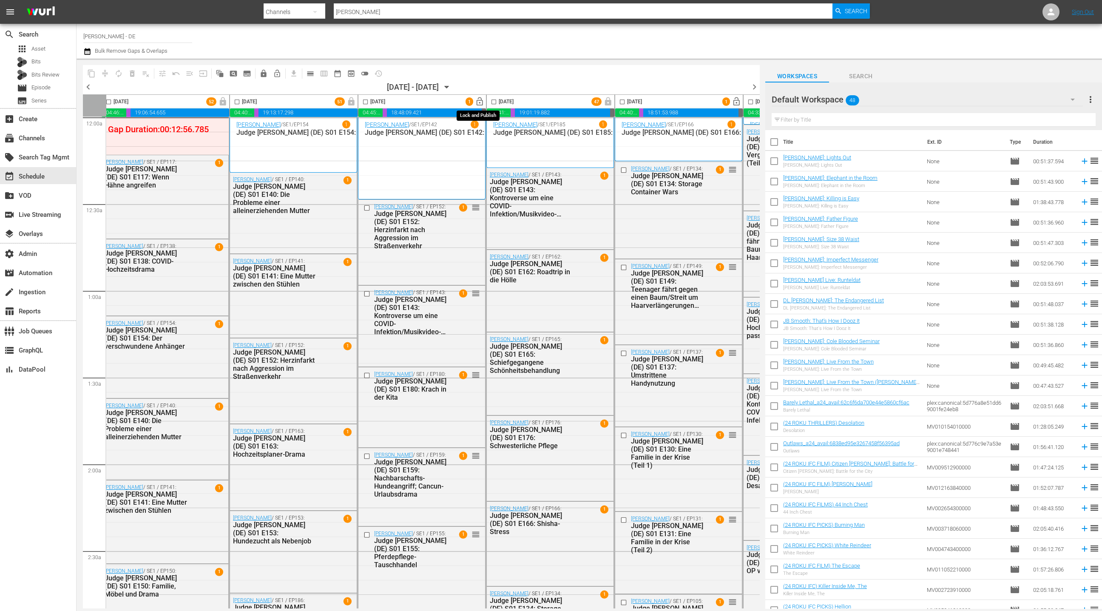
click at [481, 102] on span "lock_open" at bounding box center [480, 102] width 10 height 10
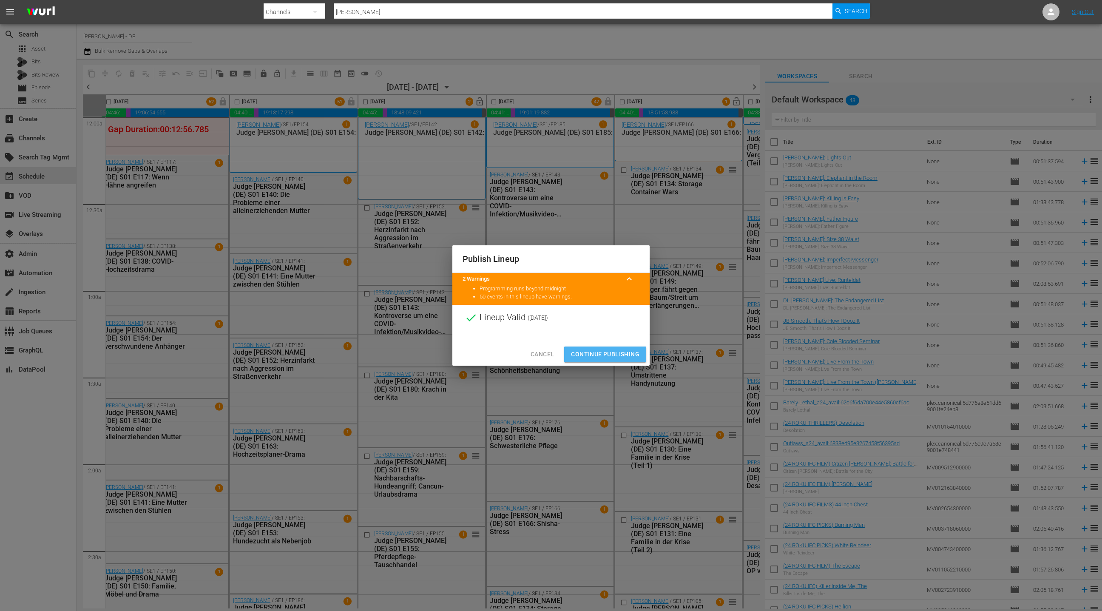
click at [605, 354] on span "Continue Publishing" at bounding box center [605, 354] width 68 height 11
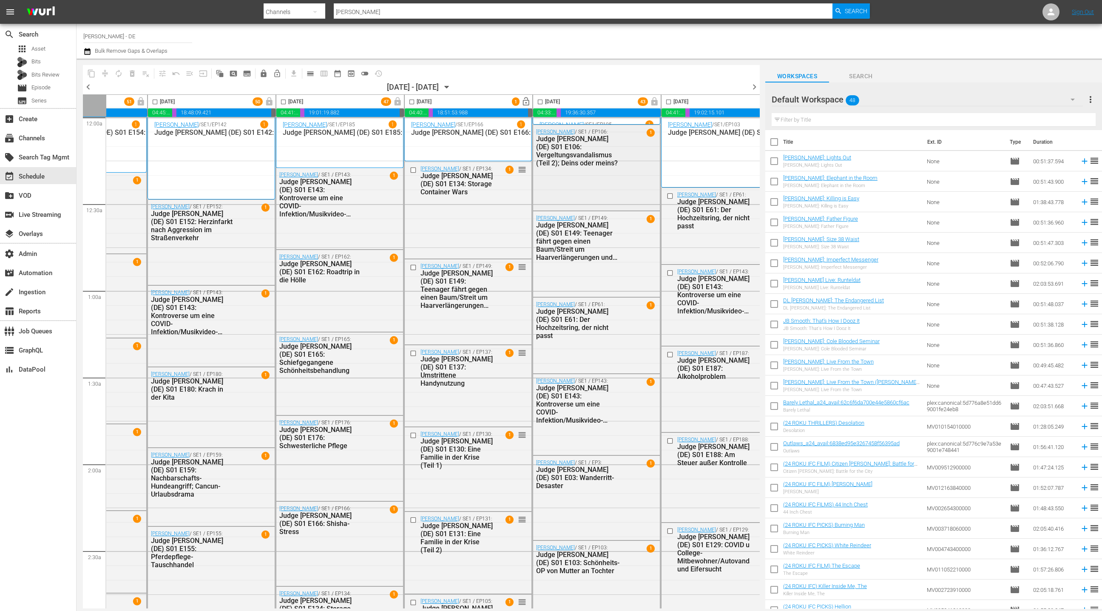
scroll to position [2, 247]
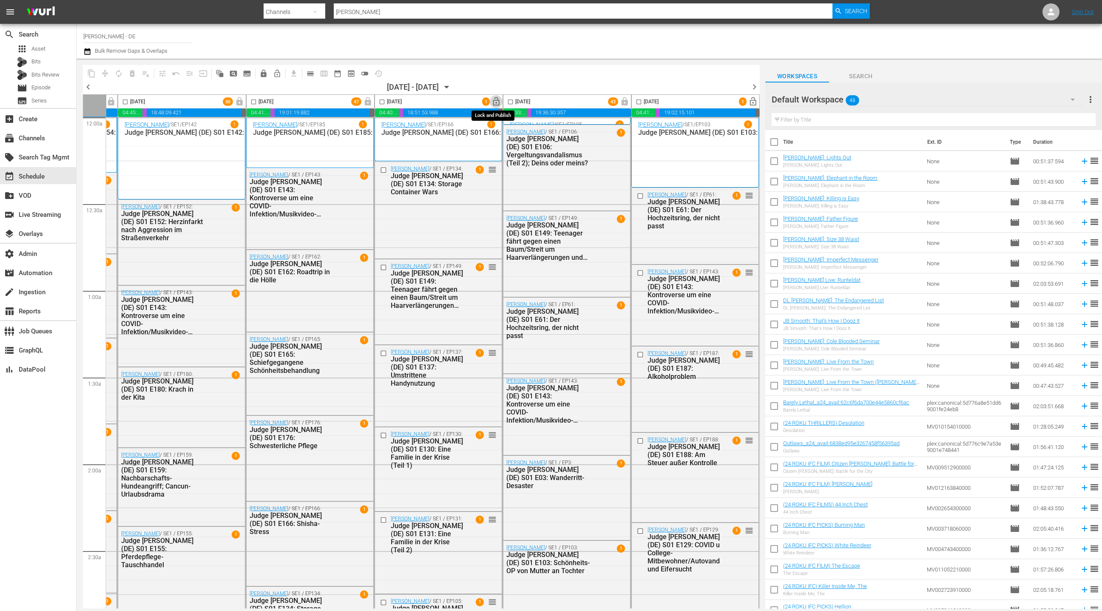
click at [493, 104] on span "lock_open" at bounding box center [497, 102] width 10 height 10
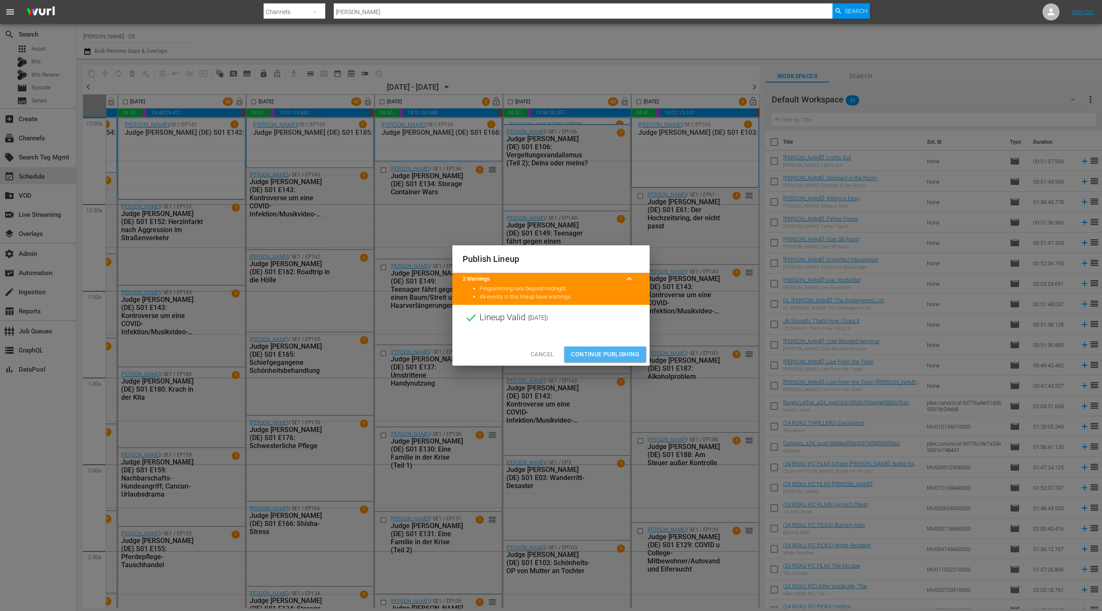
click at [625, 355] on span "Continue Publishing" at bounding box center [605, 354] width 68 height 11
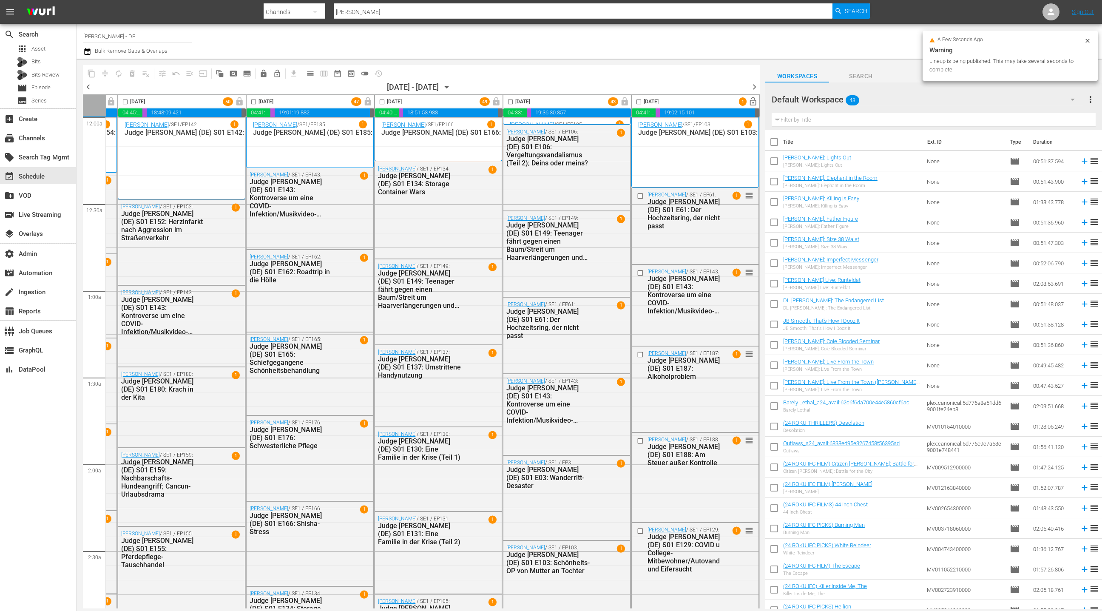
click at [751, 102] on span "lock_open" at bounding box center [753, 102] width 10 height 10
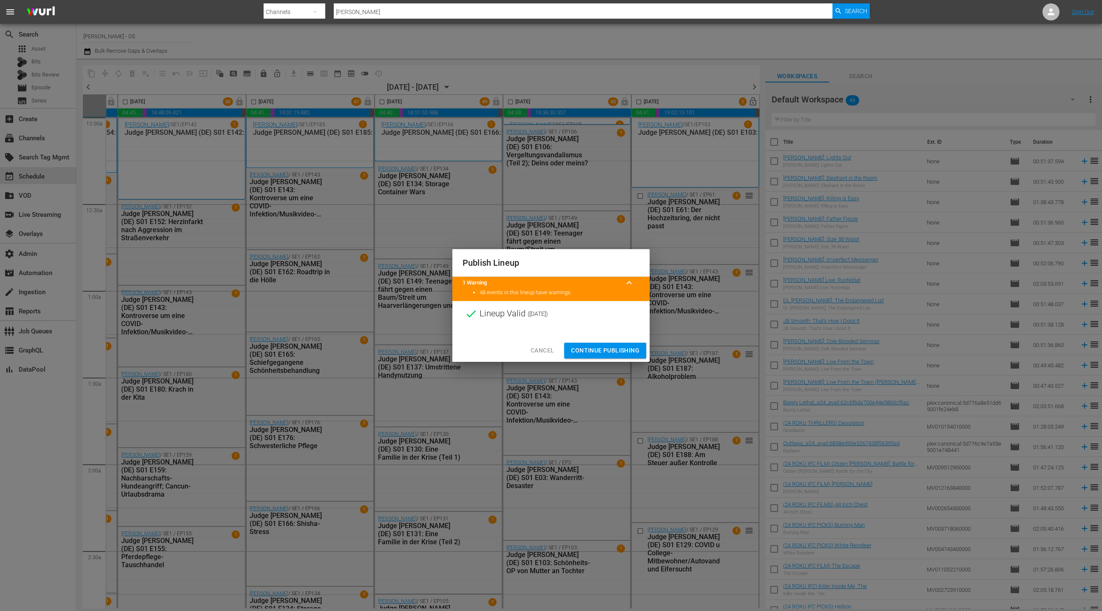
drag, startPoint x: 611, startPoint y: 352, endPoint x: 664, endPoint y: 246, distance: 118.7
click at [611, 352] on span "Continue Publishing" at bounding box center [605, 350] width 68 height 11
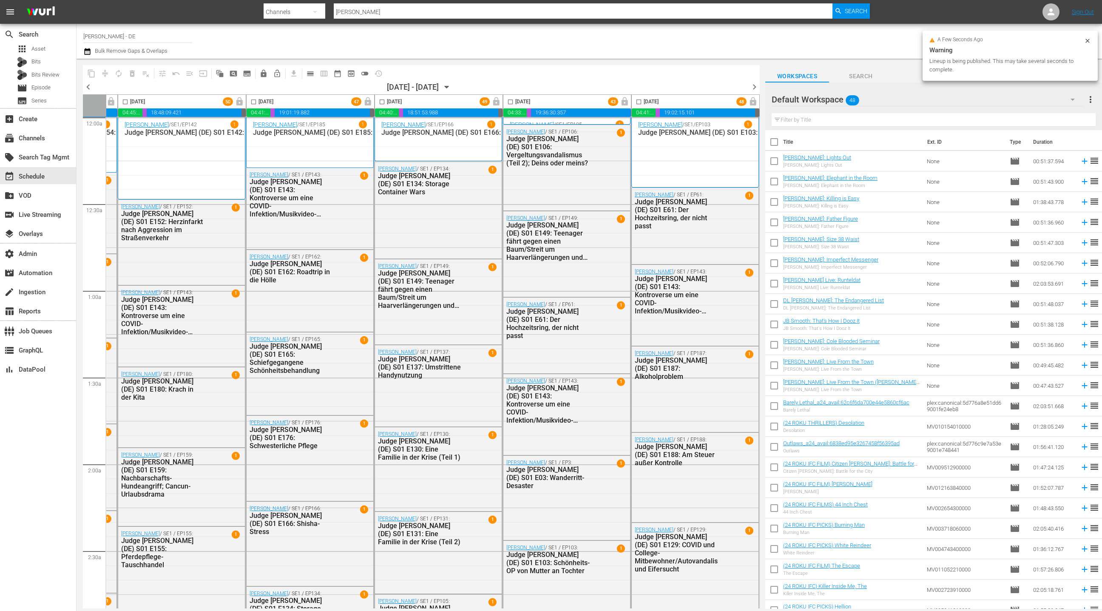
click at [756, 87] on span "chevron_right" at bounding box center [754, 87] width 11 height 11
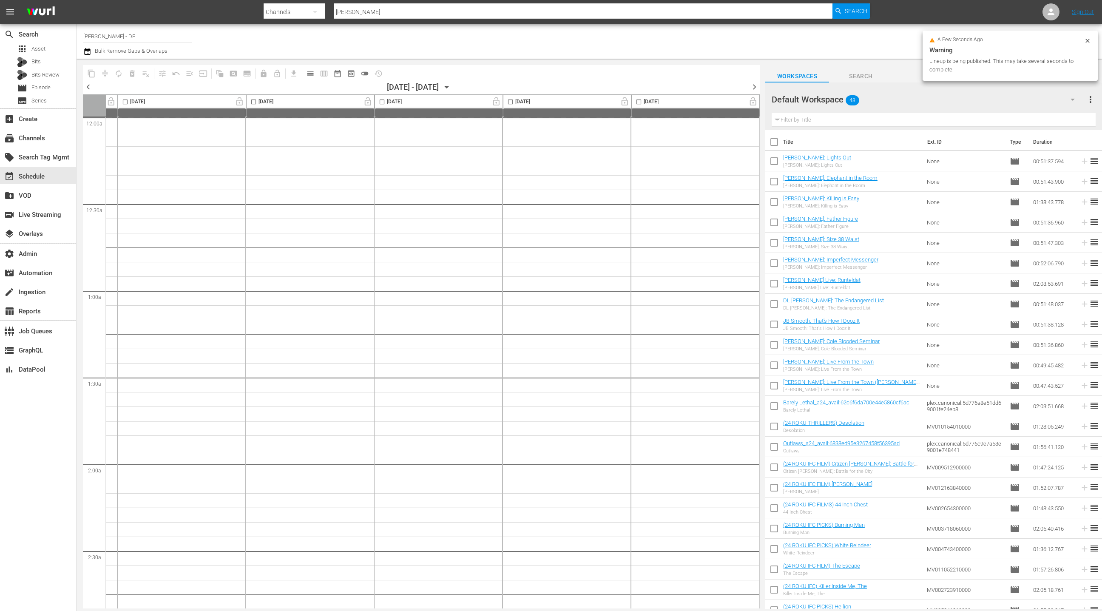
scroll to position [2, 0]
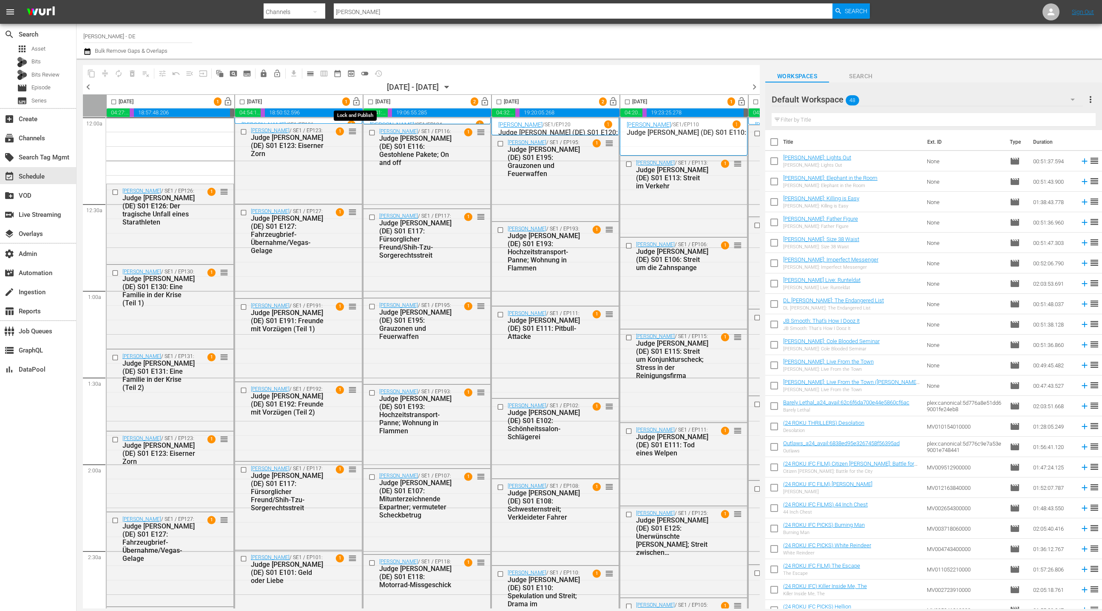
click at [358, 104] on span "lock_open" at bounding box center [357, 102] width 10 height 10
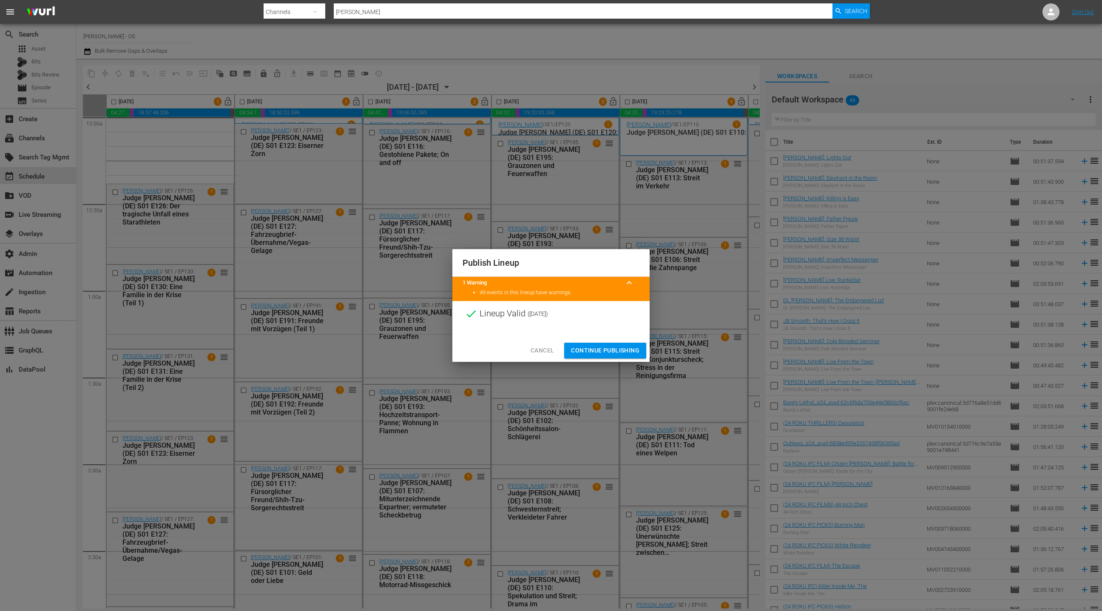
click at [597, 350] on span "Continue Publishing" at bounding box center [605, 350] width 68 height 11
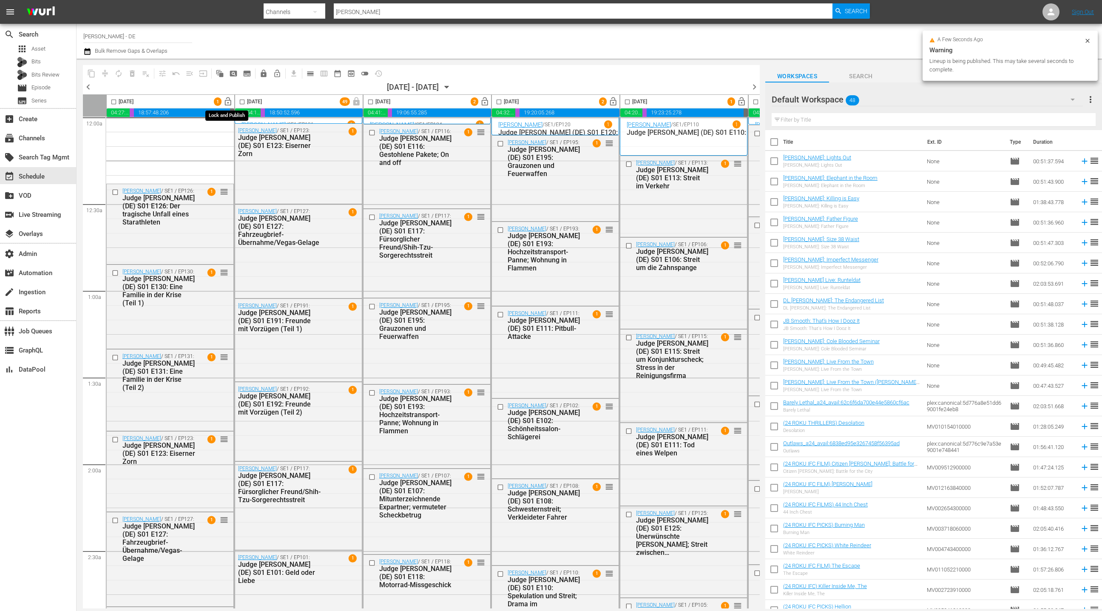
click at [230, 104] on span "lock_open" at bounding box center [228, 102] width 10 height 10
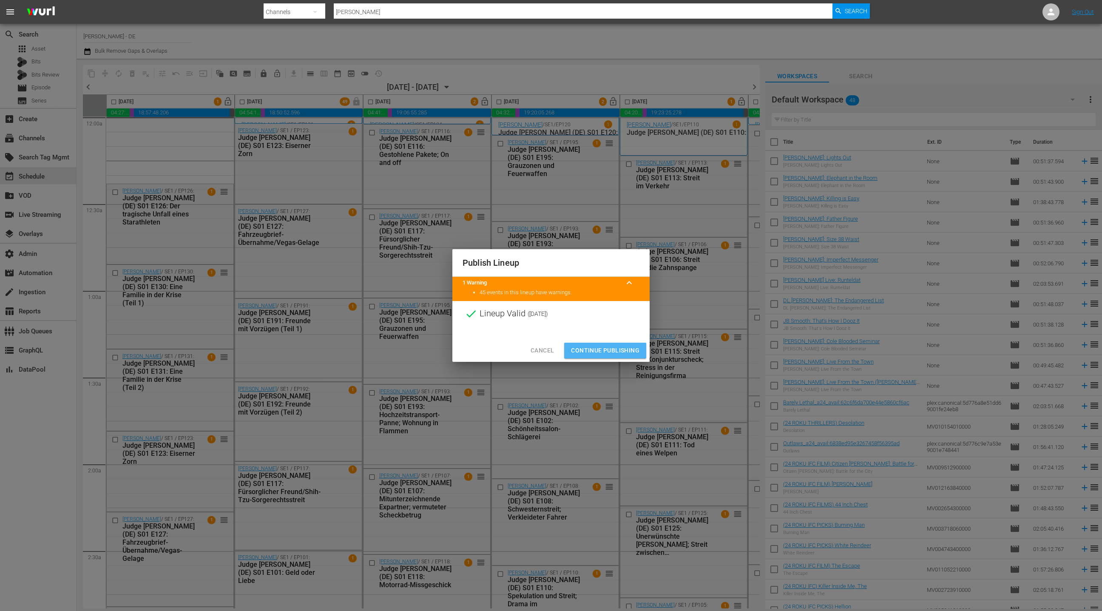
drag, startPoint x: 635, startPoint y: 352, endPoint x: 548, endPoint y: 138, distance: 230.8
click at [634, 352] on span "Continue Publishing" at bounding box center [605, 350] width 68 height 11
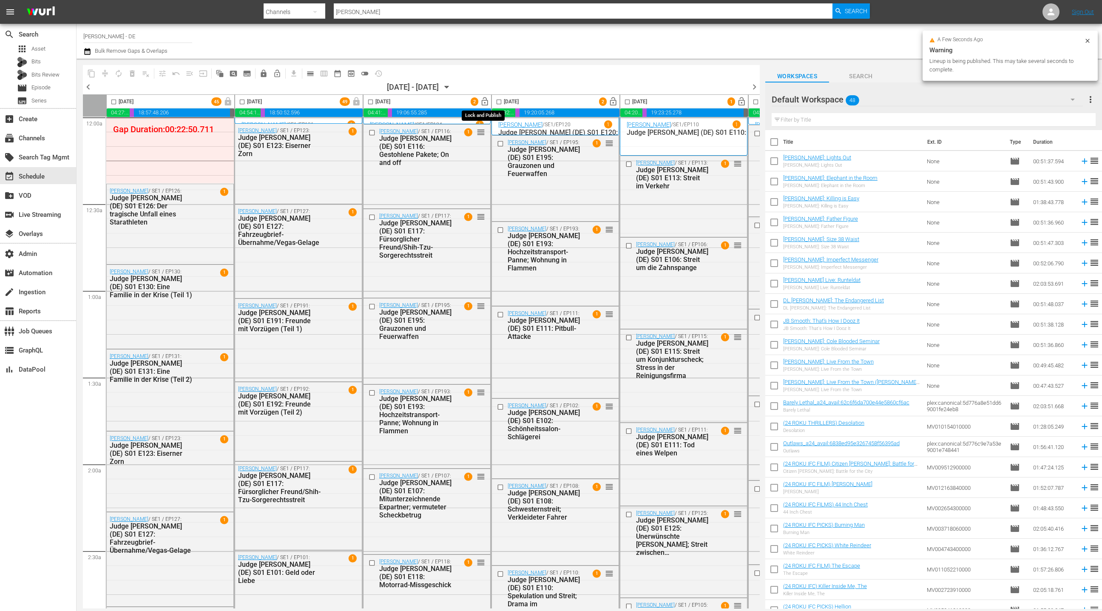
click at [486, 103] on span "lock_open" at bounding box center [485, 102] width 10 height 10
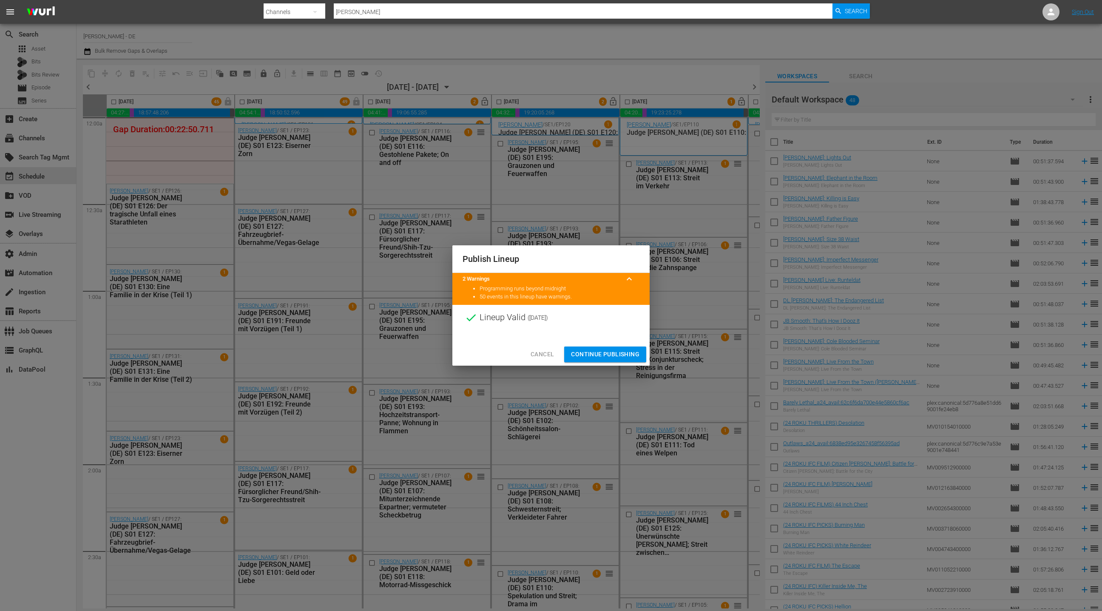
click at [604, 353] on span "Continue Publishing" at bounding box center [605, 354] width 68 height 11
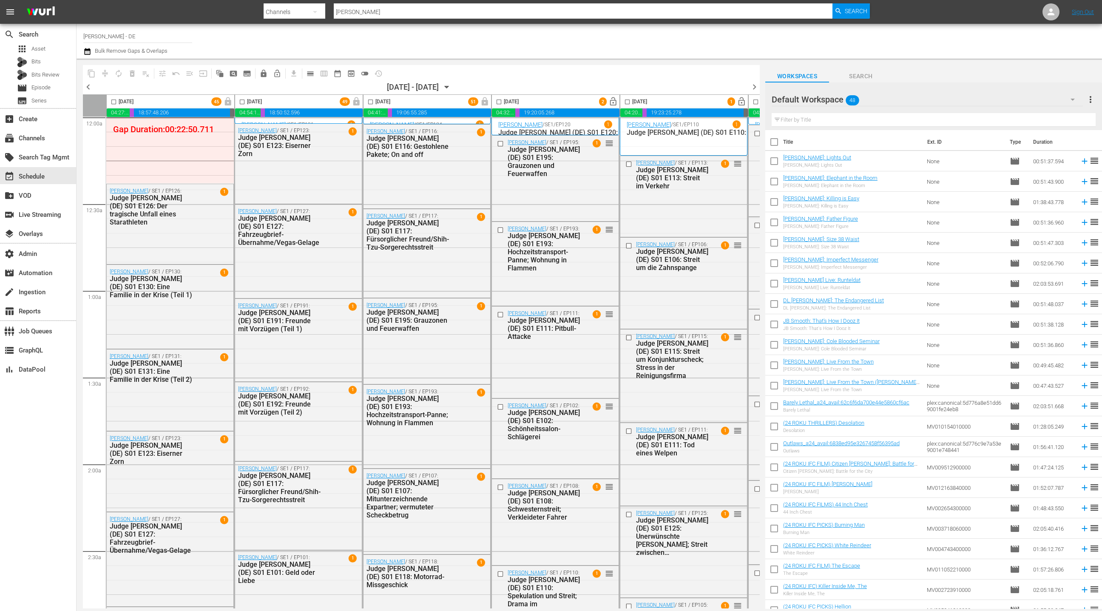
click at [88, 52] on icon "button" at bounding box center [87, 51] width 8 height 10
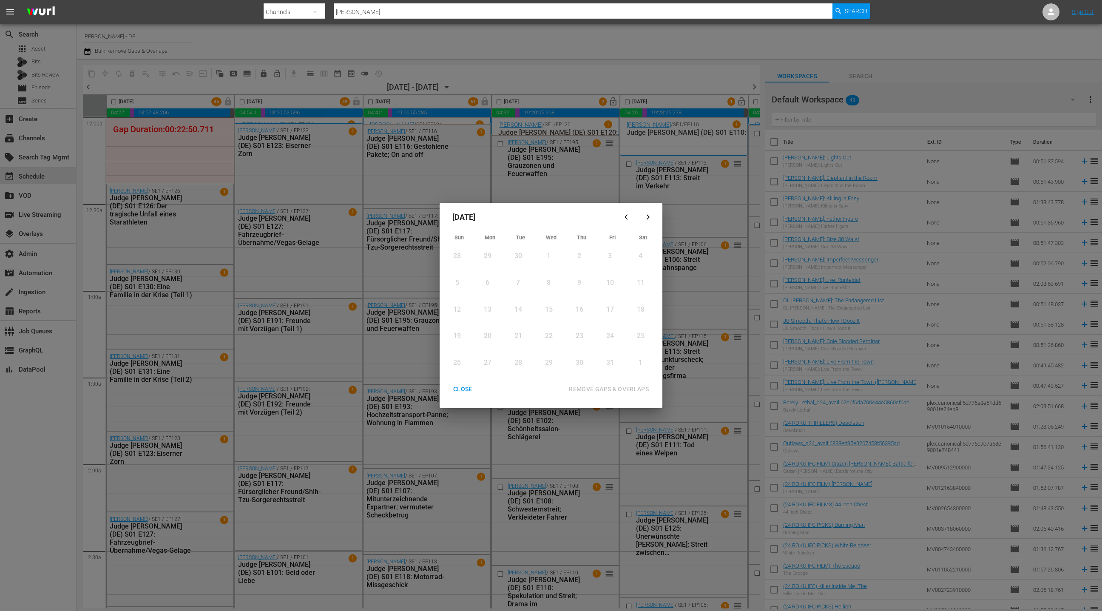
drag, startPoint x: 471, startPoint y: 391, endPoint x: 468, endPoint y: 371, distance: 20.6
click at [471, 391] on div "CLOSE" at bounding box center [462, 389] width 33 height 11
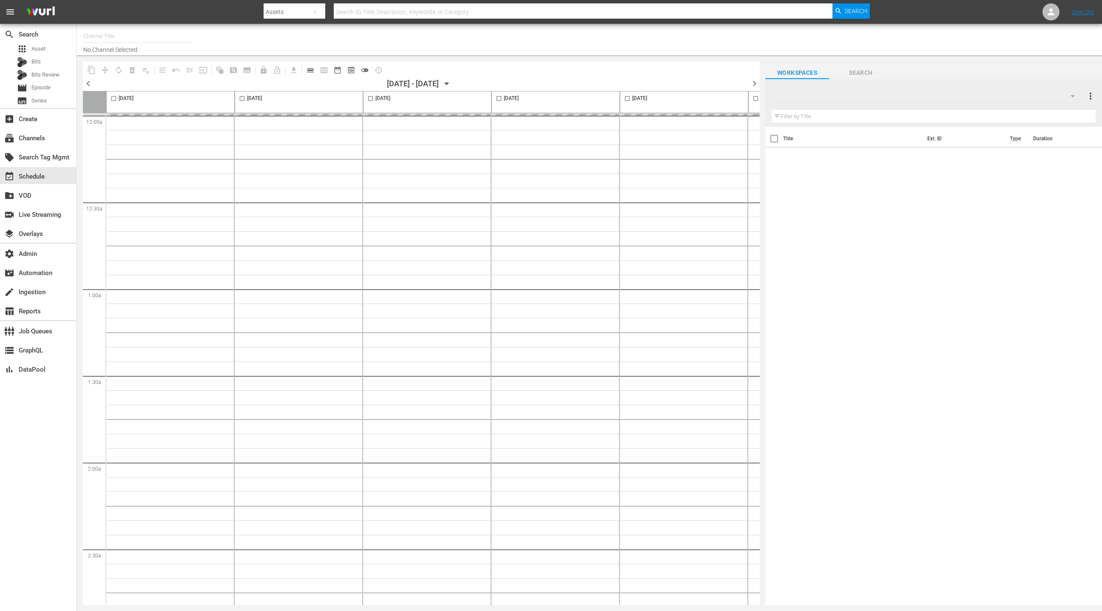
type input "[PERSON_NAME] - DE (1447)"
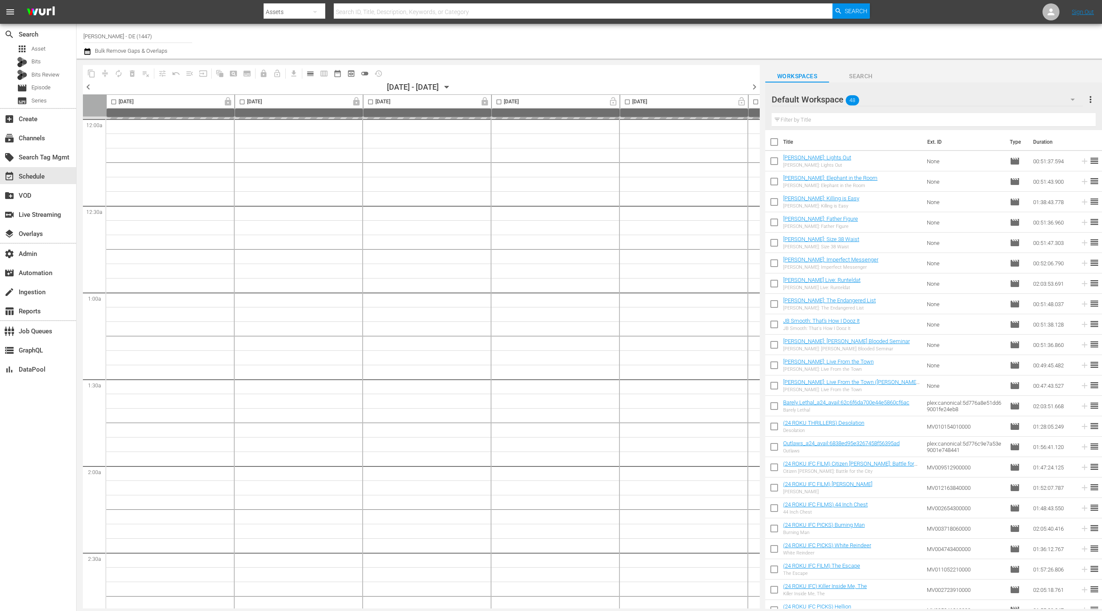
click at [87, 55] on icon "button" at bounding box center [87, 51] width 8 height 10
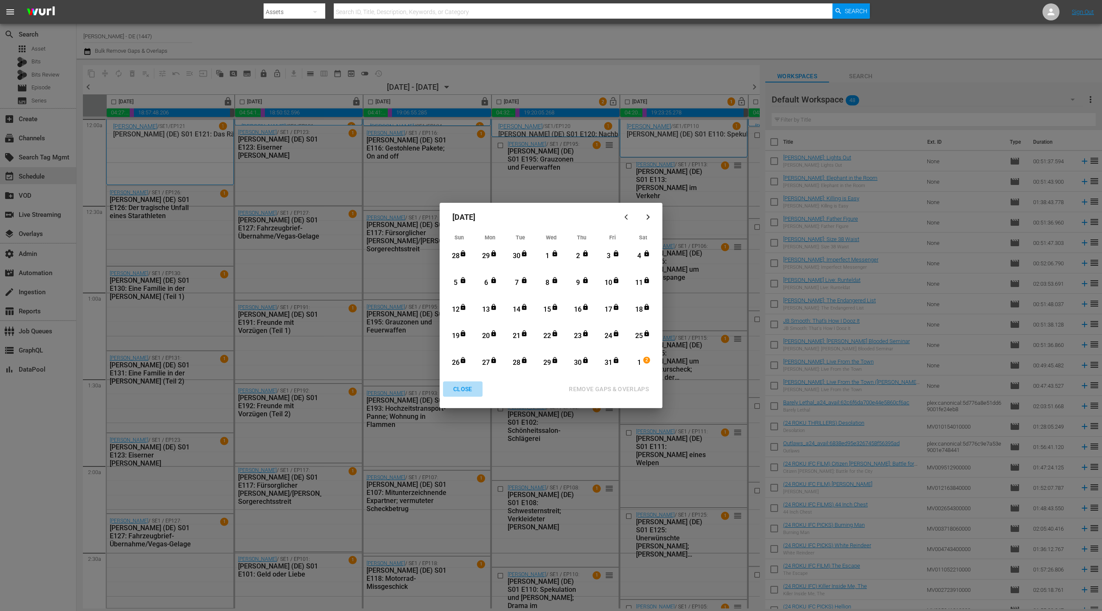
drag, startPoint x: 464, startPoint y: 392, endPoint x: 245, endPoint y: 199, distance: 291.7
click at [463, 391] on div "CLOSE" at bounding box center [462, 389] width 33 height 11
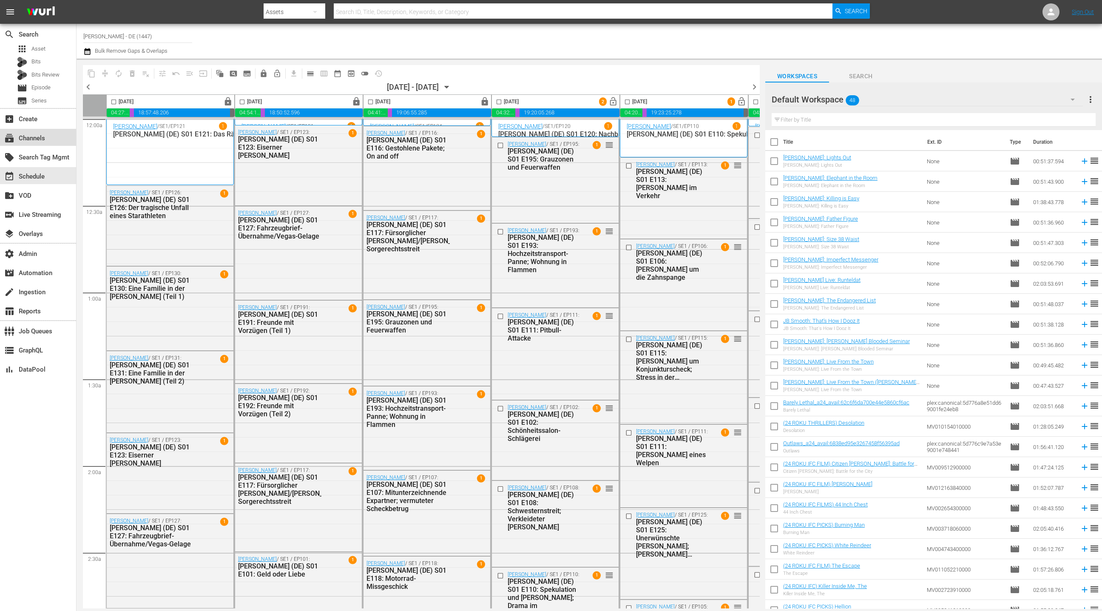
click at [36, 141] on div "subscriptions Channels" at bounding box center [24, 137] width 48 height 8
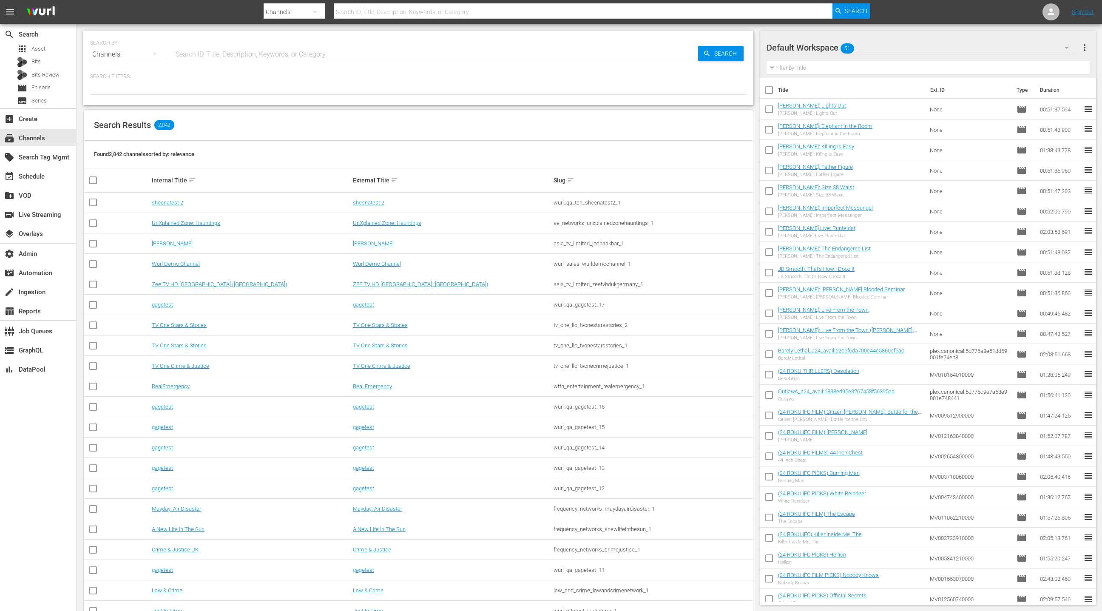
click at [211, 57] on input "text" at bounding box center [435, 54] width 525 height 20
type input "neigh"
type input "NEIGHBOURS"
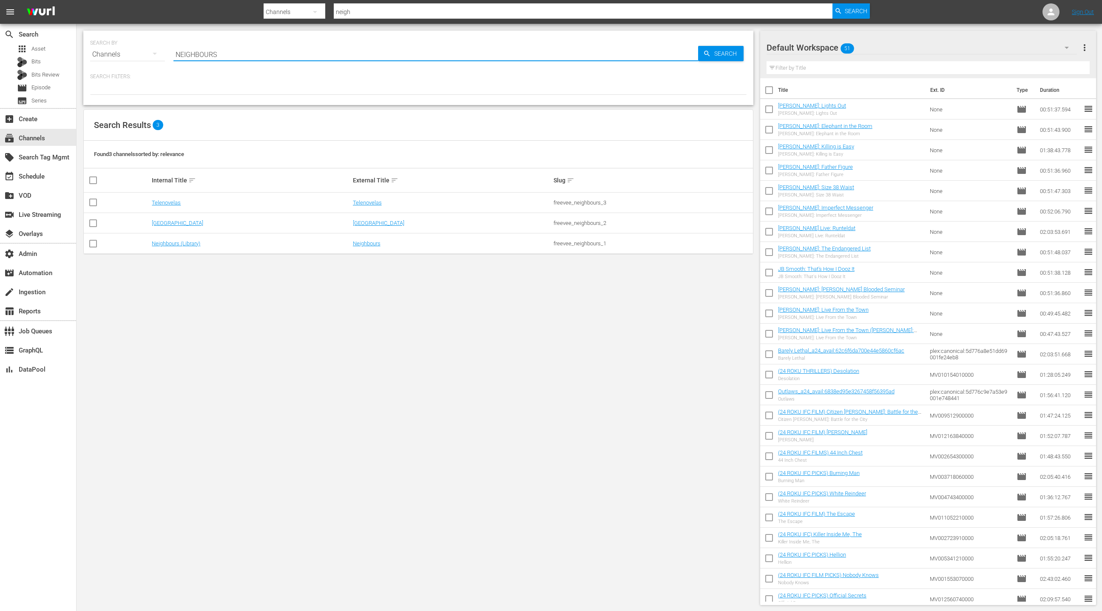
type input "NEIGHBOURS"
click at [181, 244] on link "Neighbours (Library)" at bounding box center [176, 243] width 48 height 6
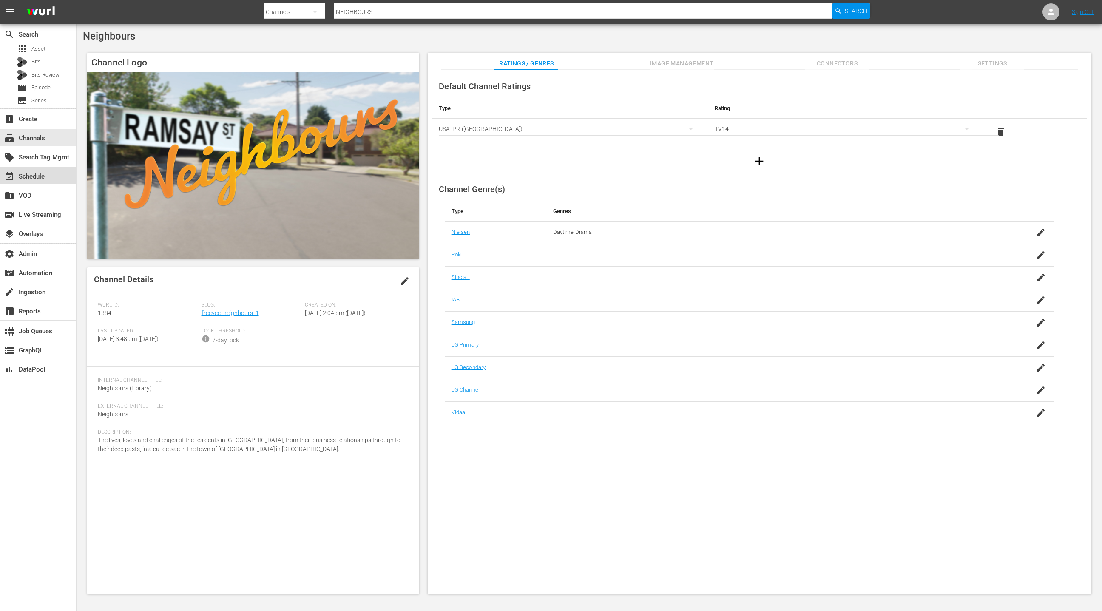
click at [47, 180] on div "event_available Schedule" at bounding box center [38, 175] width 76 height 17
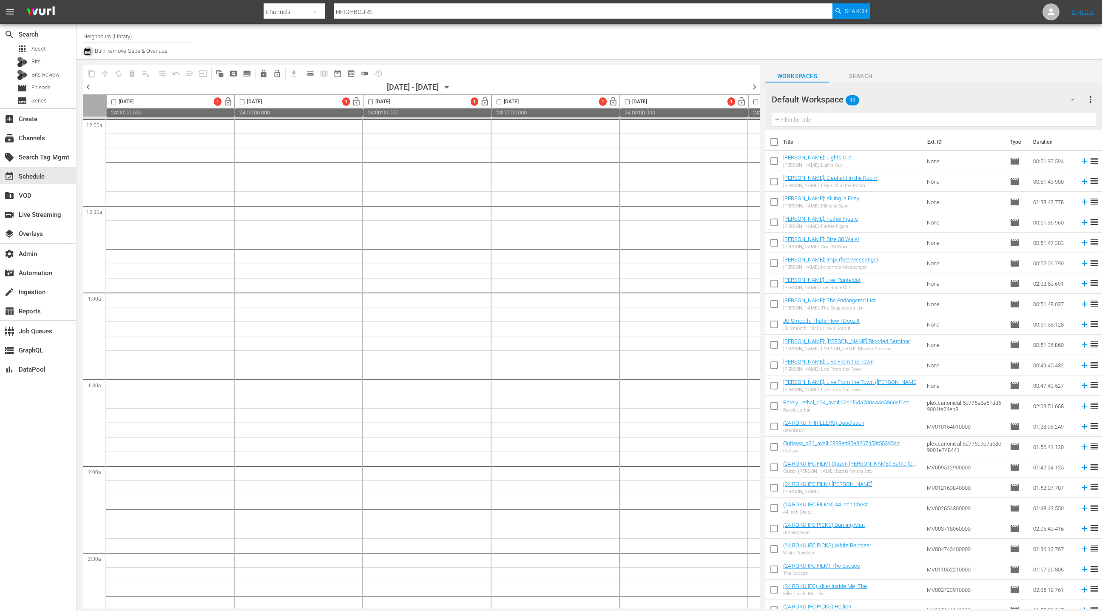
click at [87, 52] on icon "button" at bounding box center [87, 51] width 8 height 10
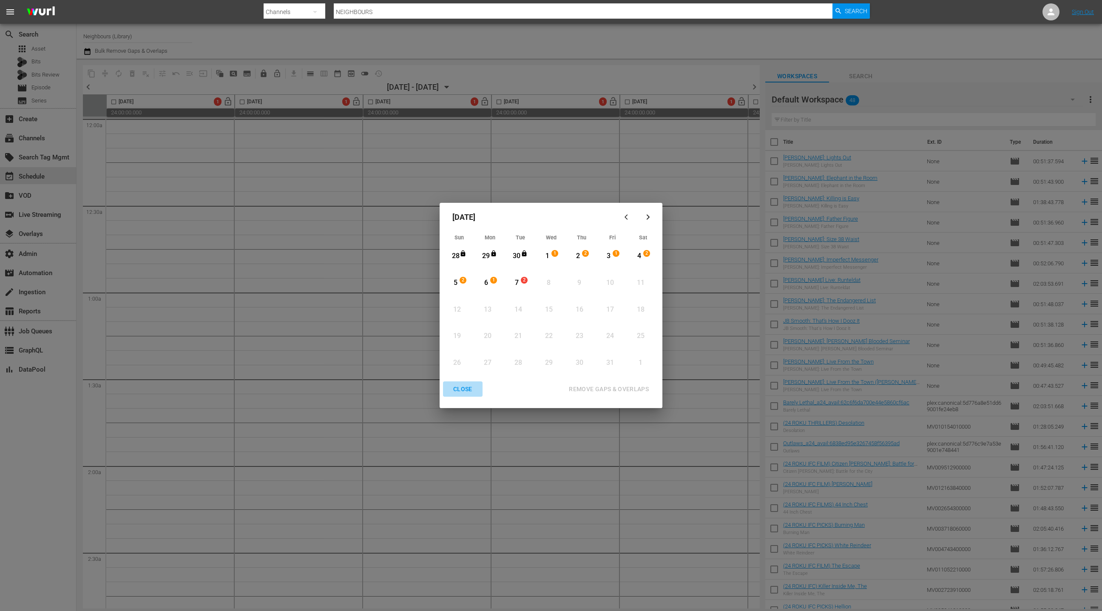
click at [462, 390] on div "CLOSE" at bounding box center [462, 389] width 33 height 11
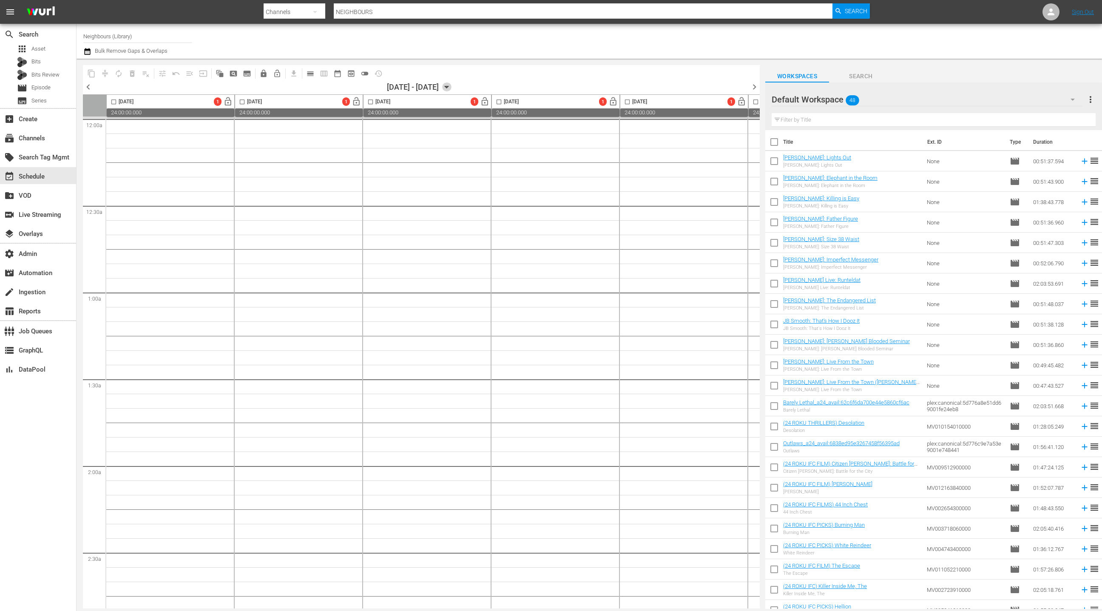
click at [449, 86] on icon "button" at bounding box center [447, 87] width 4 height 2
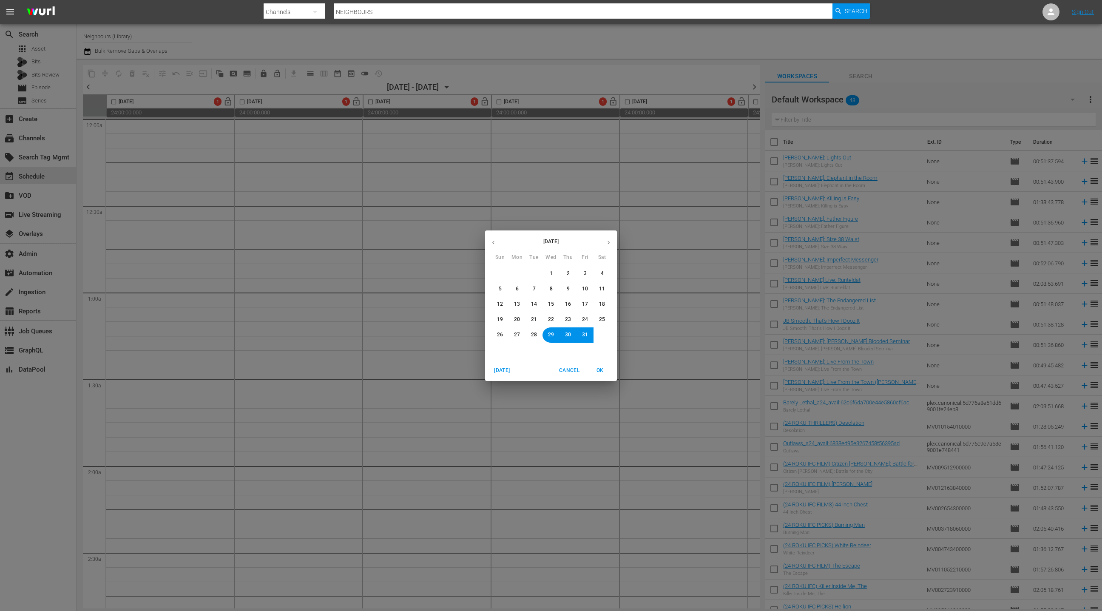
click at [514, 290] on span "6" at bounding box center [516, 288] width 5 height 7
click at [605, 371] on span "OK" at bounding box center [600, 370] width 20 height 9
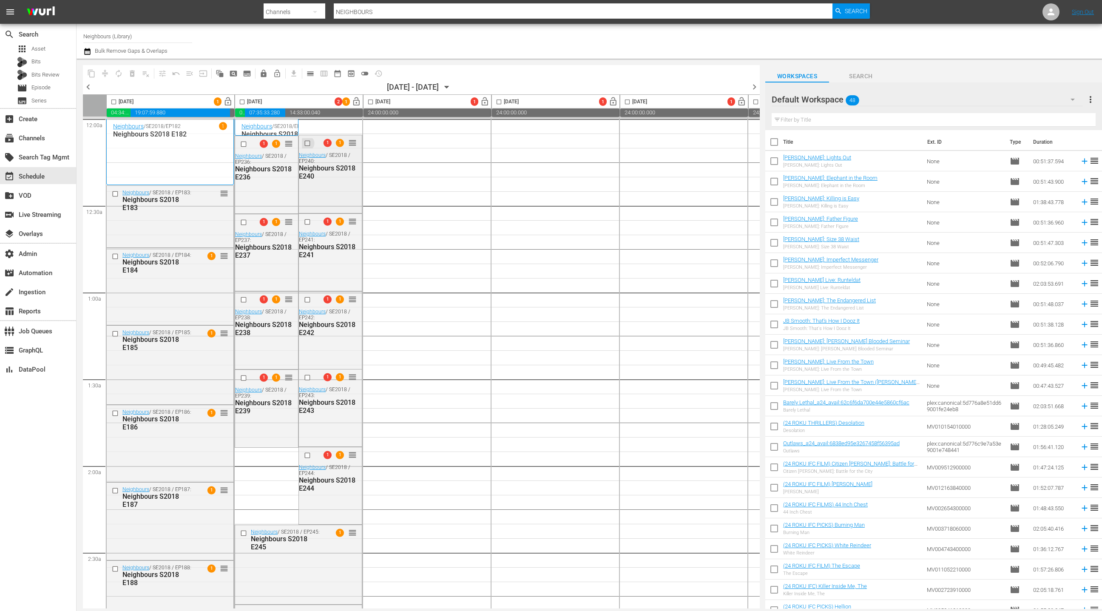
click at [304, 141] on input "checkbox" at bounding box center [308, 143] width 9 height 7
click at [307, 222] on input "checkbox" at bounding box center [308, 222] width 9 height 7
click at [309, 300] on input "checkbox" at bounding box center [308, 299] width 9 height 7
click at [307, 378] on input "checkbox" at bounding box center [308, 377] width 9 height 7
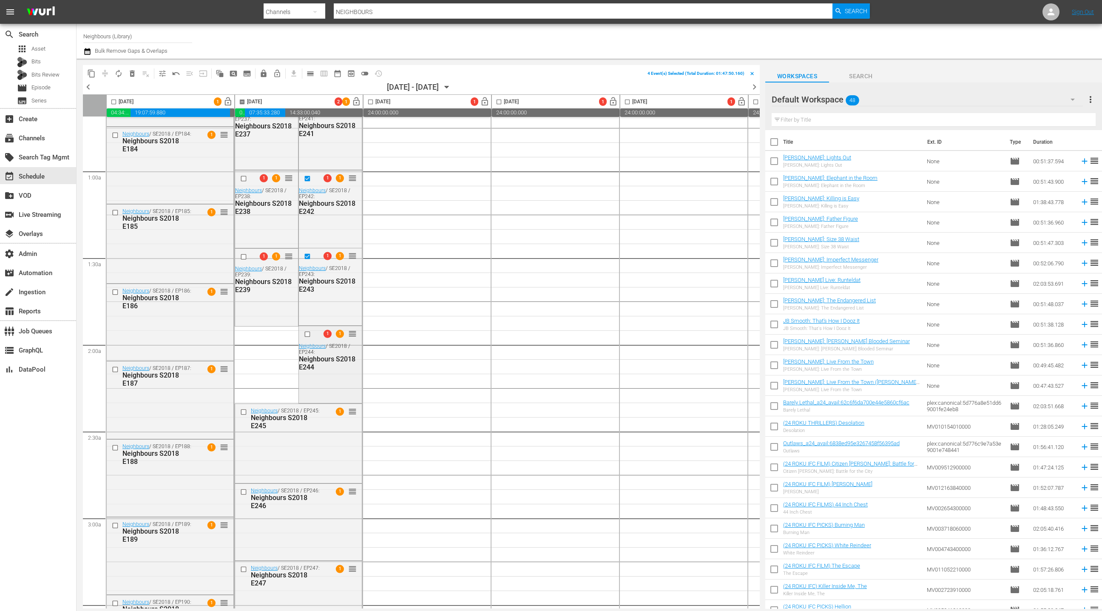
scroll to position [157, 0]
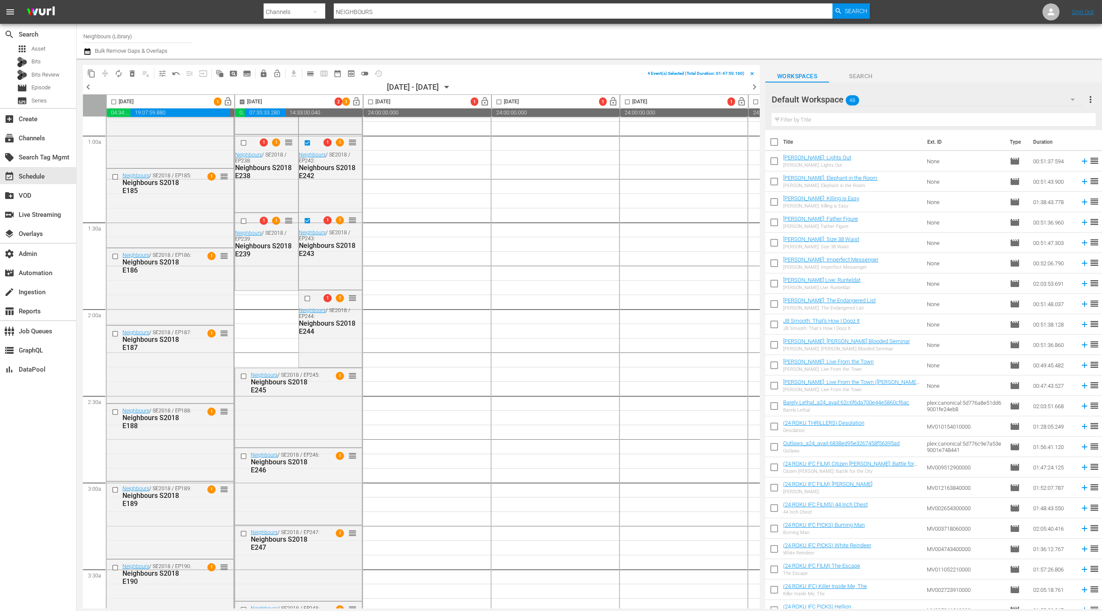
drag, startPoint x: 308, startPoint y: 296, endPoint x: 271, endPoint y: 350, distance: 65.5
click at [308, 296] on input "checkbox" at bounding box center [308, 298] width 9 height 7
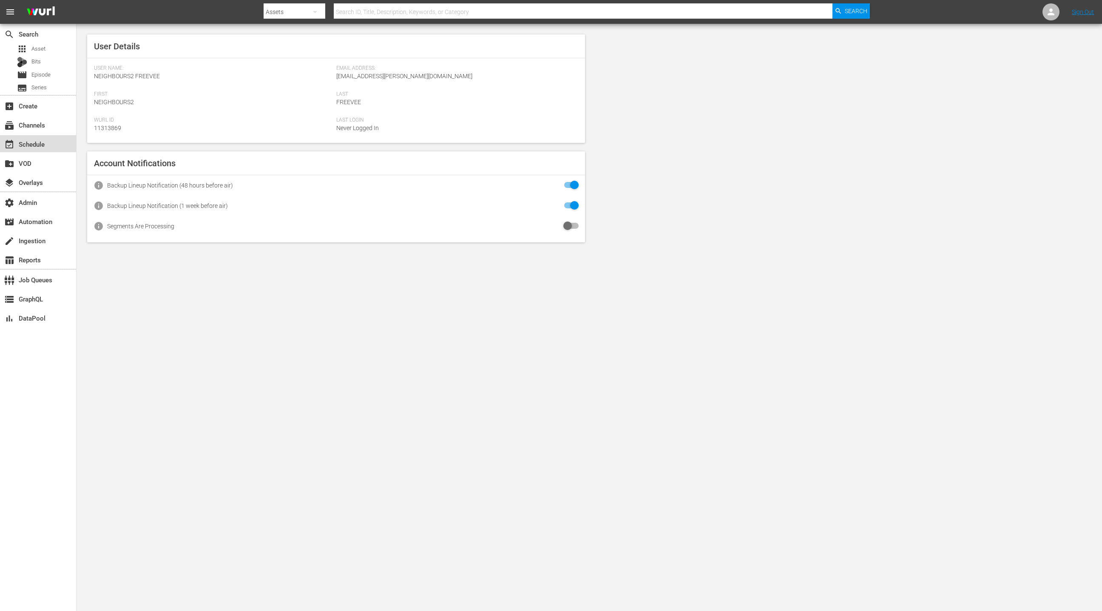
click at [46, 143] on div "event_available Schedule" at bounding box center [24, 143] width 48 height 8
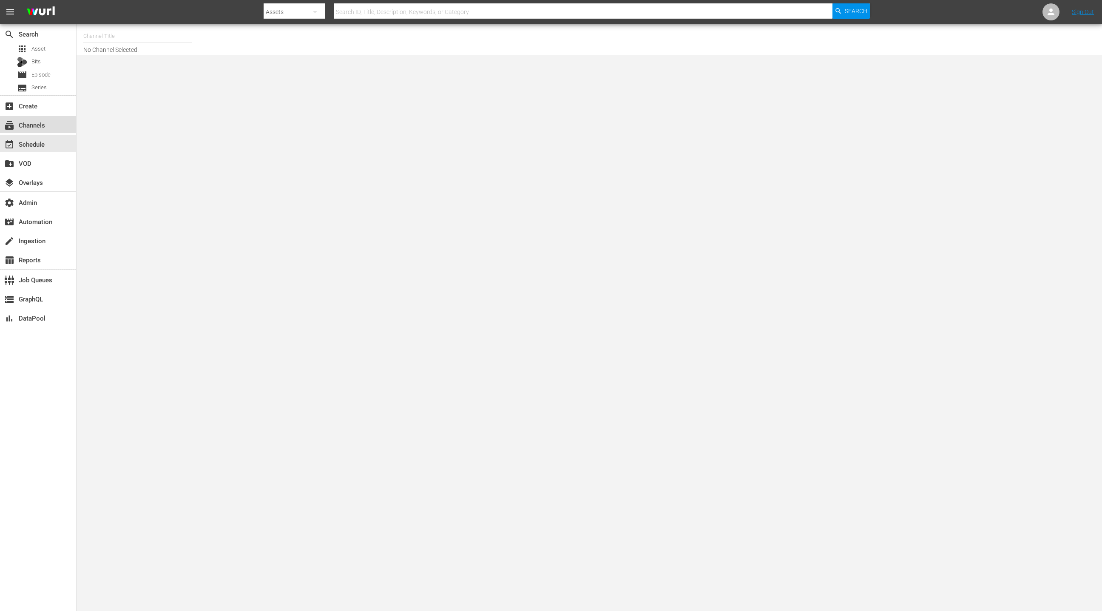
click at [48, 127] on div "subscriptions Channels" at bounding box center [38, 124] width 76 height 17
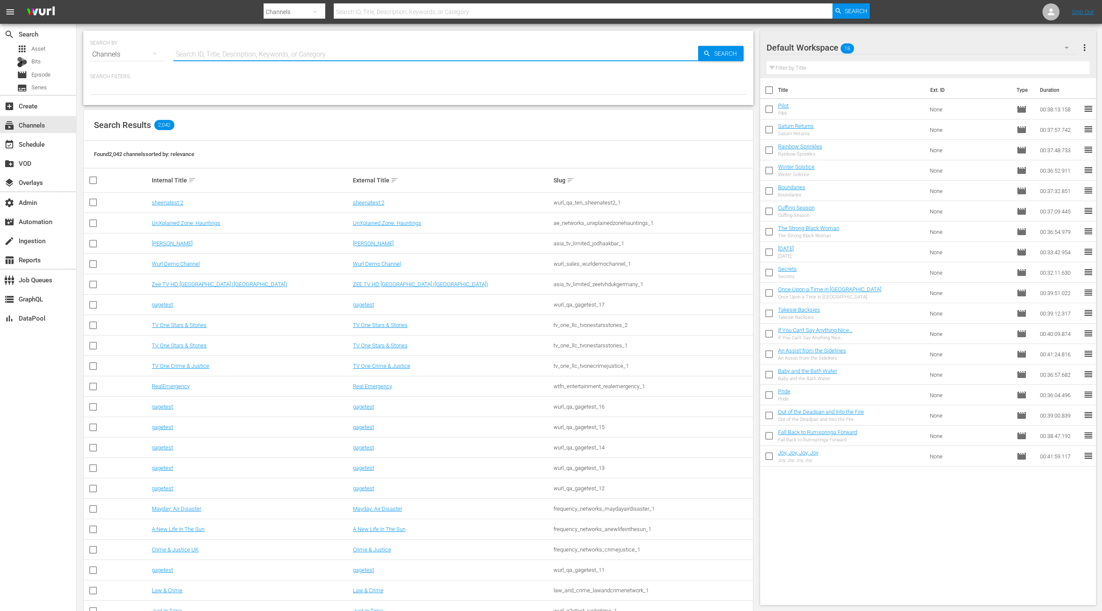
click at [200, 50] on input "text" at bounding box center [435, 54] width 525 height 20
type input "NEIGHBOURS"
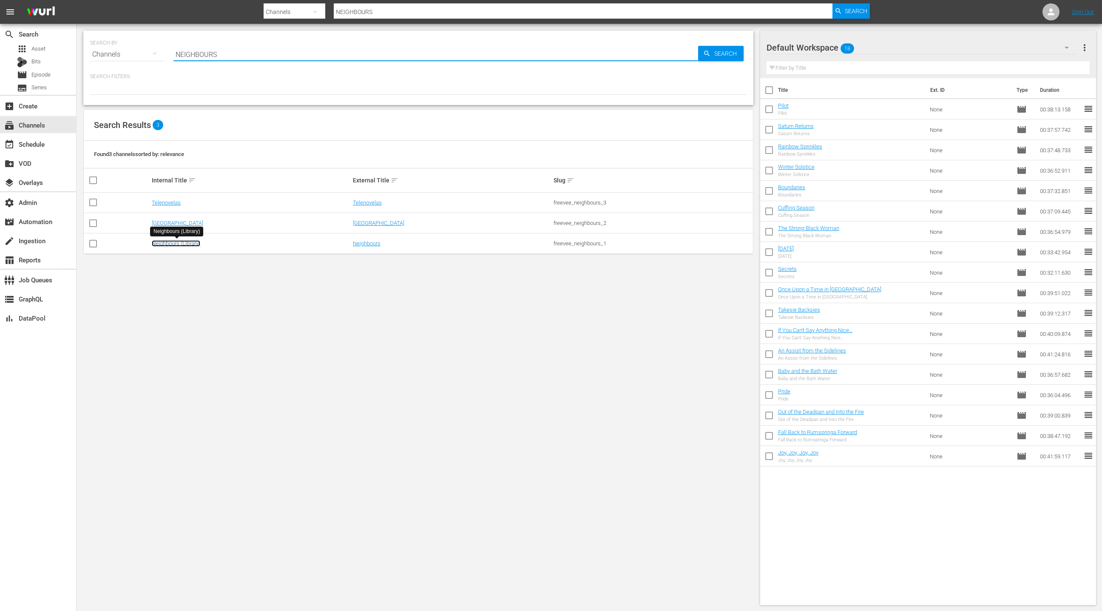
click at [171, 242] on link "Neighbours (Library)" at bounding box center [176, 243] width 48 height 6
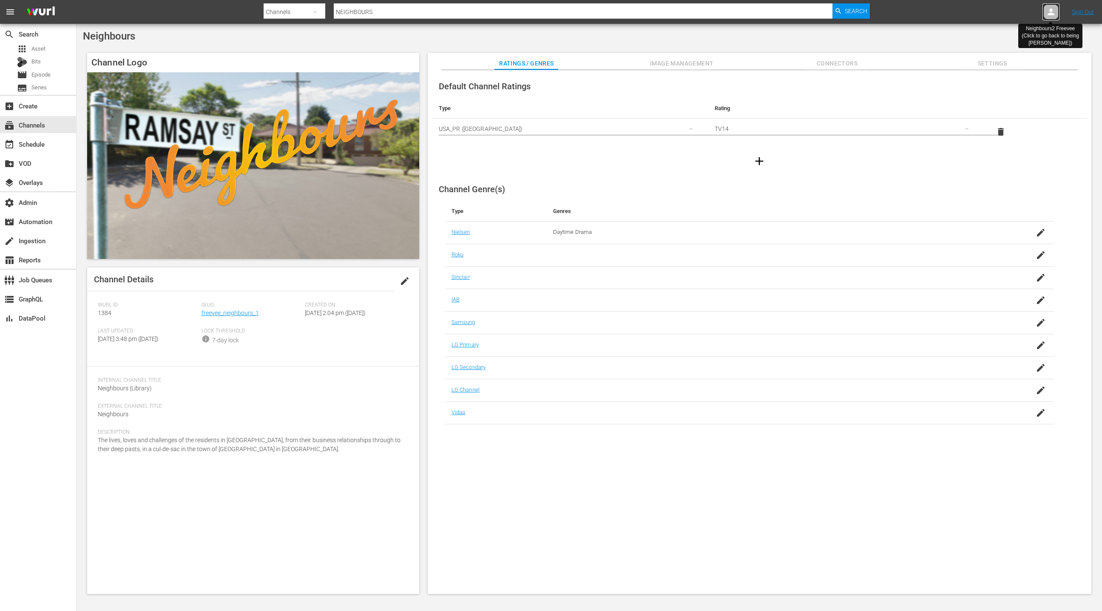
click at [1044, 12] on div at bounding box center [1051, 11] width 17 height 17
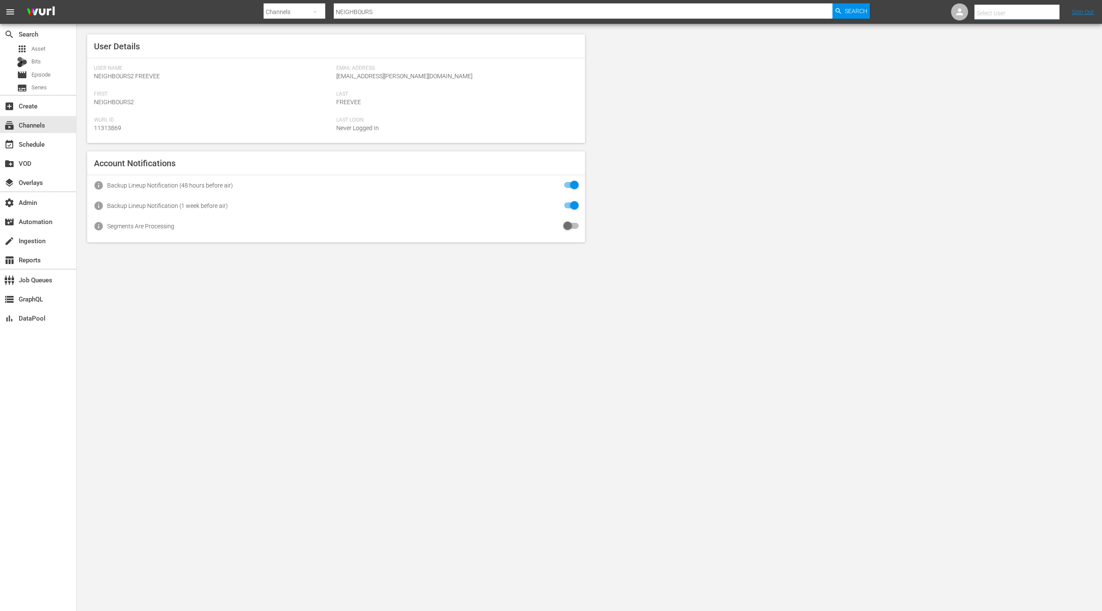
click at [1026, 13] on input "text" at bounding box center [1029, 13] width 109 height 20
type input "neigh"
click at [1053, 14] on icon at bounding box center [1051, 12] width 7 height 7
click at [1035, 15] on input "text" at bounding box center [1029, 13] width 109 height 20
type input "neighb"
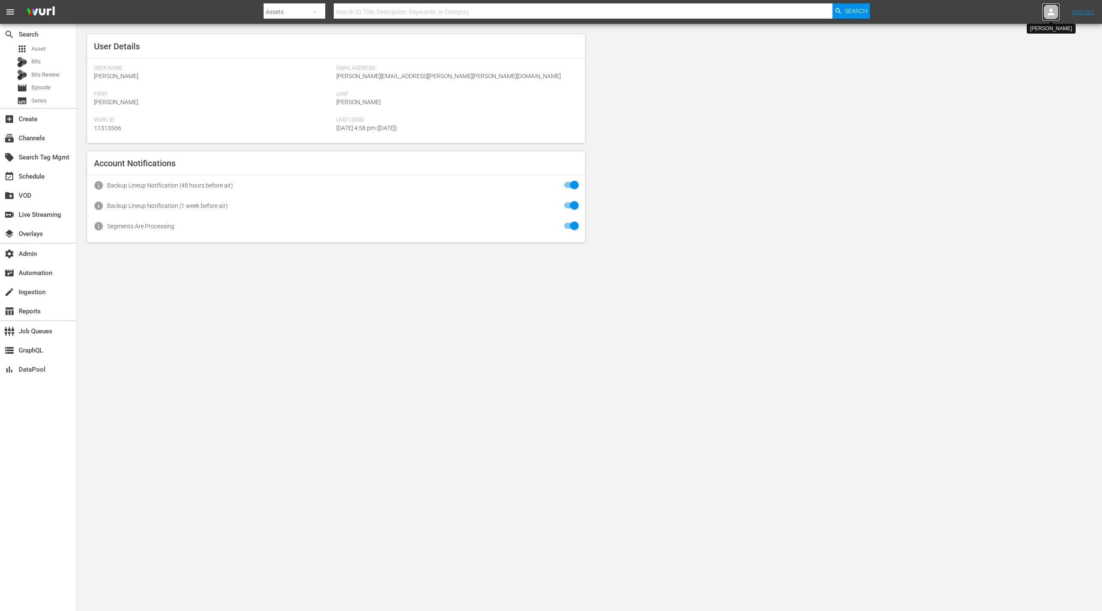
click at [1055, 15] on icon at bounding box center [1051, 12] width 10 height 10
click at [1040, 16] on input "text" at bounding box center [1029, 13] width 109 height 20
click at [1027, 36] on div "Neighbours1 Freevee <[EMAIL_ADDRESS][PERSON_NAME][DOMAIN_NAME]>" at bounding box center [1010, 36] width 133 height 20
type input "Neighbours1 Freevee (11313868)"
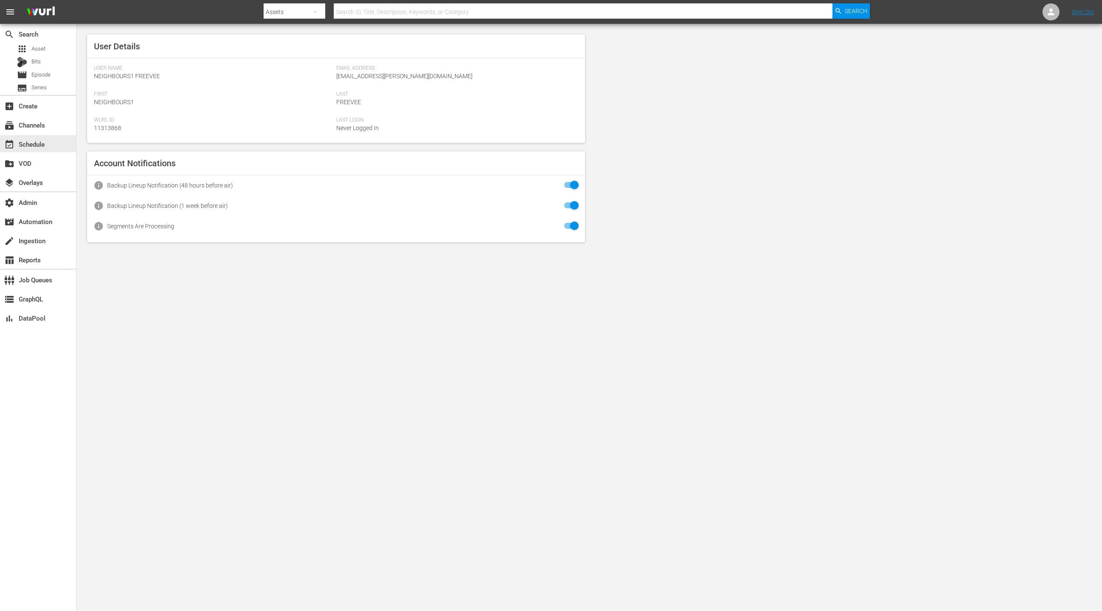
click at [52, 137] on div "event_available Schedule" at bounding box center [38, 143] width 76 height 17
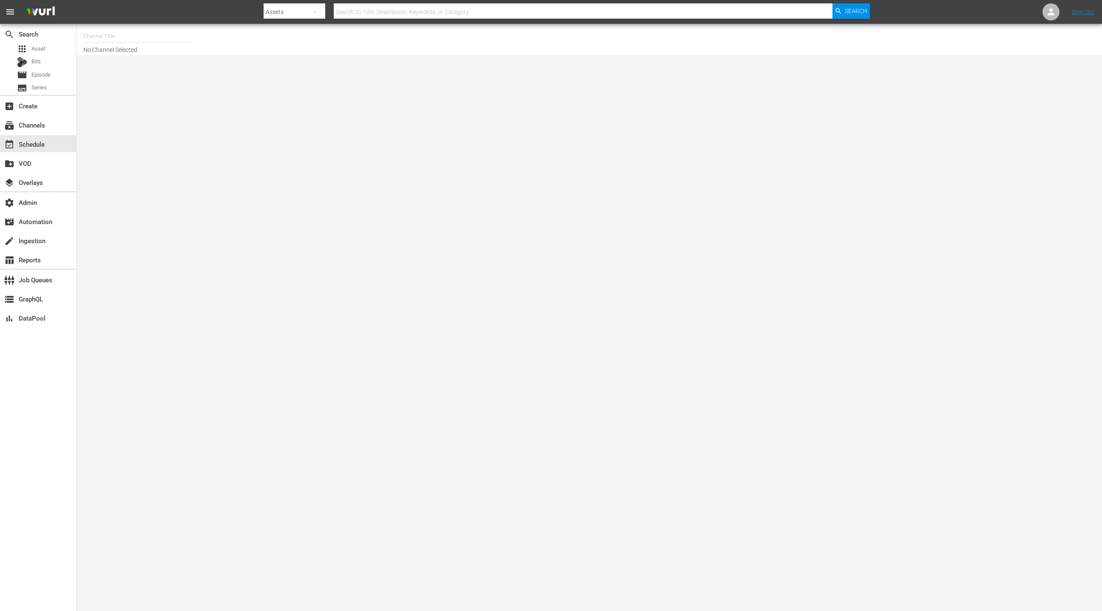
click at [143, 36] on input "text" at bounding box center [137, 36] width 109 height 20
click at [141, 59] on div "Neighbours (Library) (1384 - freevee_neighbours_1)" at bounding box center [200, 60] width 220 height 20
type input "Neighbours (Library) (1384 - freevee_neighbours_1)"
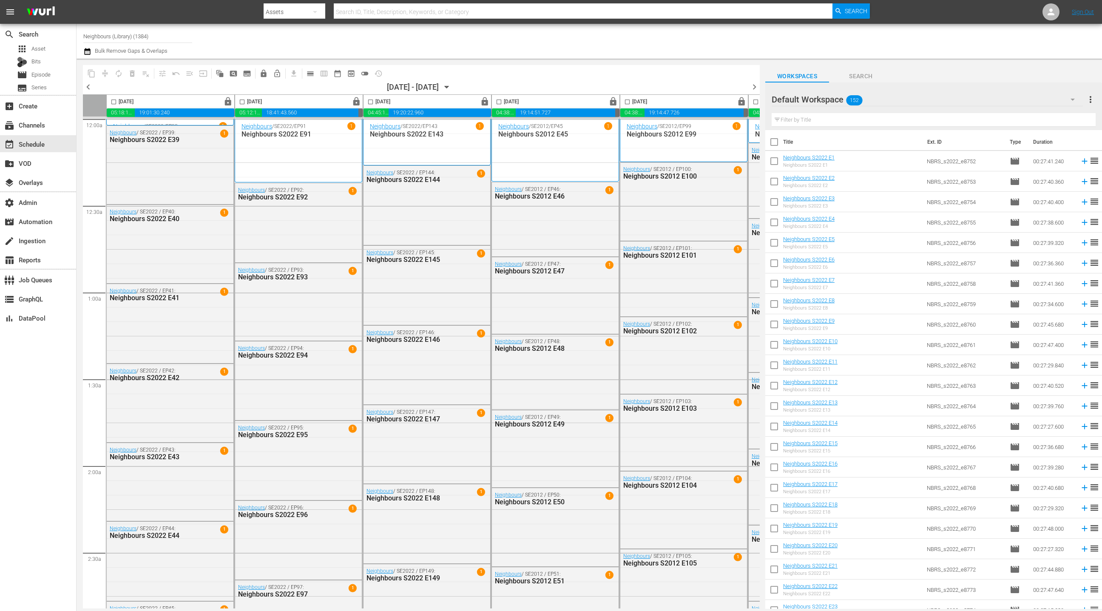
click at [452, 89] on icon "button" at bounding box center [446, 86] width 9 height 9
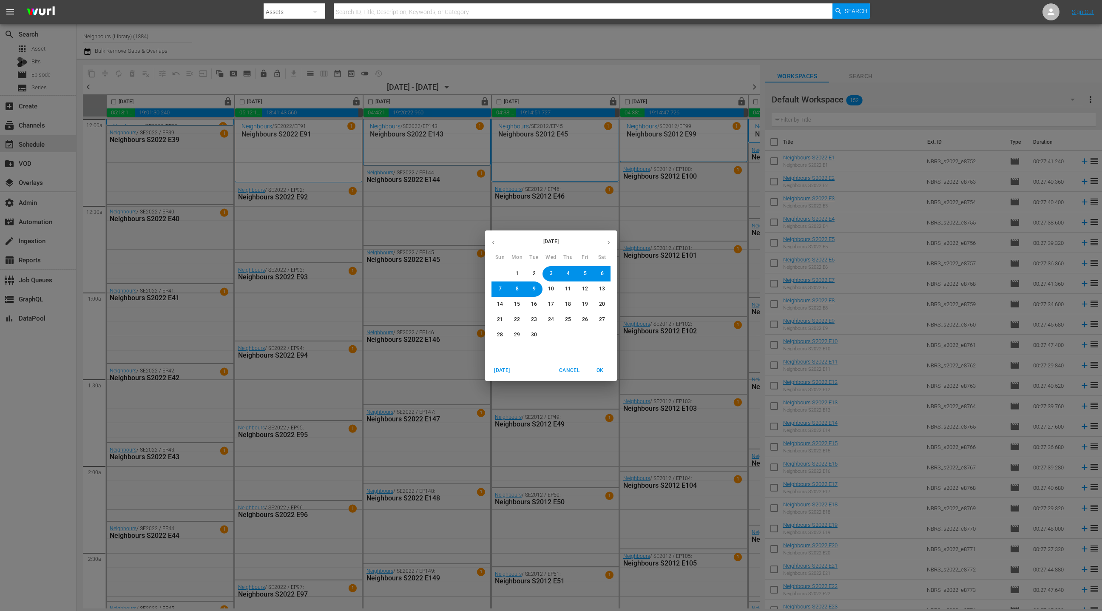
click at [609, 244] on icon "button" at bounding box center [608, 242] width 6 height 6
click at [583, 333] on span "31" at bounding box center [585, 334] width 6 height 7
click at [599, 366] on span "OK" at bounding box center [600, 370] width 20 height 9
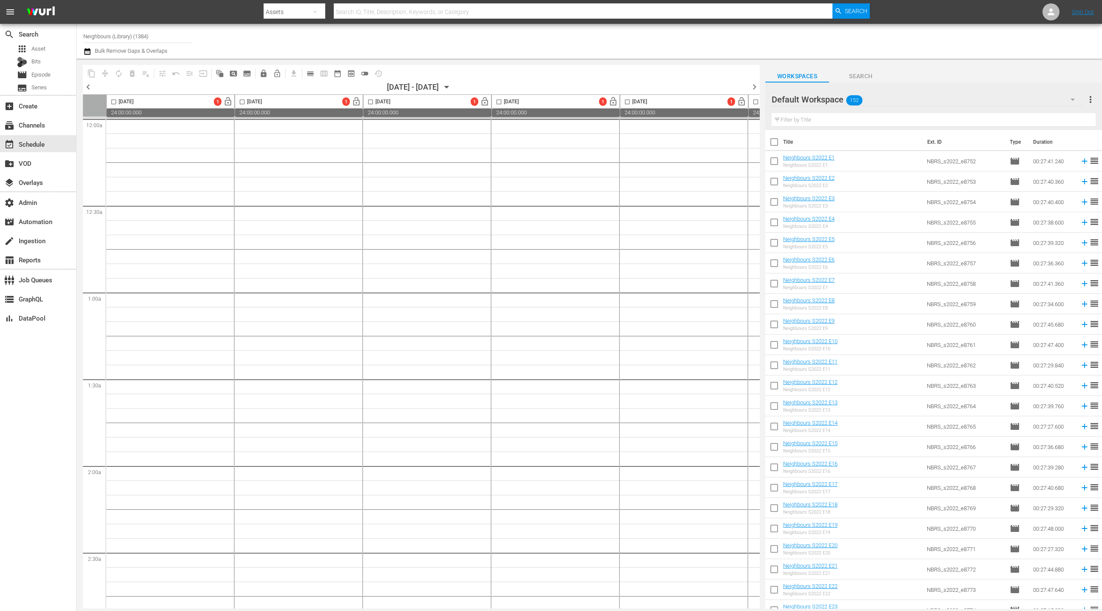
click at [90, 88] on span "chevron_left" at bounding box center [88, 87] width 11 height 11
click at [36, 126] on div "subscriptions Channels" at bounding box center [24, 124] width 48 height 8
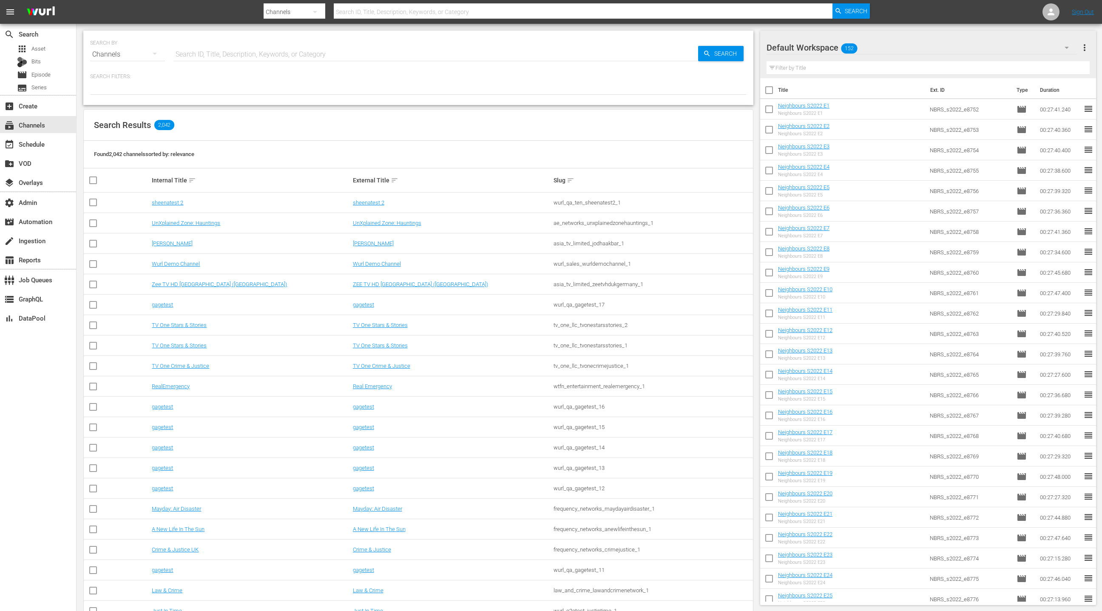
click at [208, 57] on input "text" at bounding box center [435, 54] width 525 height 20
type input "neigh"
type input "NEIGHBOURS"
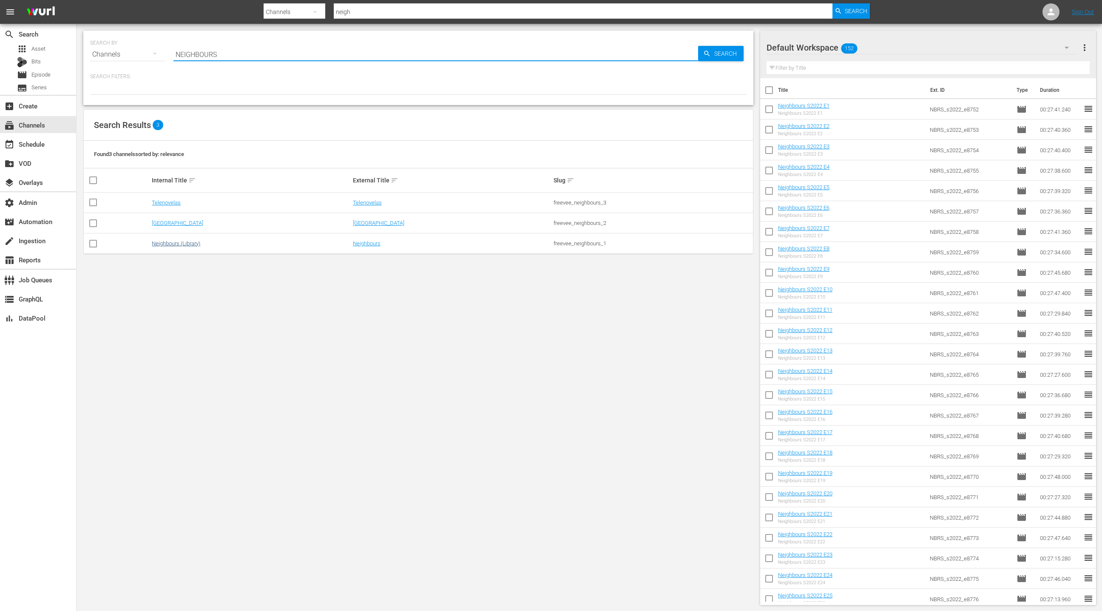
type input "NEIGHBOURS"
click at [172, 246] on link "Neighbours (Library)" at bounding box center [176, 243] width 48 height 6
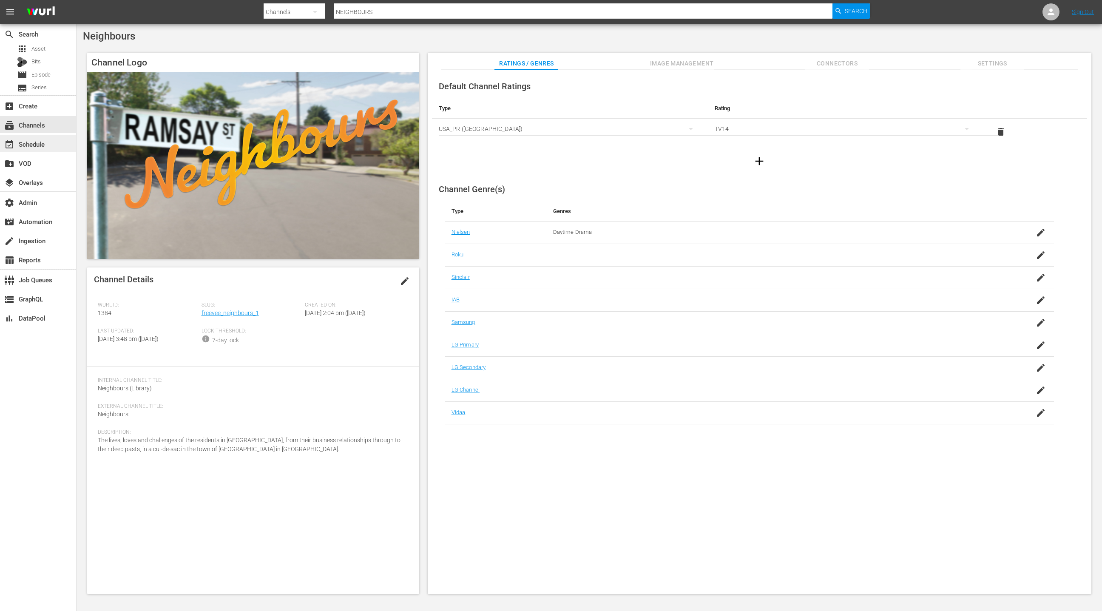
click at [54, 148] on div "event_available Schedule" at bounding box center [38, 143] width 76 height 17
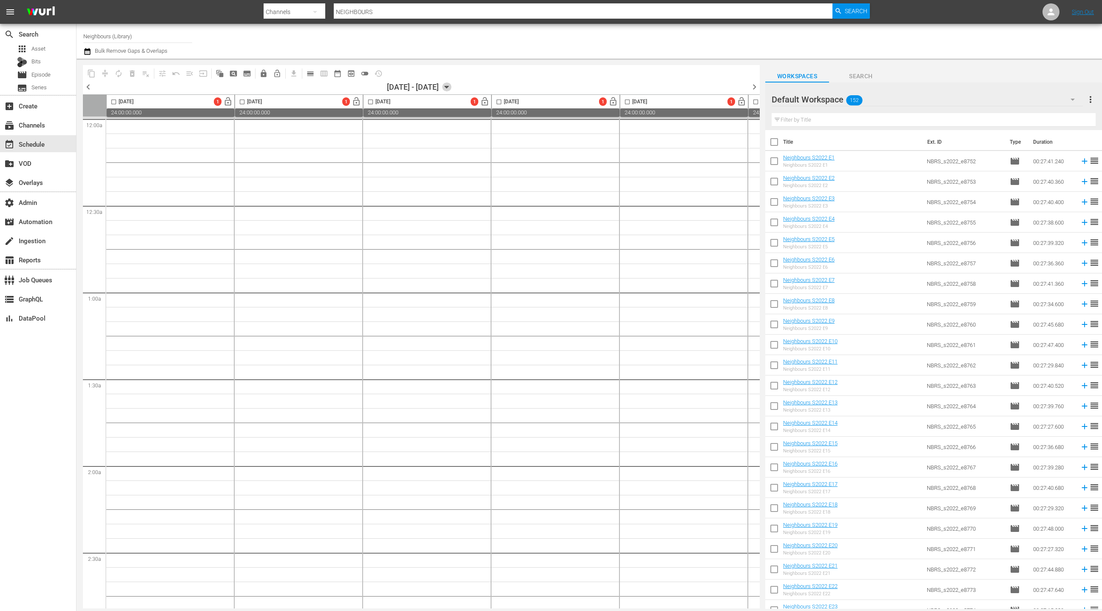
click at [452, 86] on icon "button" at bounding box center [446, 86] width 9 height 9
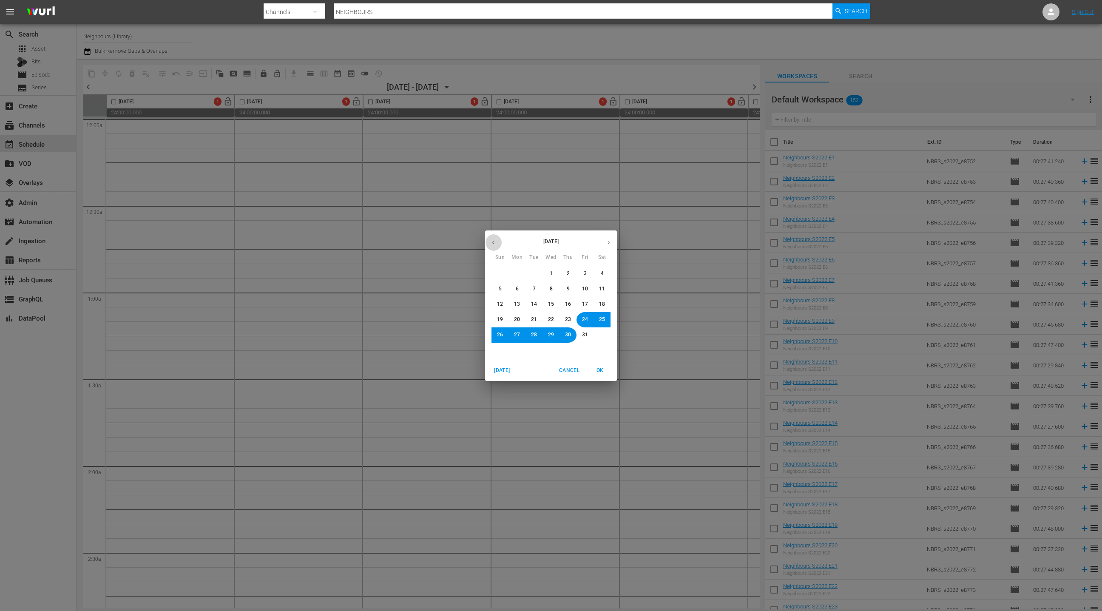
drag, startPoint x: 491, startPoint y: 244, endPoint x: 501, endPoint y: 241, distance: 11.2
click at [491, 244] on icon "button" at bounding box center [493, 242] width 6 height 6
click at [518, 273] on span "1" at bounding box center [517, 273] width 3 height 7
click at [604, 369] on span "OK" at bounding box center [600, 370] width 20 height 9
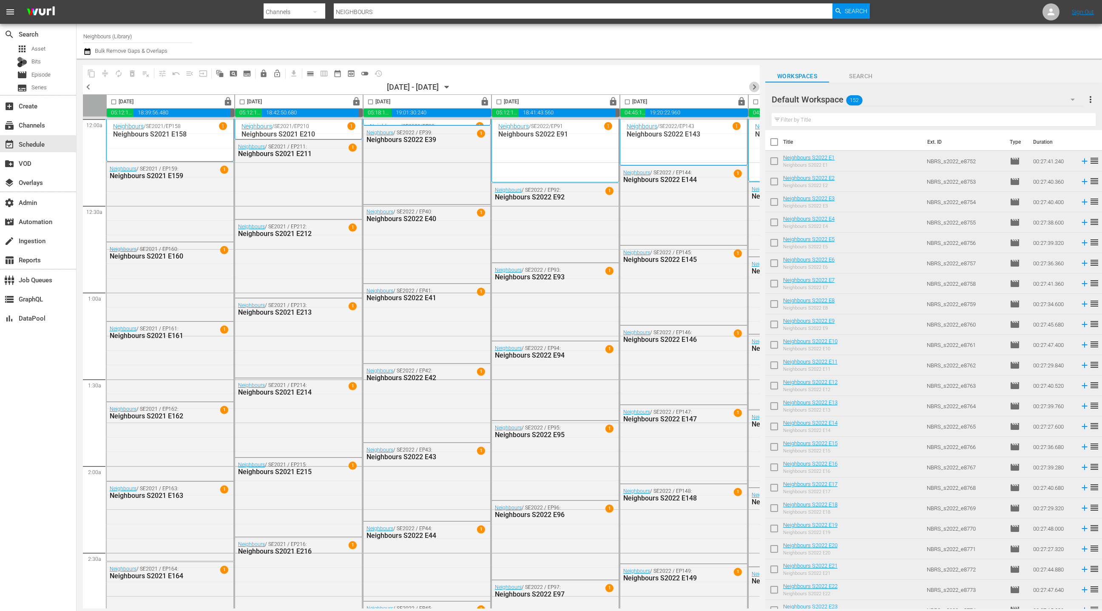
click at [754, 87] on span "chevron_right" at bounding box center [754, 87] width 11 height 11
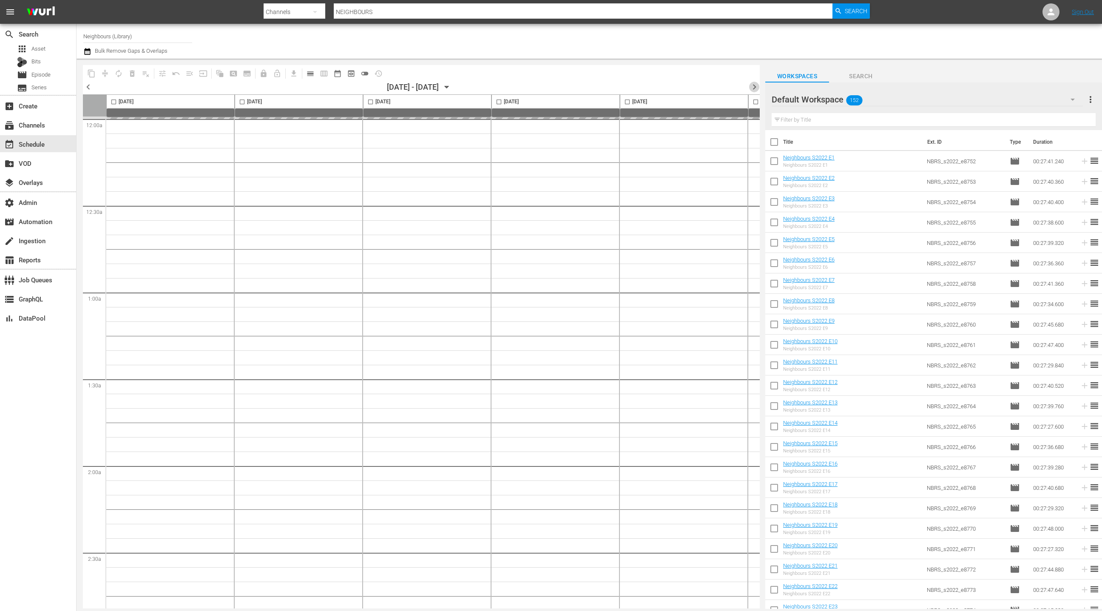
click at [754, 87] on span "chevron_right" at bounding box center [754, 87] width 11 height 11
click at [452, 89] on icon "button" at bounding box center [446, 86] width 9 height 9
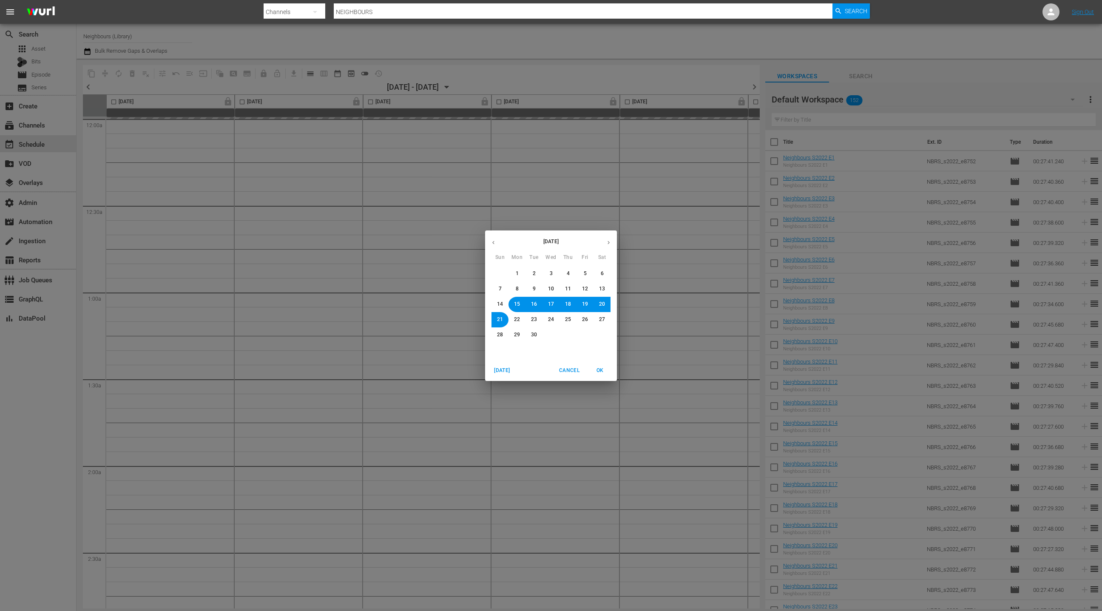
click at [609, 245] on icon "button" at bounding box center [608, 242] width 6 height 6
click at [553, 274] on span "1" at bounding box center [551, 273] width 5 height 7
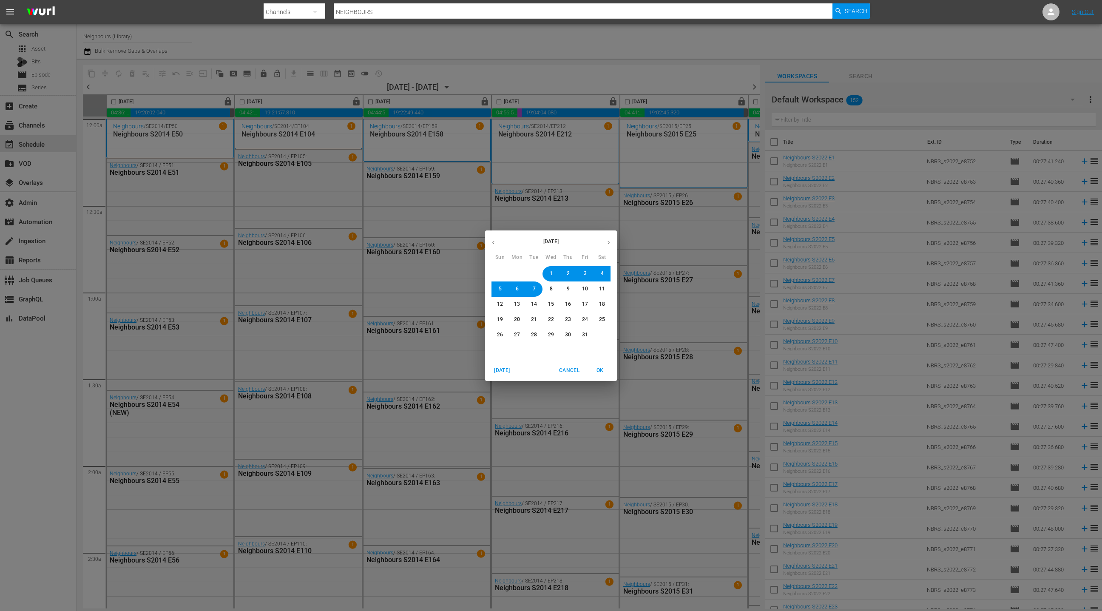
click at [603, 373] on span "OK" at bounding box center [600, 370] width 20 height 9
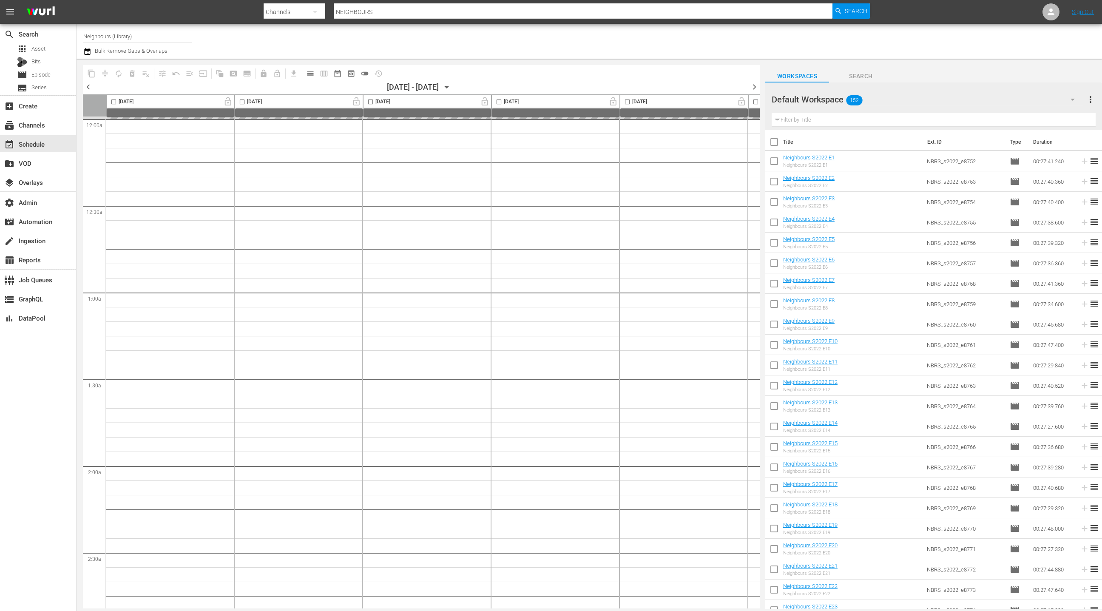
click at [972, 105] on div "Default Workspace 152" at bounding box center [927, 100] width 311 height 24
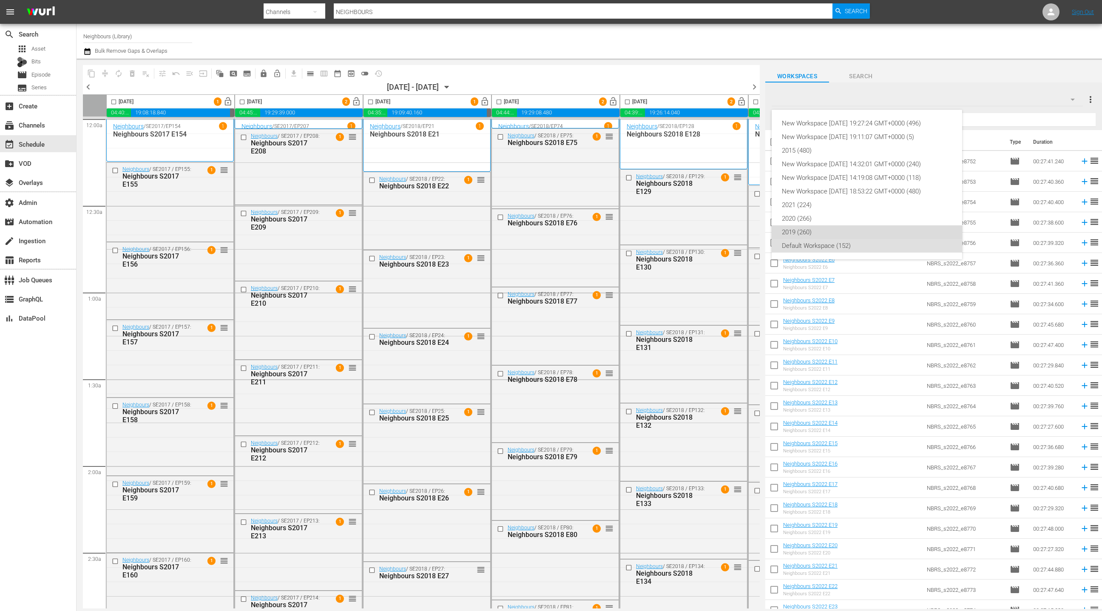
drag, startPoint x: 842, startPoint y: 235, endPoint x: 850, endPoint y: 230, distance: 9.9
click at [841, 235] on div "2019 (260)" at bounding box center [867, 232] width 170 height 14
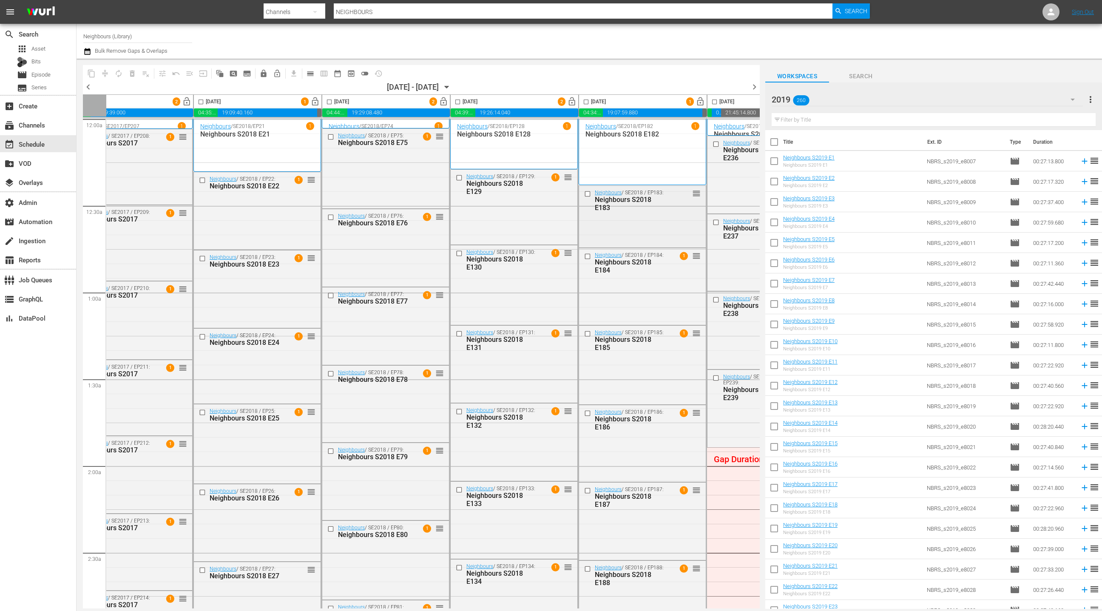
scroll to position [0, 247]
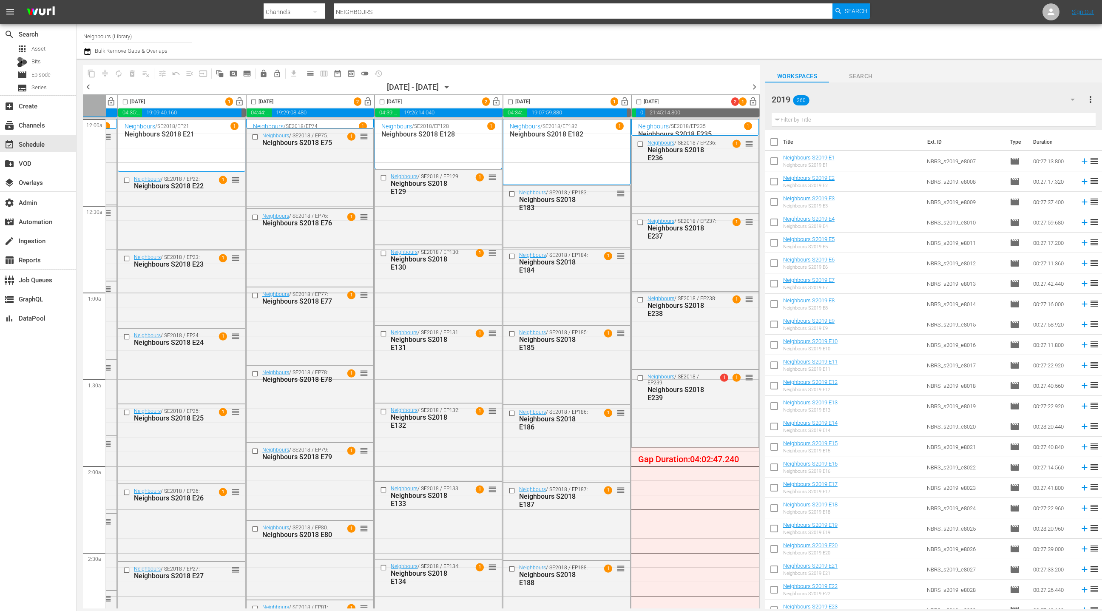
click at [883, 103] on div "2019 260" at bounding box center [927, 100] width 311 height 24
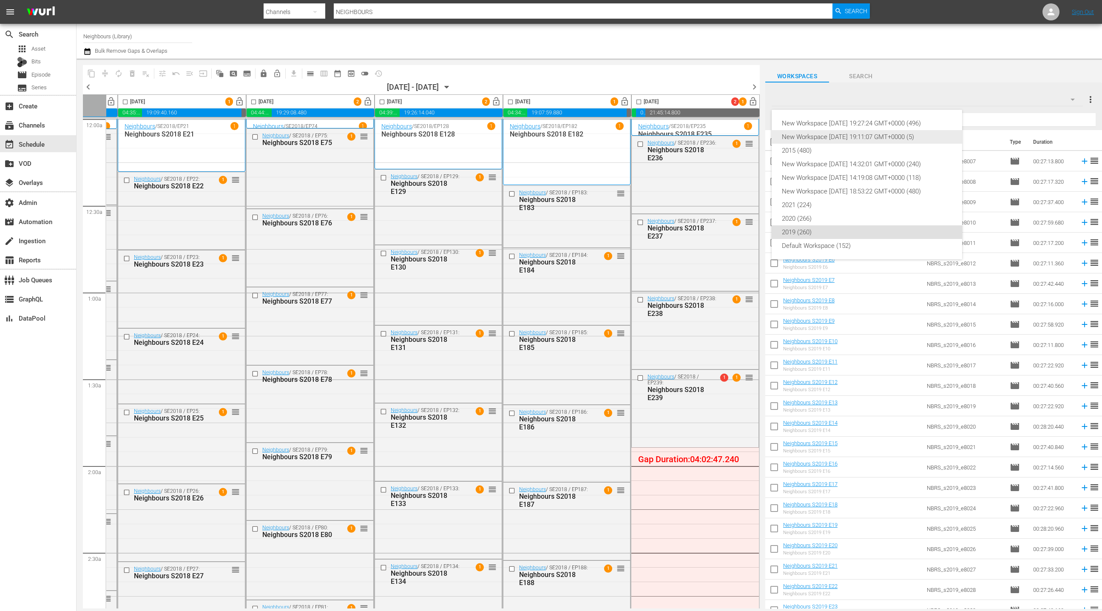
click at [844, 138] on div "New Workspace [DATE] 19:11:07 GMT+0000 (5)" at bounding box center [867, 137] width 170 height 14
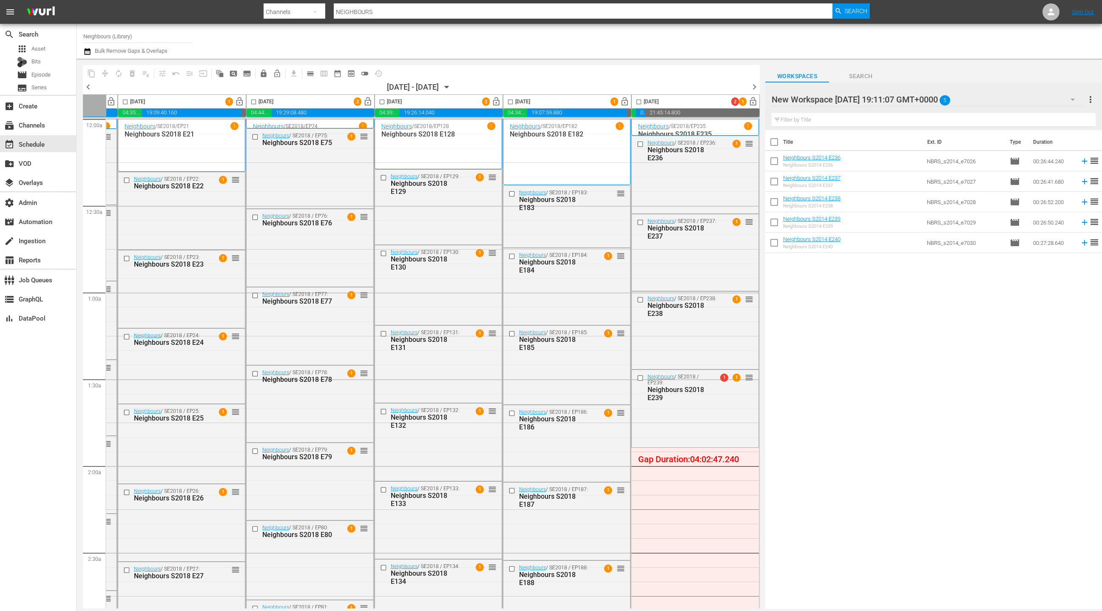
click at [1020, 99] on div "New Workspace [DATE] 19:11:07 GMT+0000 5" at bounding box center [927, 100] width 311 height 24
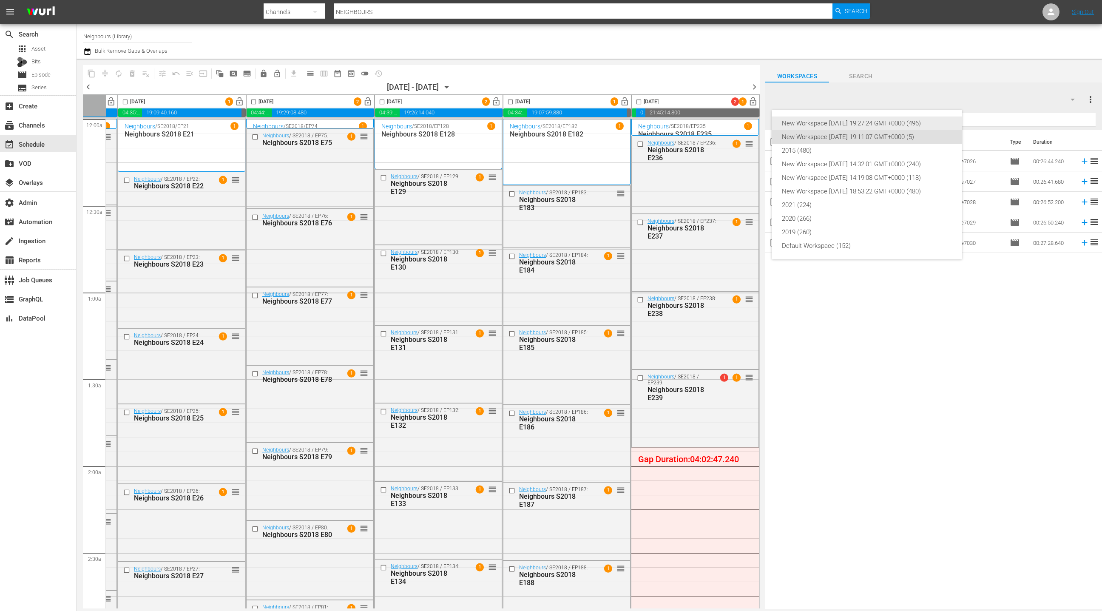
drag, startPoint x: 885, startPoint y: 122, endPoint x: 1016, endPoint y: 115, distance: 131.2
click at [885, 122] on div "New Workspace [DATE] 19:27:24 GMT+0000 (496)" at bounding box center [867, 124] width 170 height 14
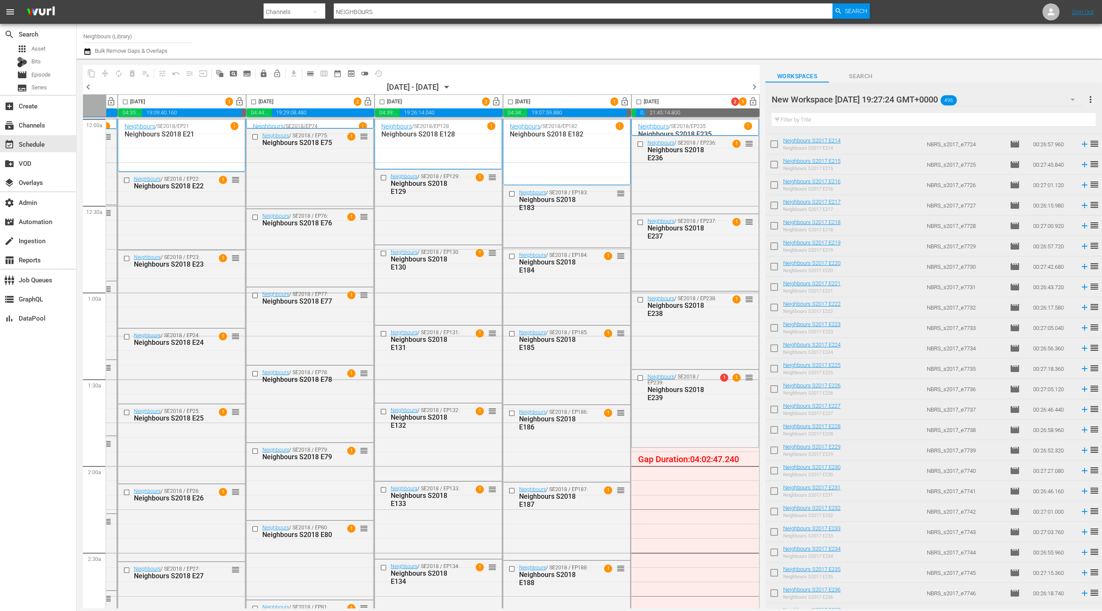
scroll to position [4459, 0]
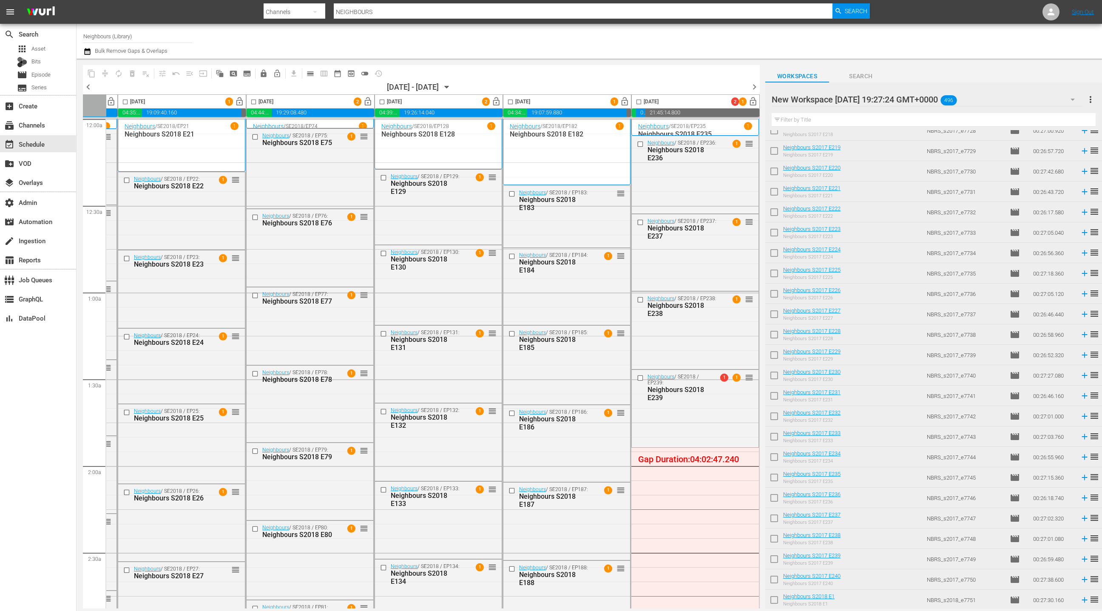
click at [1024, 105] on div "New Workspace [DATE] 19:27:24 GMT+0000 496" at bounding box center [927, 100] width 311 height 24
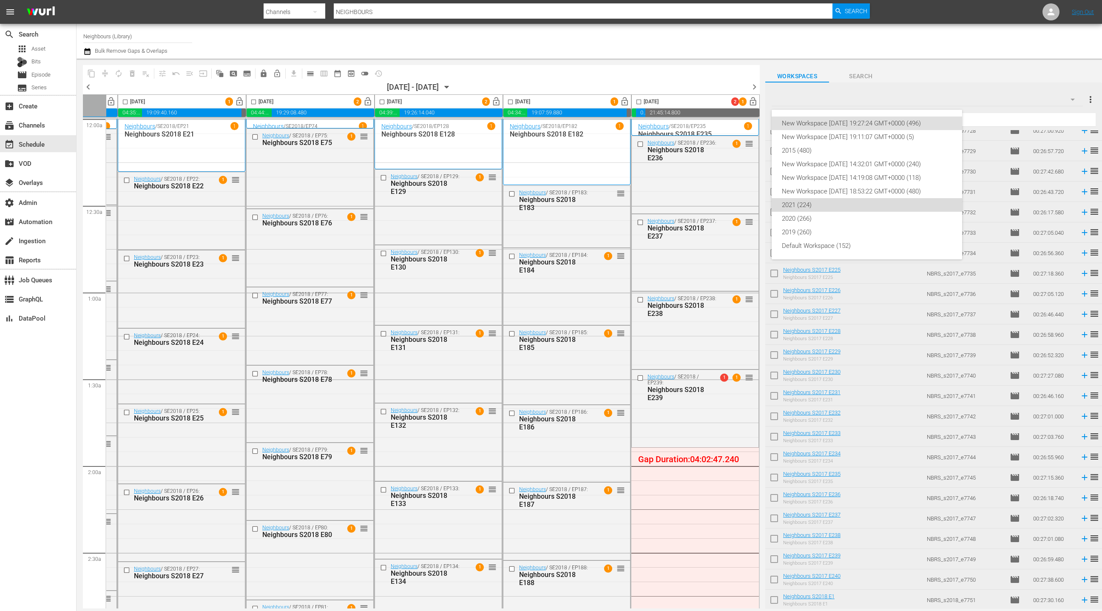
click at [831, 202] on div "2021 (224)" at bounding box center [867, 205] width 170 height 14
